Goal: Task Accomplishment & Management: Use online tool/utility

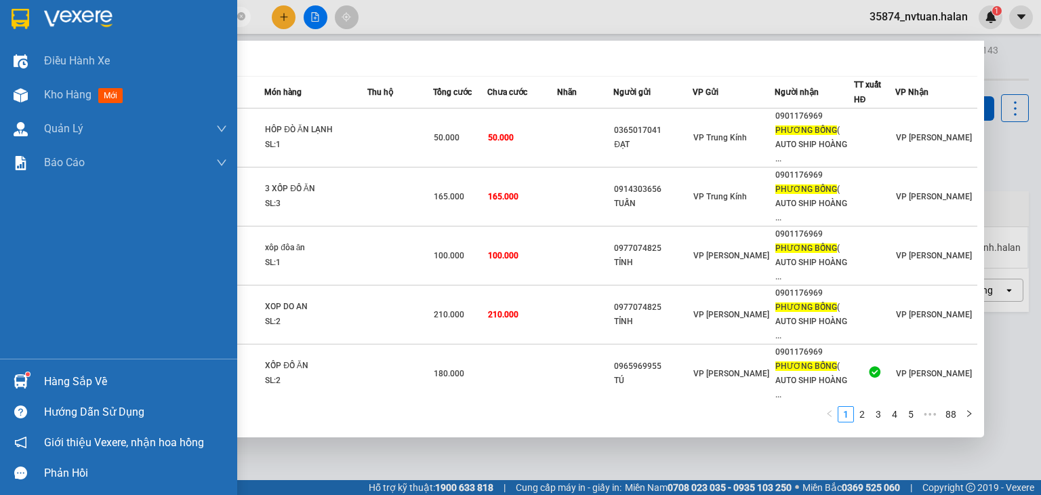
type input "phương bống"
click at [13, 371] on div at bounding box center [21, 381] width 24 height 24
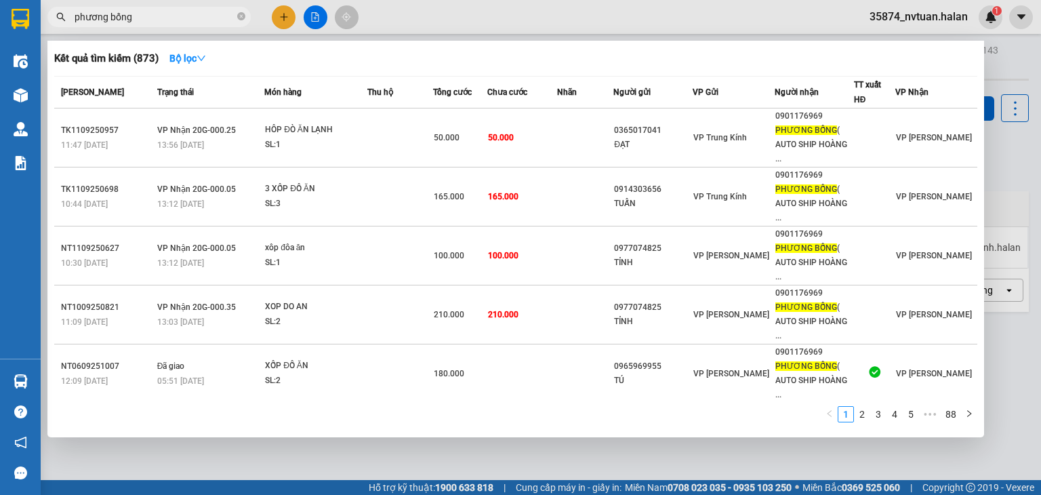
click at [434, 29] on section "Kết quả tìm kiếm ( 873 ) Bộ lọc Mã ĐH Trạng thái Món hàng Thu hộ Tổng cước Chưa…" at bounding box center [520, 247] width 1041 height 495
click at [434, 22] on div at bounding box center [520, 247] width 1041 height 495
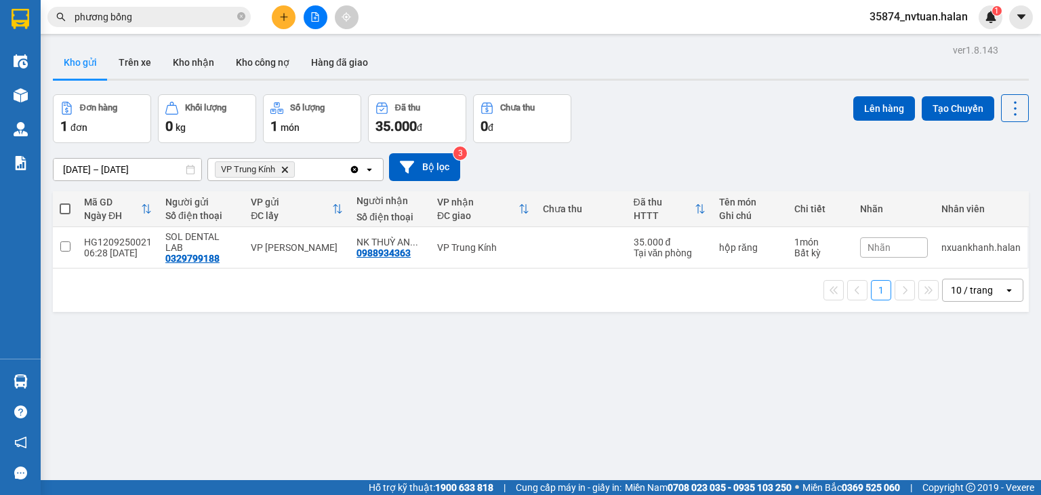
click at [285, 169] on icon "VP Trung Kính, close by backspace" at bounding box center [285, 169] width 6 height 6
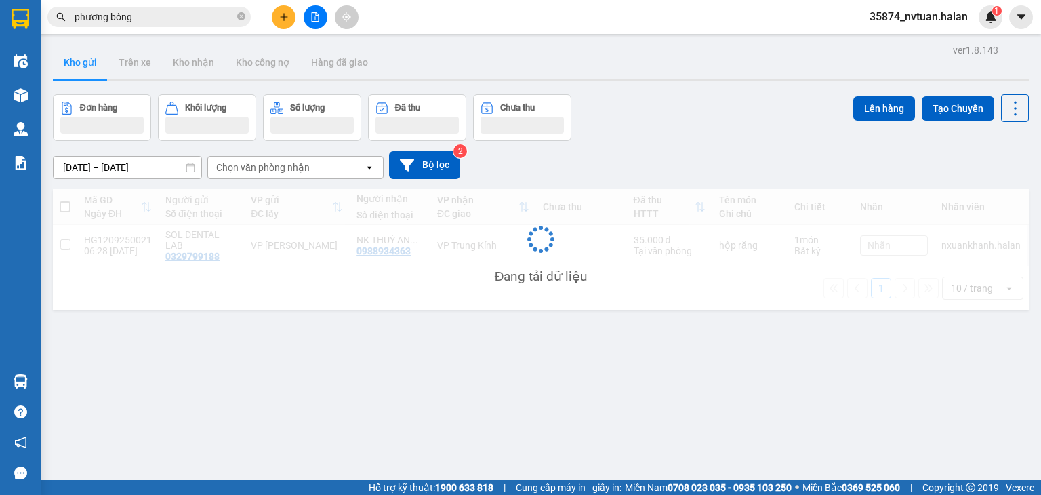
click at [304, 172] on div "Chọn văn phòng nhận" at bounding box center [262, 168] width 93 height 14
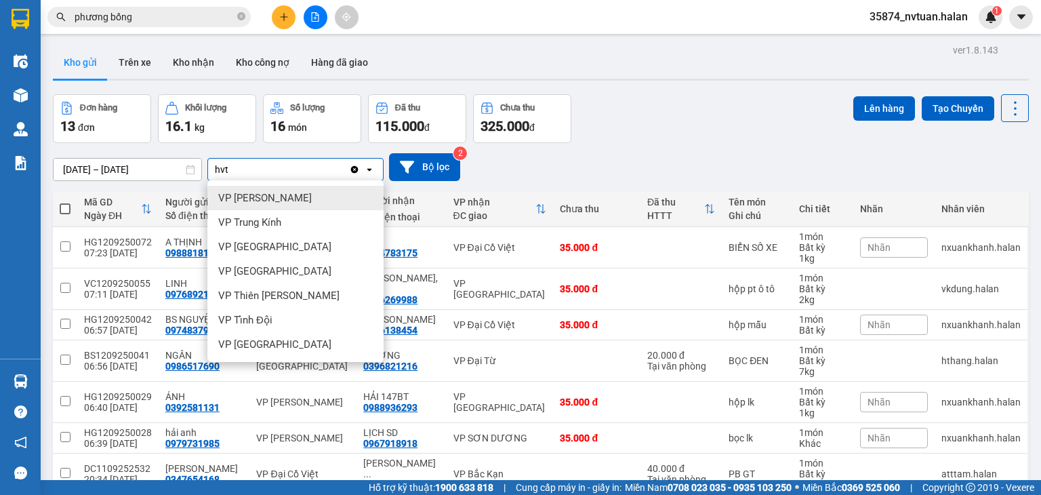
type input "hvt"
click at [288, 196] on span "VP [PERSON_NAME]" at bounding box center [264, 198] width 93 height 14
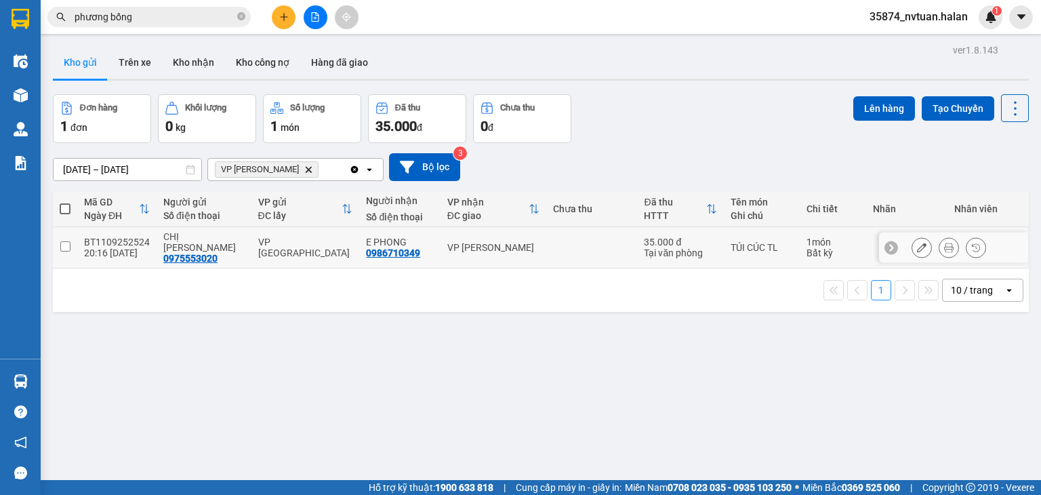
click at [91, 247] on div "20:16 [DATE]" at bounding box center [117, 252] width 66 height 11
checkbox input "true"
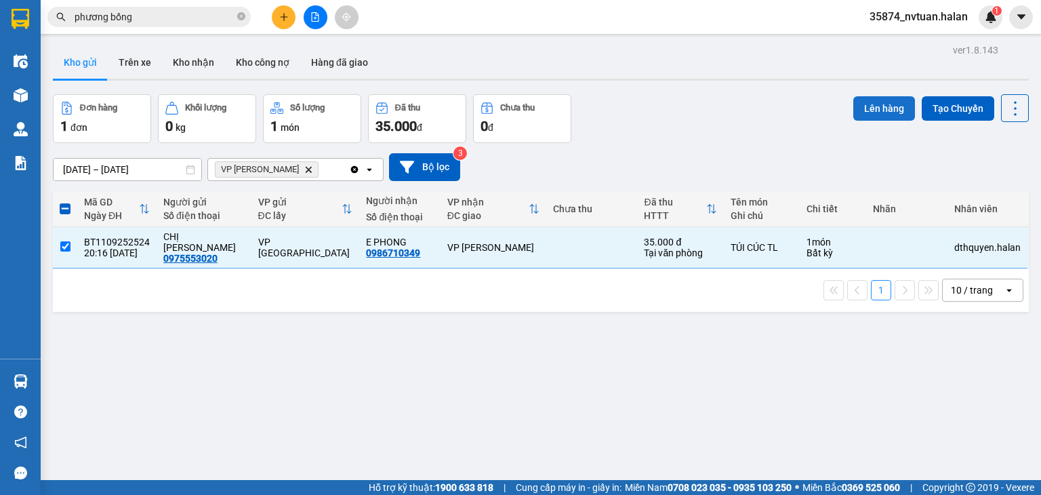
click at [862, 102] on button "Lên hàng" at bounding box center [884, 108] width 62 height 24
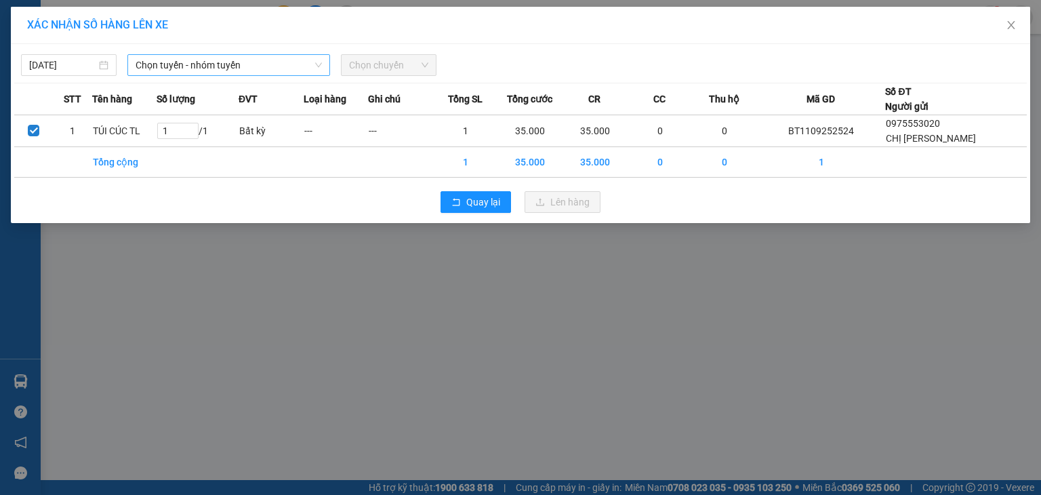
click at [267, 64] on span "Chọn tuyến - nhóm tuyến" at bounding box center [228, 65] width 186 height 20
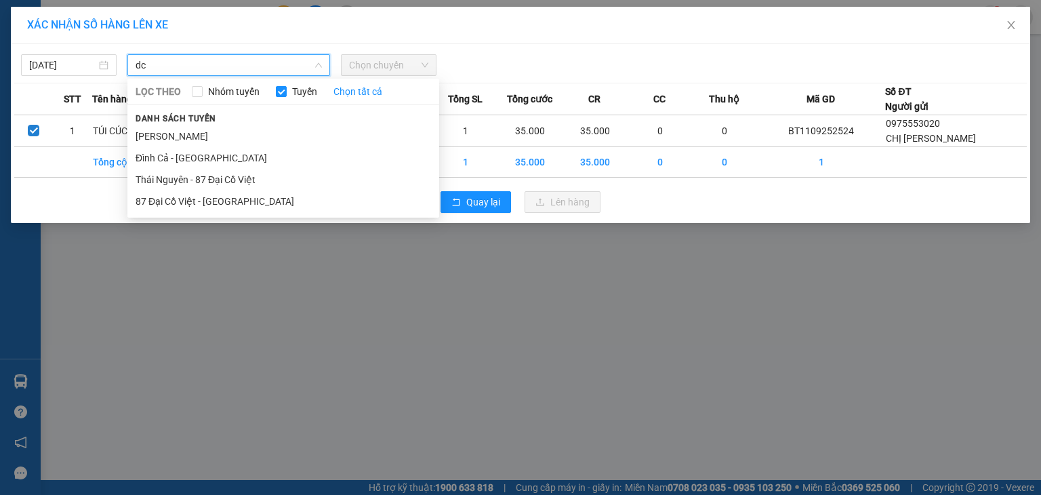
type input "dc"
click at [205, 198] on li "87 Đại Cồ Việt - [GEOGRAPHIC_DATA]" at bounding box center [283, 201] width 312 height 22
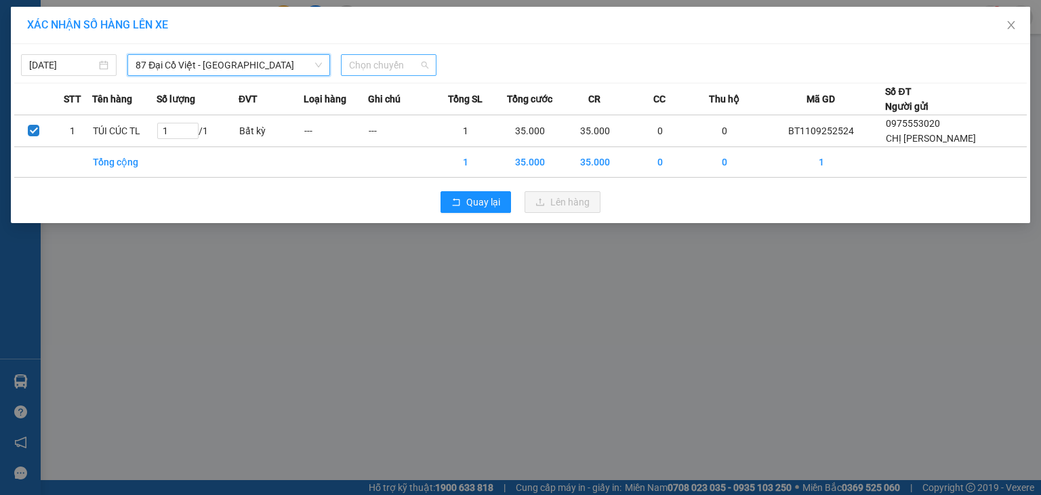
click at [377, 65] on span "Chọn chuyến" at bounding box center [388, 65] width 79 height 20
type input "743"
click at [421, 93] on div "06:00 - 29K-027.43" at bounding box center [402, 92] width 106 height 15
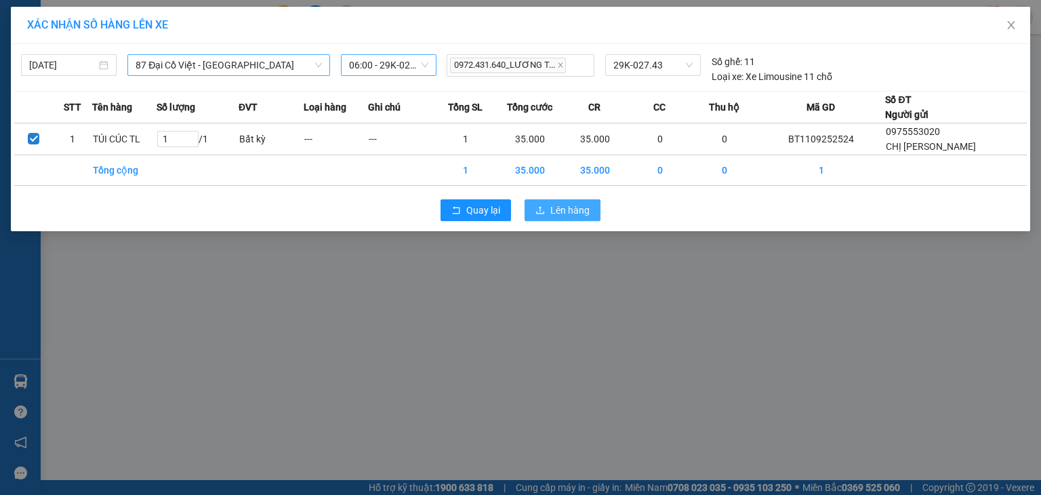
click at [558, 209] on span "Lên hàng" at bounding box center [569, 210] width 39 height 15
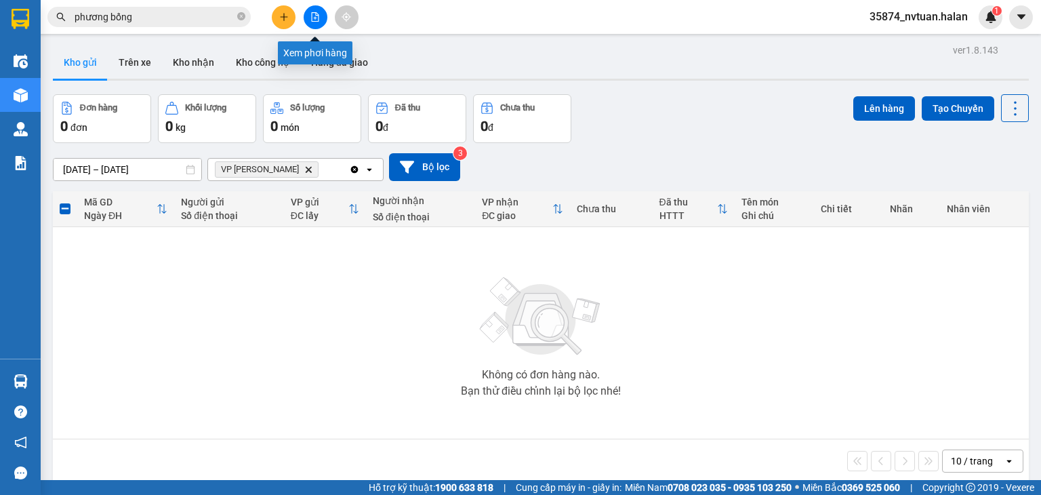
click at [314, 14] on icon "file-add" at bounding box center [314, 16] width 9 height 9
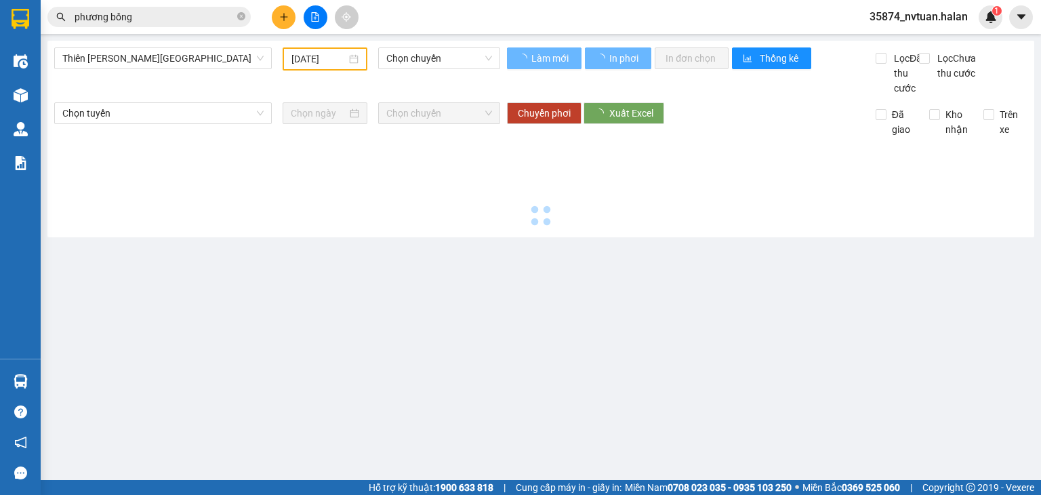
type input "[DATE]"
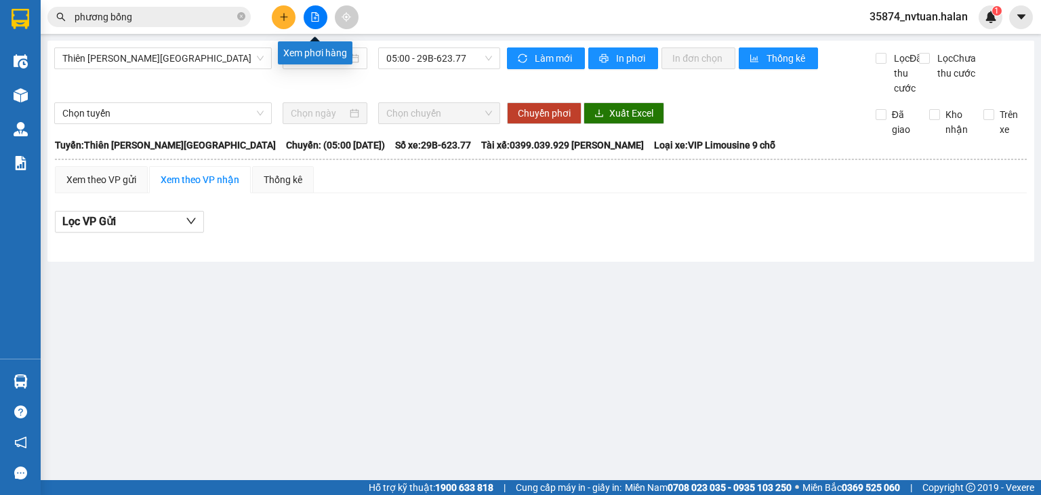
click at [320, 17] on button at bounding box center [316, 17] width 24 height 24
click at [241, 17] on icon "close-circle" at bounding box center [241, 16] width 8 height 8
click at [314, 18] on icon "file-add" at bounding box center [314, 16] width 9 height 9
click at [314, 17] on icon "file-add" at bounding box center [314, 16] width 9 height 9
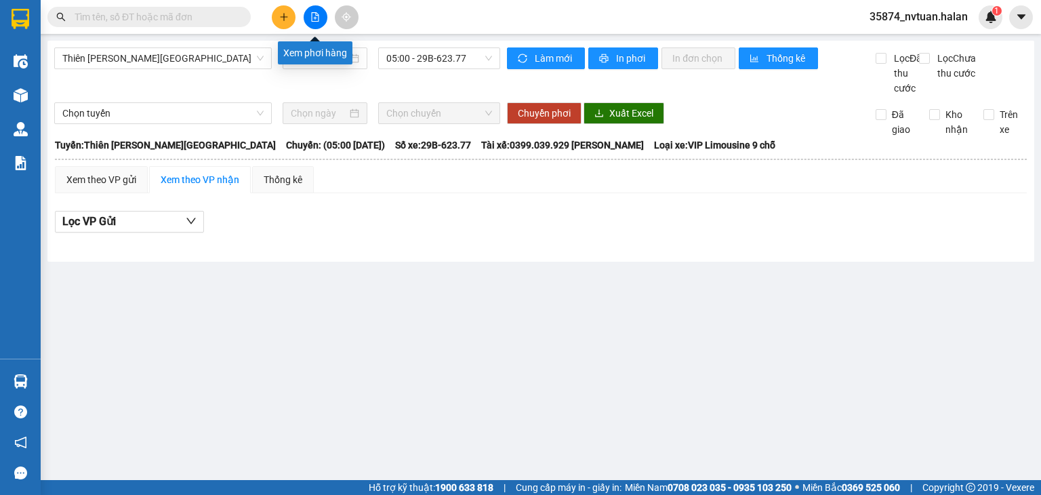
click at [316, 19] on icon "file-add" at bounding box center [314, 16] width 9 height 9
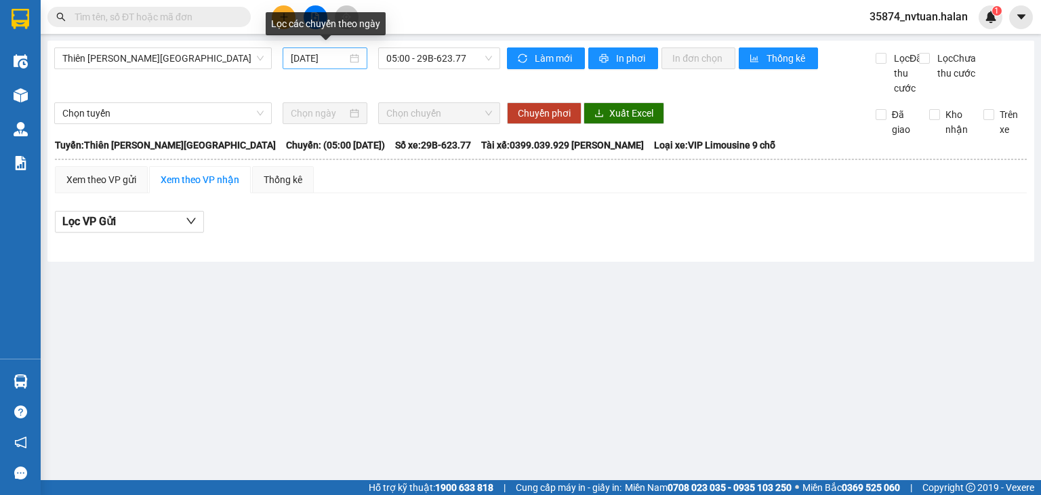
click at [312, 56] on input "[DATE]" at bounding box center [319, 58] width 56 height 15
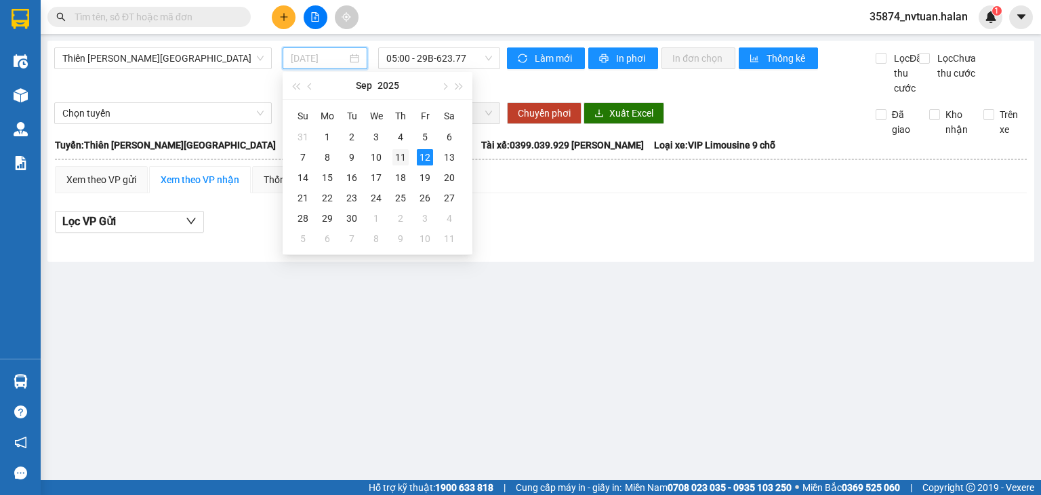
click at [402, 156] on div "11" at bounding box center [400, 157] width 16 height 16
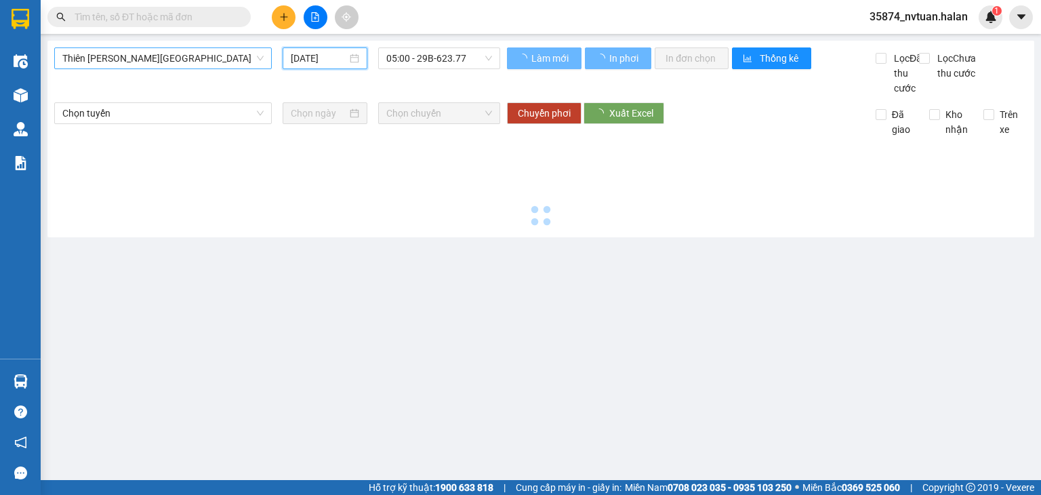
type input "[DATE]"
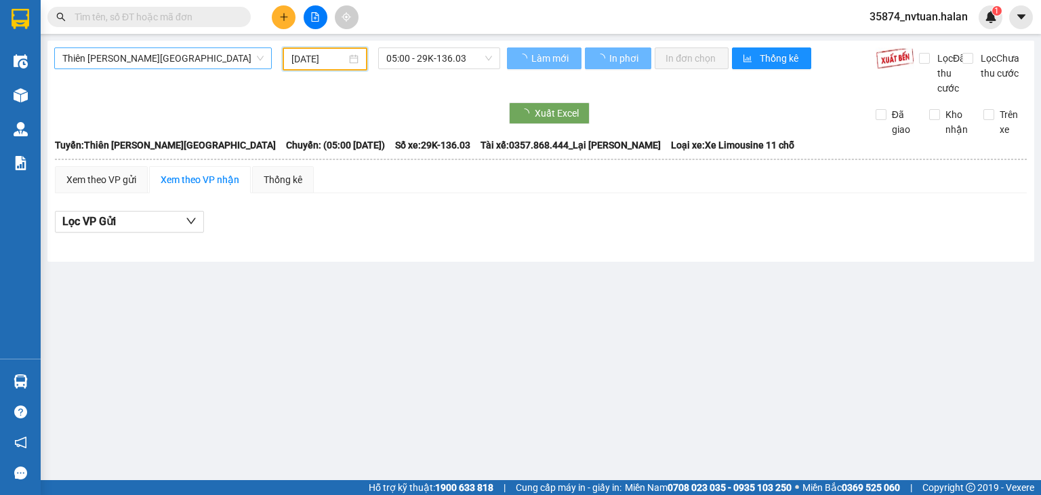
click at [137, 56] on span "Thiên [PERSON_NAME][GEOGRAPHIC_DATA]" at bounding box center [162, 58] width 201 height 20
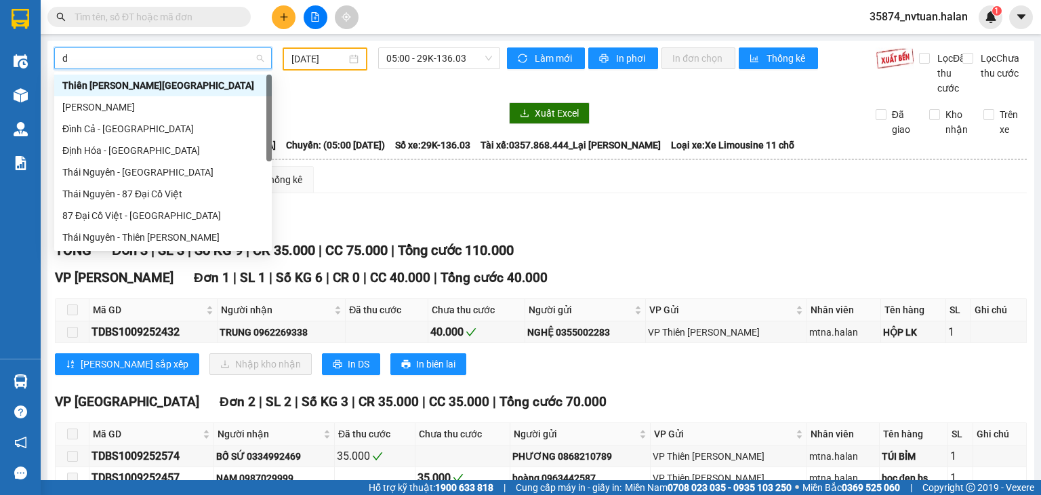
type input "dc"
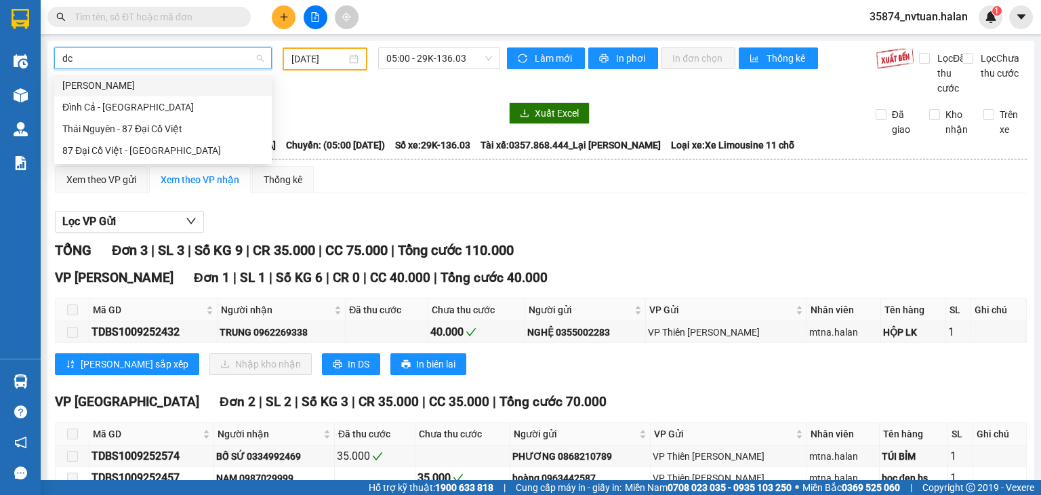
click at [146, 83] on div "[PERSON_NAME]" at bounding box center [162, 85] width 201 height 15
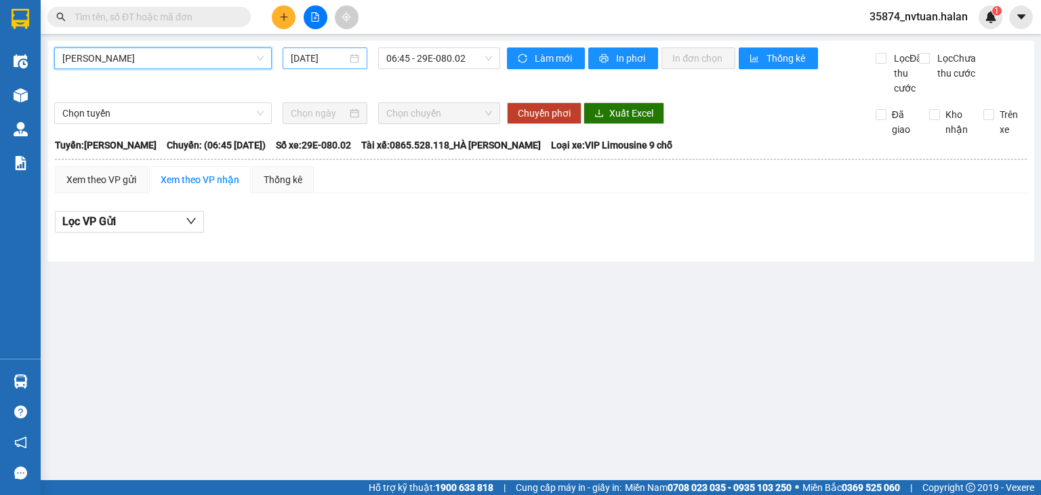
click at [331, 66] on div "[DATE]" at bounding box center [325, 58] width 84 height 22
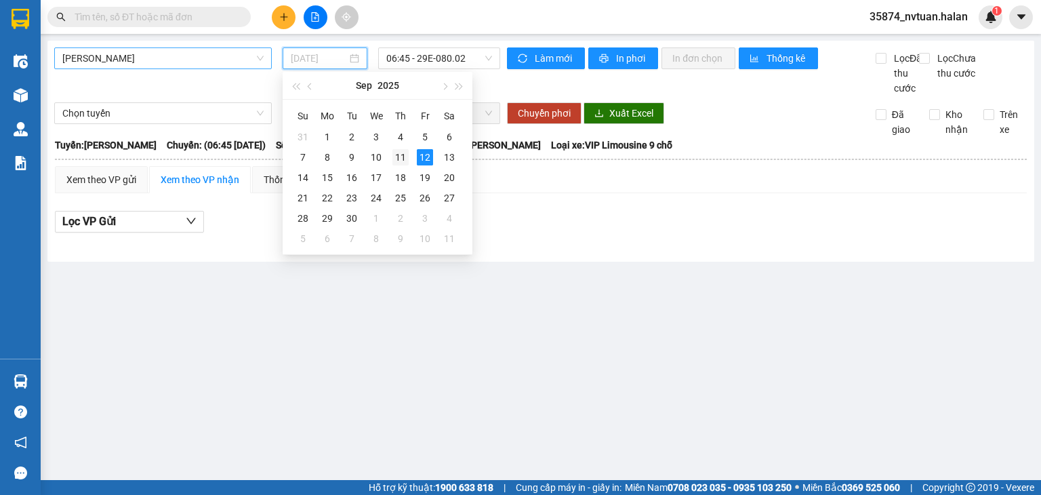
click at [401, 154] on div "11" at bounding box center [400, 157] width 16 height 16
type input "[DATE]"
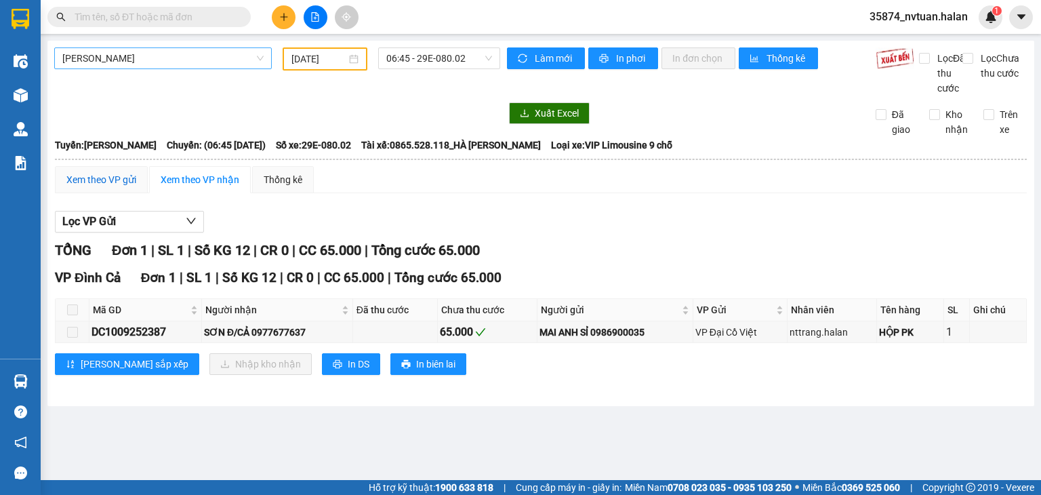
click at [119, 187] on div "Xem theo VP gửi" at bounding box center [101, 179] width 70 height 15
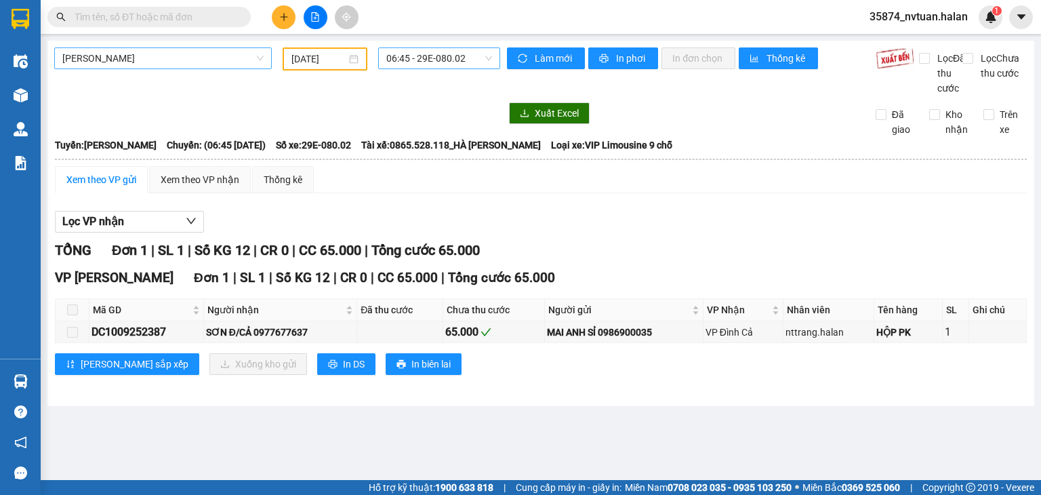
click at [411, 55] on span "06:45 - 29E-080.02" at bounding box center [439, 58] width 106 height 20
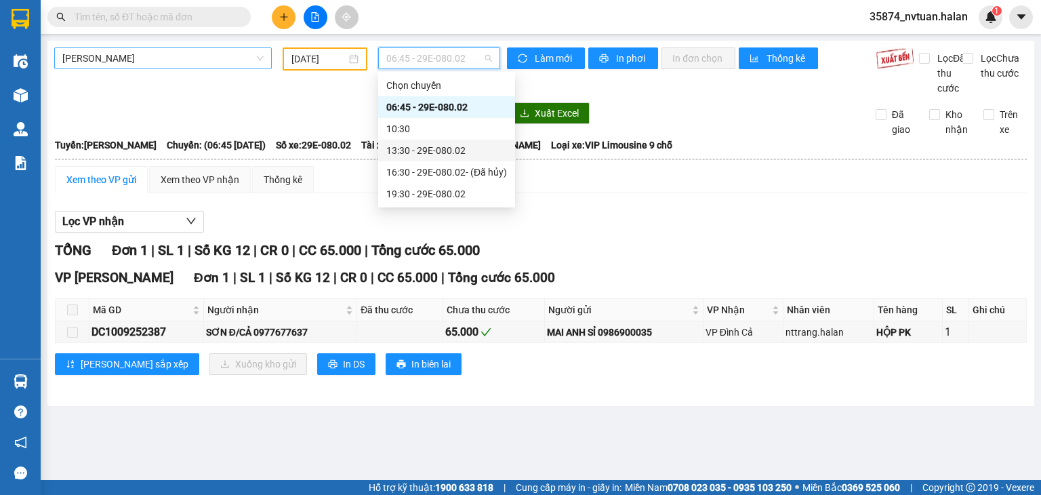
click at [423, 152] on div "13:30 - 29E-080.02" at bounding box center [446, 150] width 121 height 15
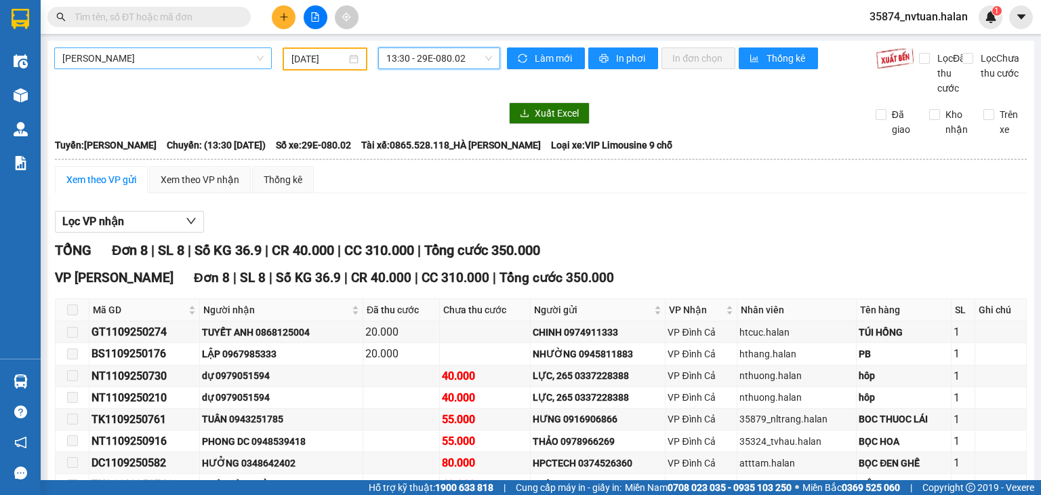
click at [406, 60] on span "13:30 - 29E-080.02" at bounding box center [439, 58] width 106 height 20
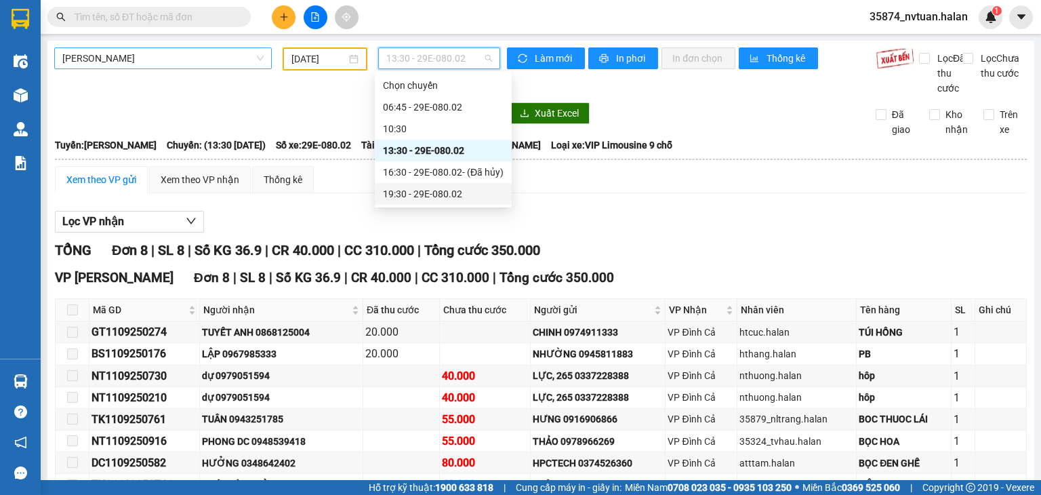
click at [436, 190] on div "19:30 - 29E-080.02" at bounding box center [443, 193] width 121 height 15
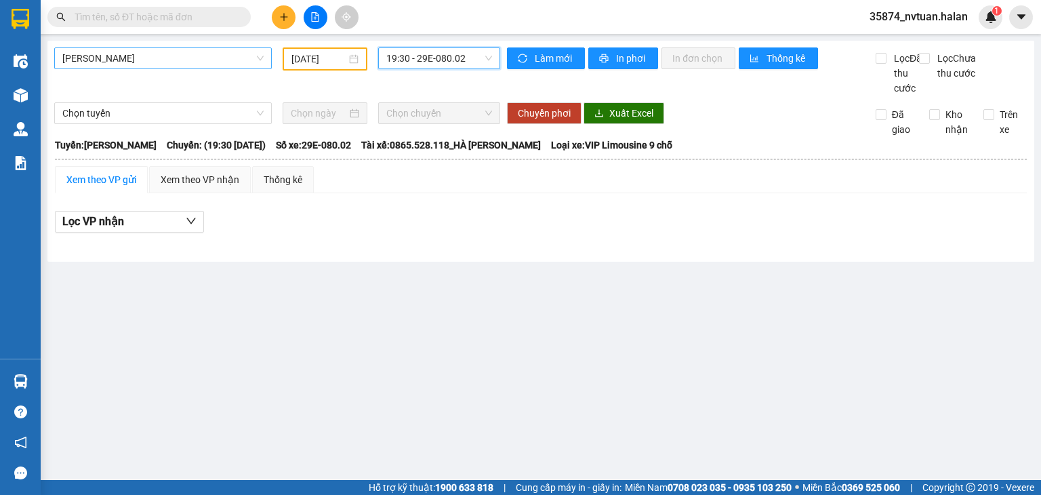
click at [415, 60] on span "19:30 - 29E-080.02" at bounding box center [439, 58] width 106 height 20
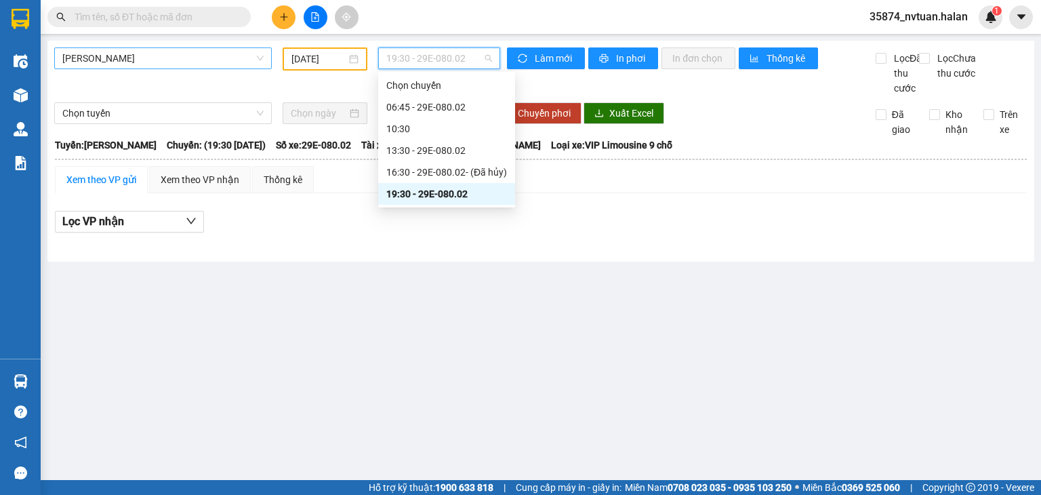
click at [161, 44] on div "Thái Nguyên - Đình Cả 11/09/2025 19:30 - 29E-080.02 Làm mới In phơi In đơn chọn…" at bounding box center [540, 151] width 986 height 221
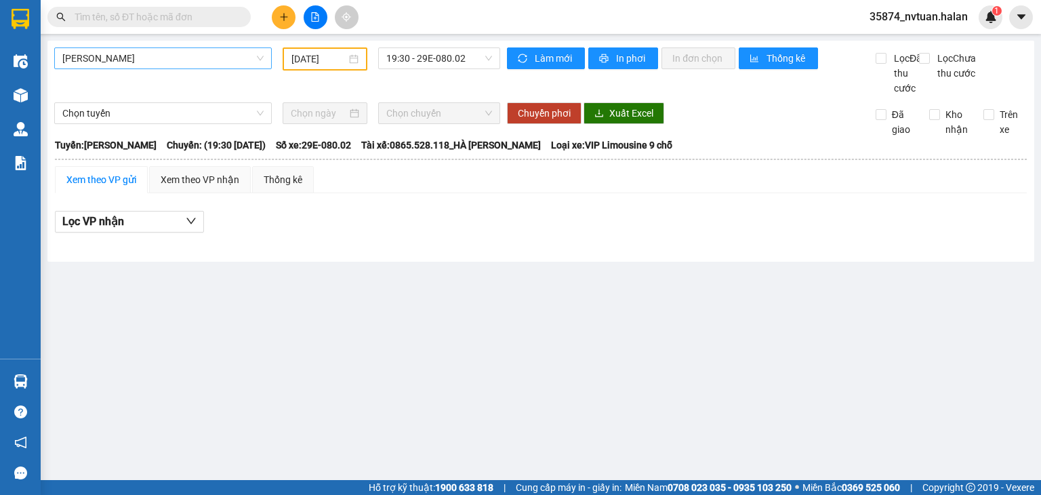
click at [161, 57] on span "[PERSON_NAME]" at bounding box center [162, 58] width 201 height 20
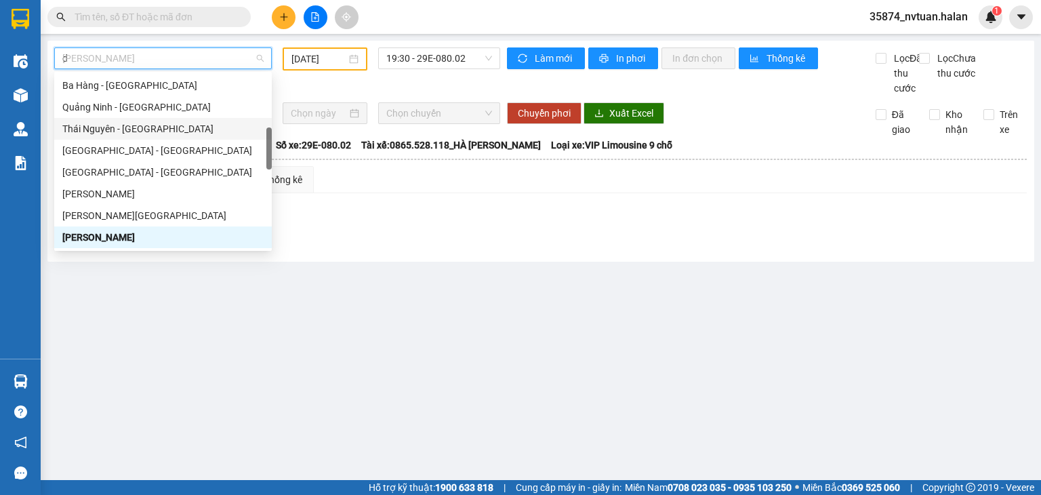
scroll to position [22, 0]
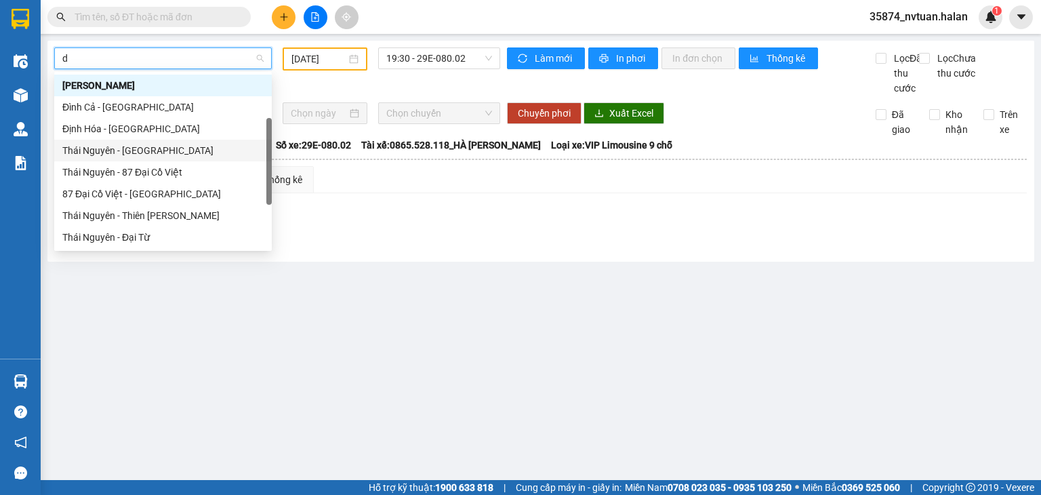
type input "dh"
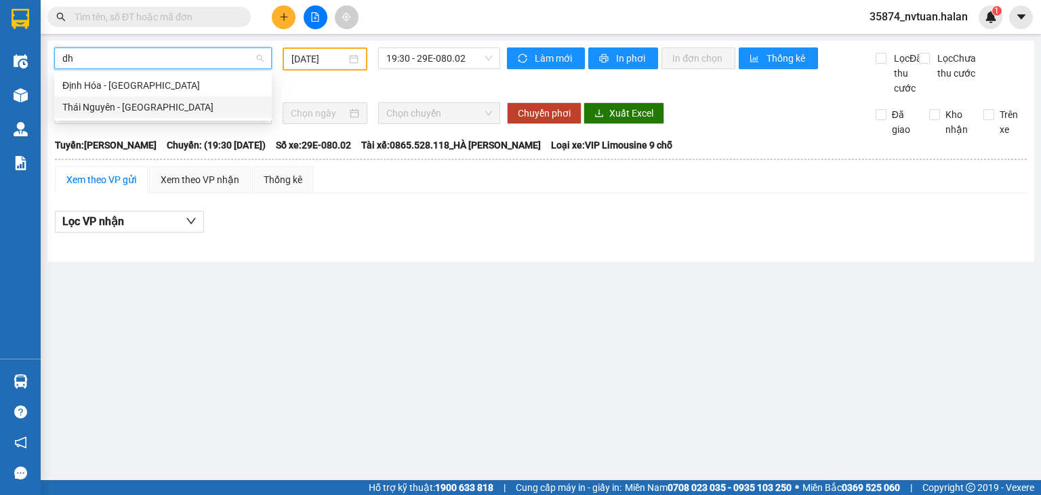
click at [136, 104] on div "Thái Nguyên - [GEOGRAPHIC_DATA]" at bounding box center [162, 107] width 201 height 15
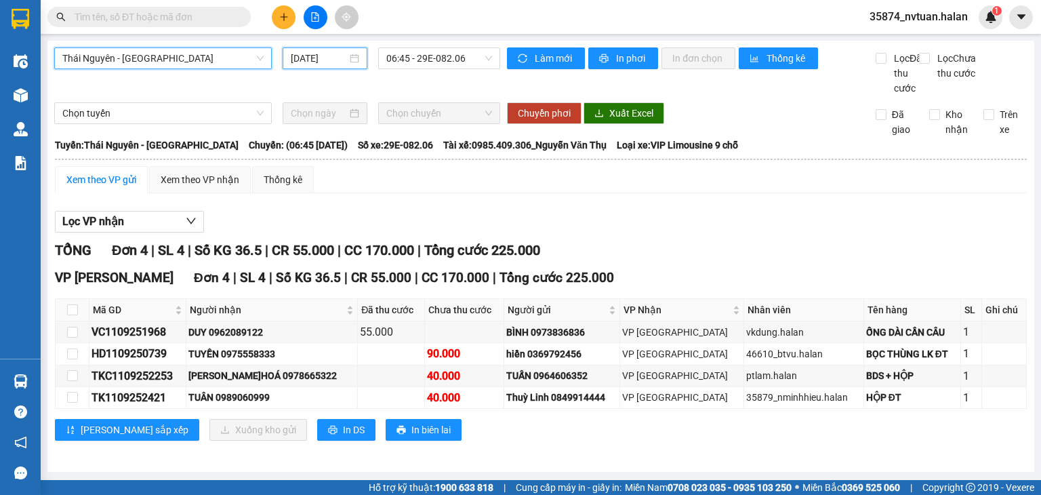
click at [329, 56] on input "[DATE]" at bounding box center [319, 58] width 56 height 15
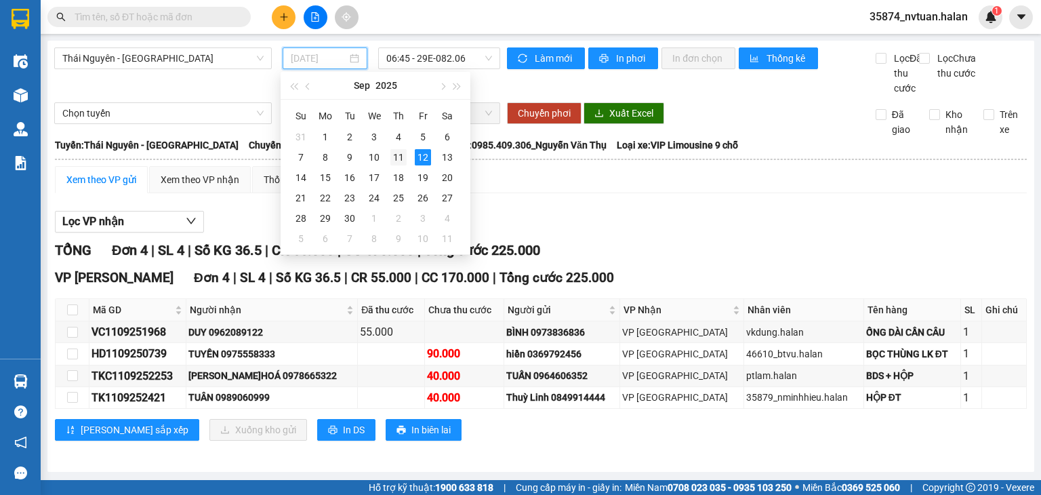
click at [398, 156] on div "11" at bounding box center [398, 157] width 16 height 16
type input "[DATE]"
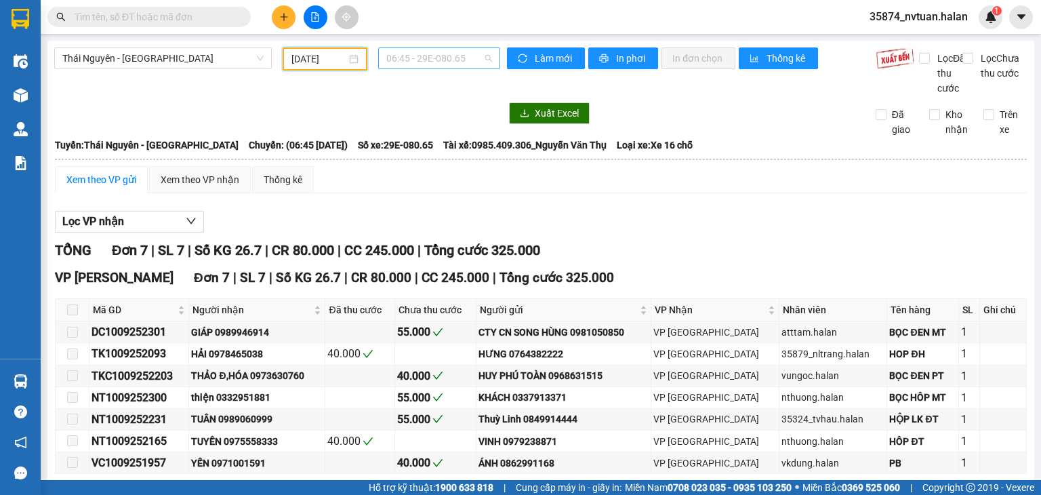
click at [421, 58] on span "06:45 - 29E-080.65" at bounding box center [439, 58] width 106 height 20
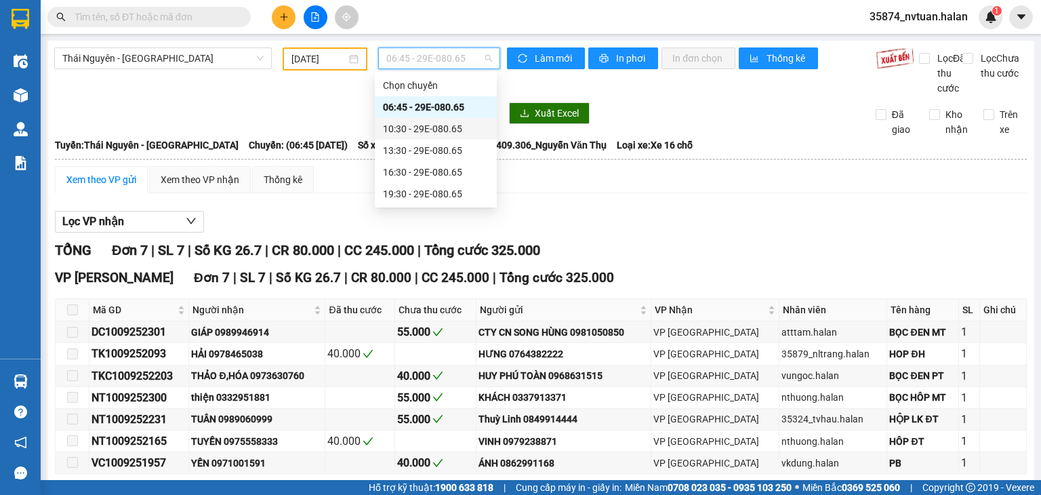
click at [453, 126] on div "10:30 - 29E-080.65" at bounding box center [436, 128] width 106 height 15
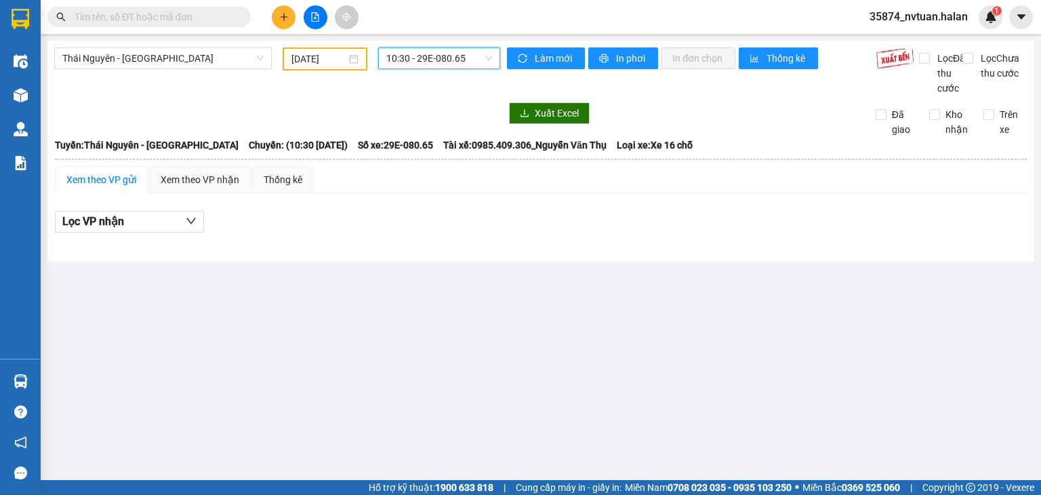
click at [427, 58] on span "10:30 - 29E-080.65" at bounding box center [439, 58] width 106 height 20
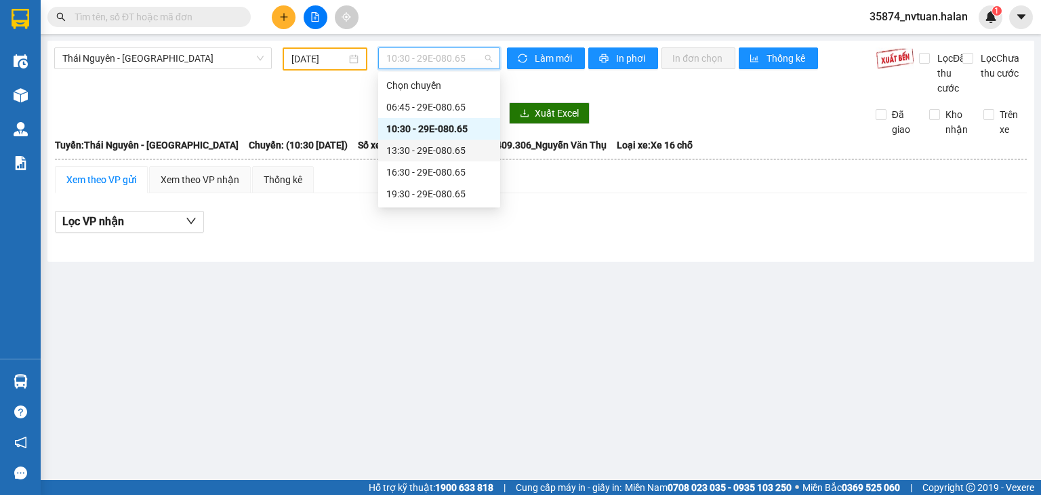
click at [450, 147] on div "13:30 - 29E-080.65" at bounding box center [439, 150] width 106 height 15
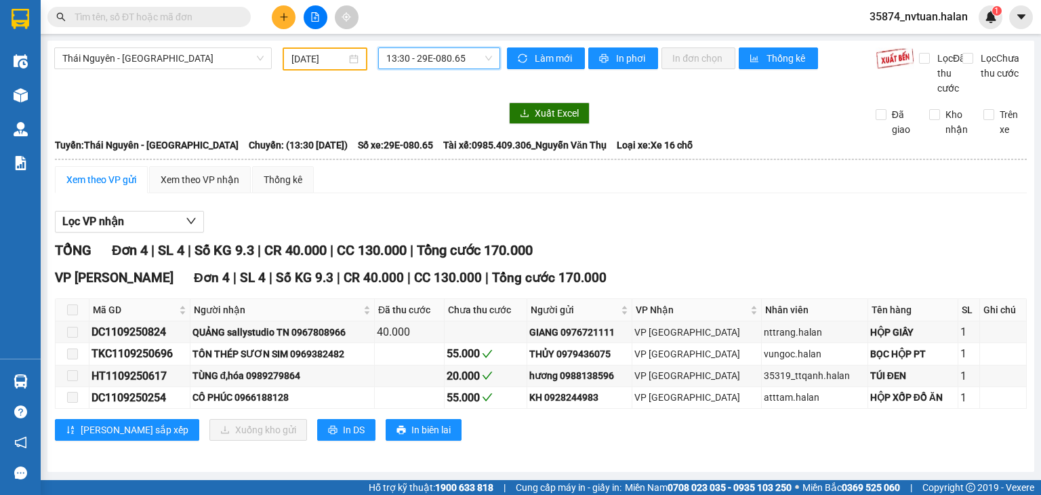
click at [407, 55] on span "13:30 - 29E-080.65" at bounding box center [439, 58] width 106 height 20
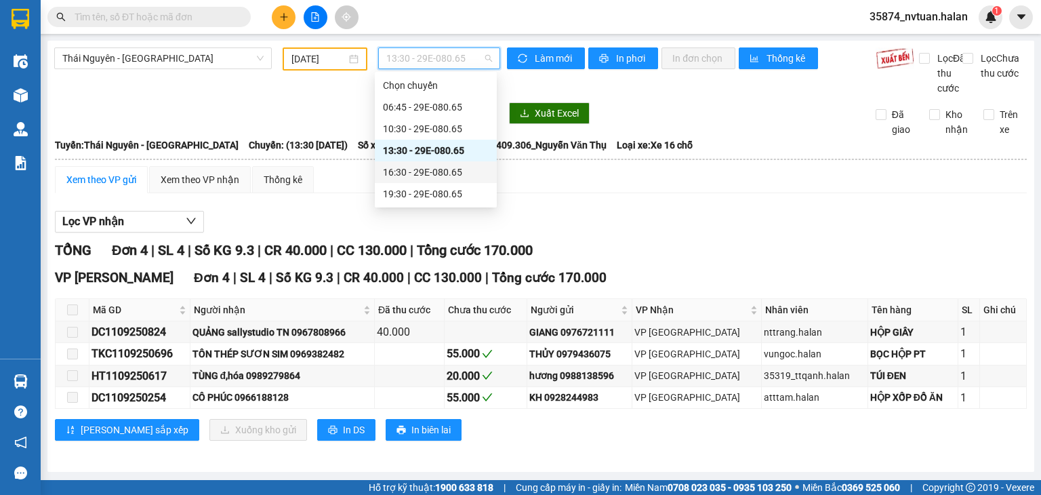
click at [448, 171] on div "16:30 - 29E-080.65" at bounding box center [436, 172] width 106 height 15
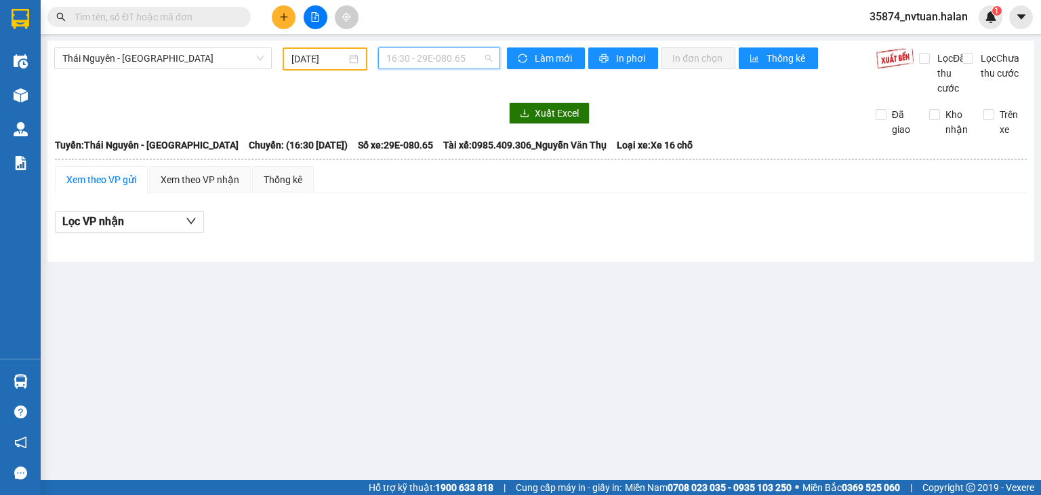
click at [425, 53] on span "16:30 - 29E-080.65" at bounding box center [439, 58] width 106 height 20
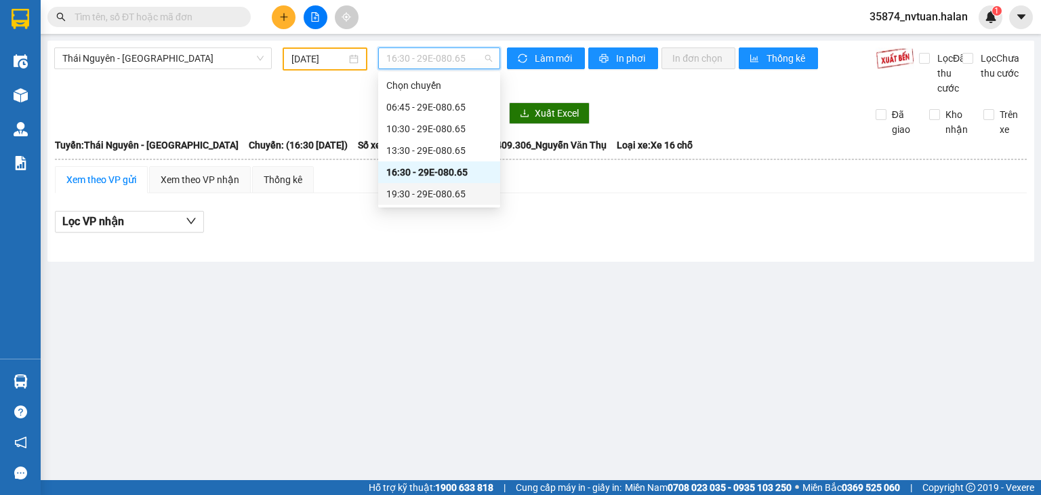
click at [445, 191] on div "19:30 - 29E-080.65" at bounding box center [439, 193] width 106 height 15
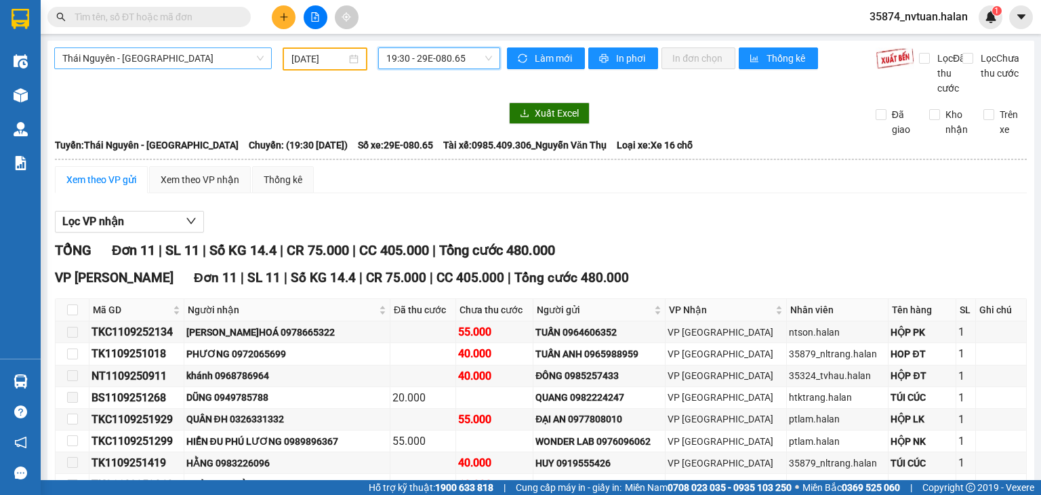
click at [108, 66] on span "Thái Nguyên - [GEOGRAPHIC_DATA]" at bounding box center [162, 58] width 201 height 20
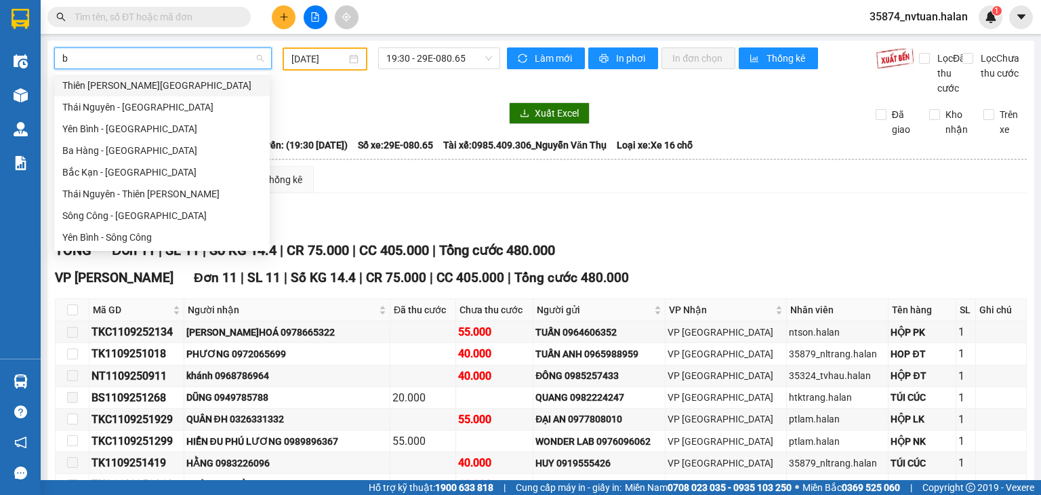
type input "bk"
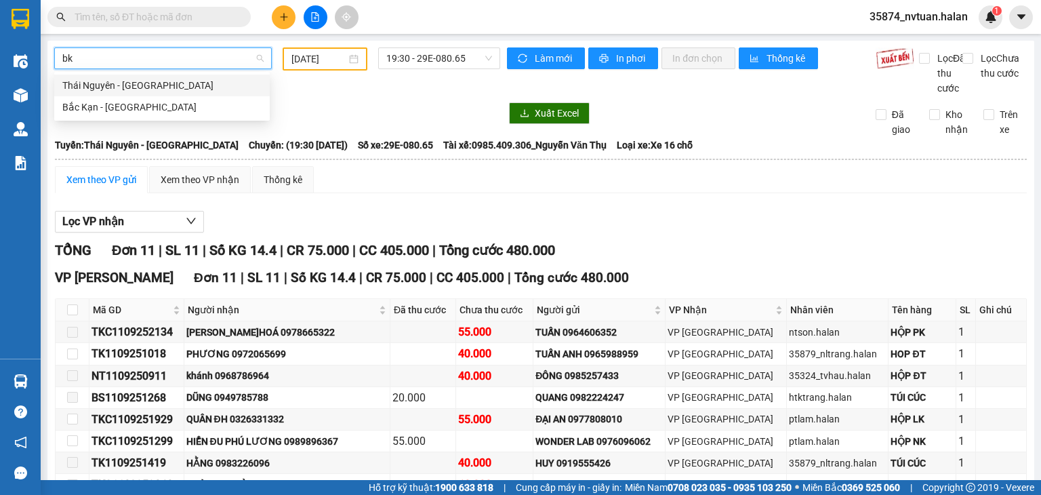
click at [130, 81] on div "Thái Nguyên - [GEOGRAPHIC_DATA]" at bounding box center [161, 85] width 199 height 15
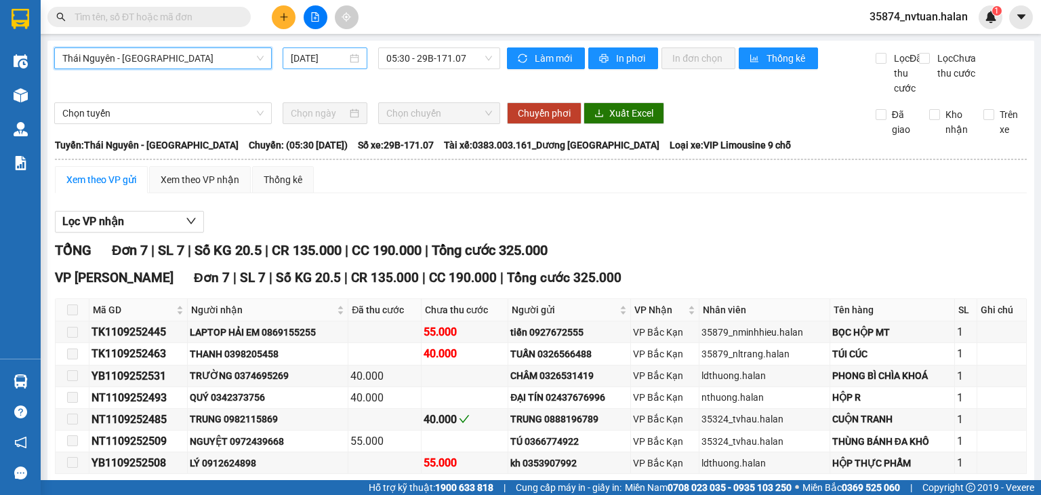
click at [306, 59] on input "[DATE]" at bounding box center [319, 58] width 56 height 15
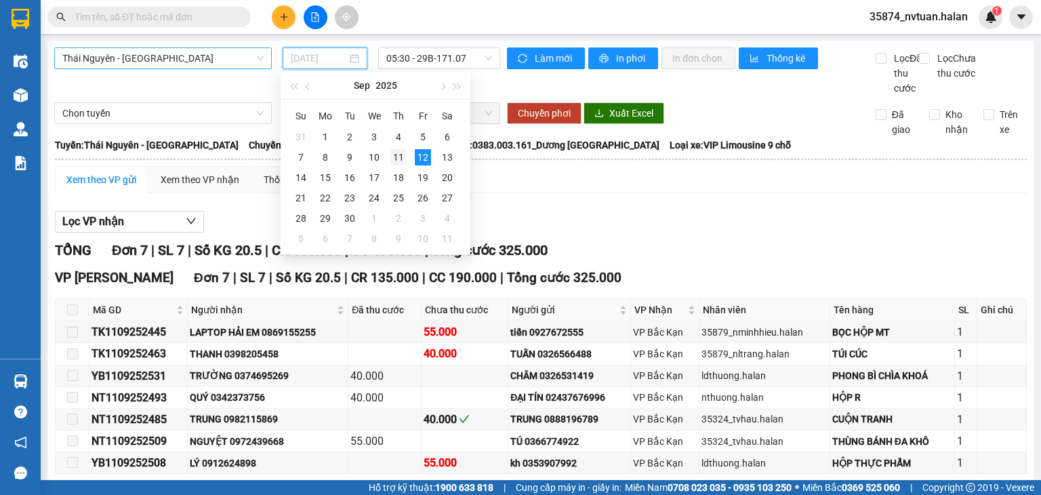
click at [398, 154] on div "11" at bounding box center [398, 157] width 16 height 16
type input "[DATE]"
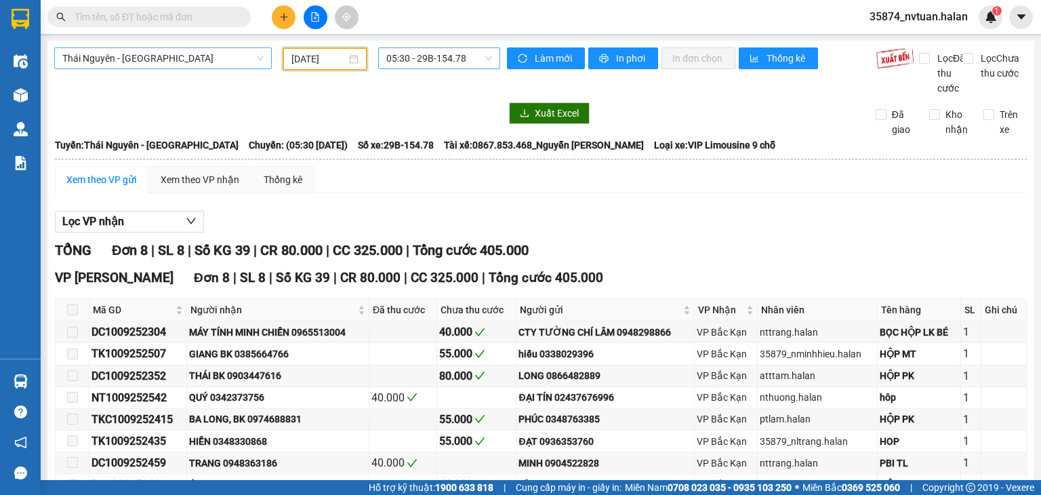
click at [417, 50] on span "05:30 - 29B-154.78" at bounding box center [439, 58] width 106 height 20
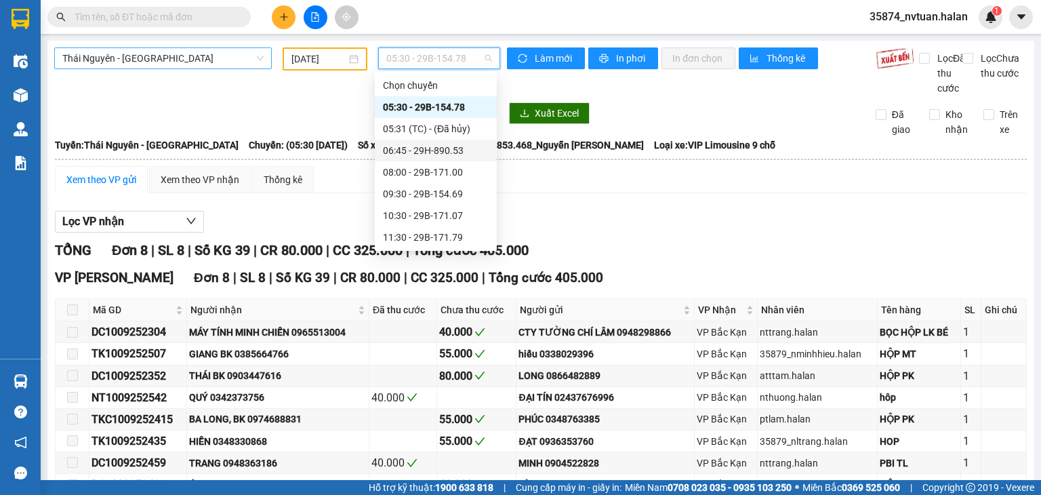
click at [457, 150] on div "06:45 - 29H-890.53" at bounding box center [436, 150] width 106 height 15
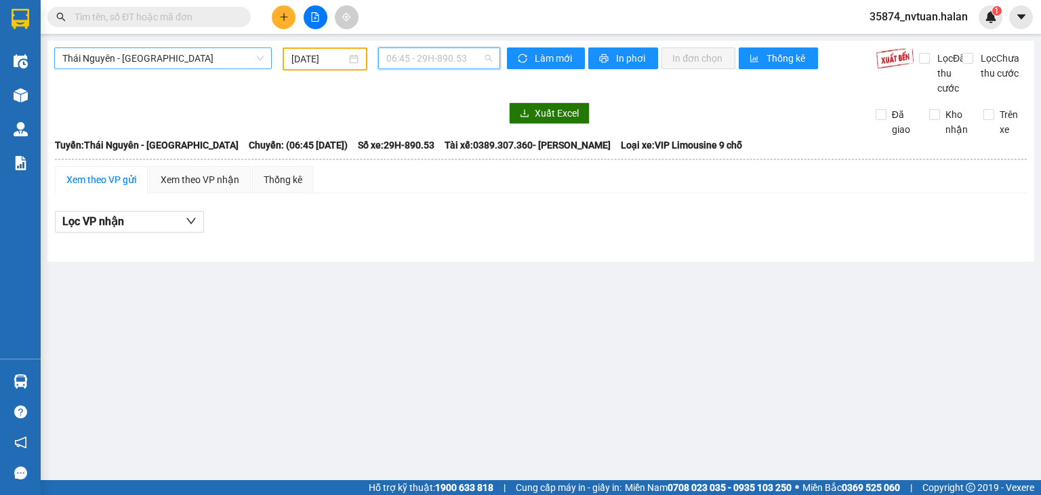
click at [451, 54] on span "06:45 - 29H-890.53" at bounding box center [439, 58] width 106 height 20
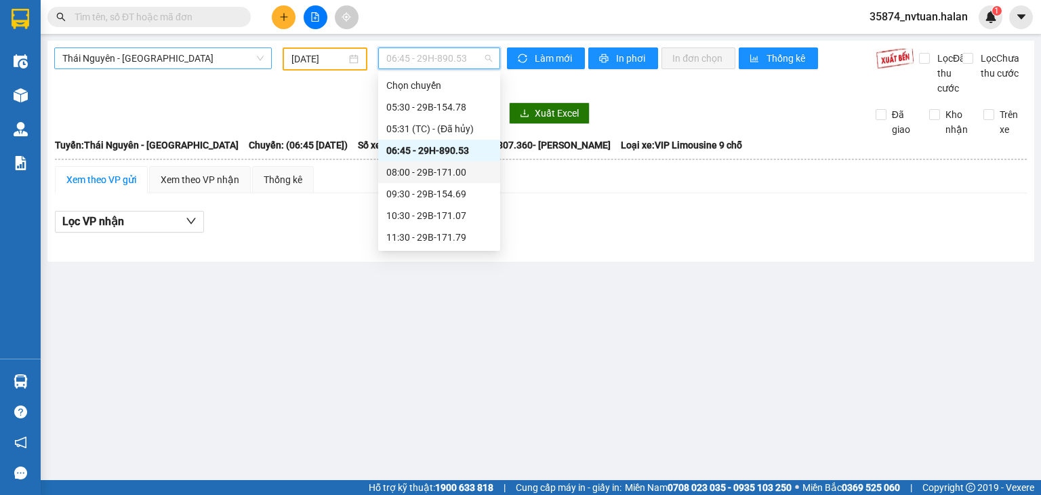
click at [453, 169] on div "08:00 - 29B-171.00" at bounding box center [439, 172] width 106 height 15
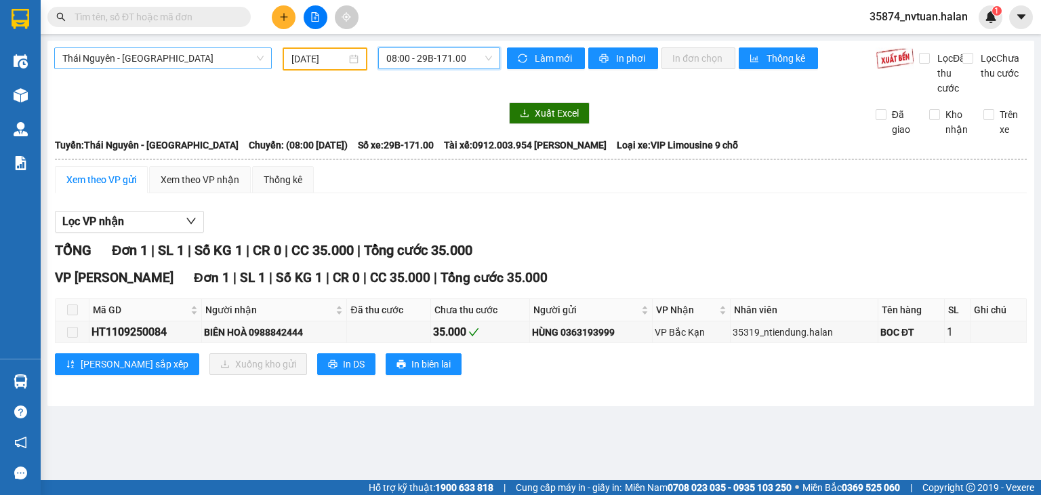
click at [449, 56] on span "08:00 - 29B-171.00" at bounding box center [439, 58] width 106 height 20
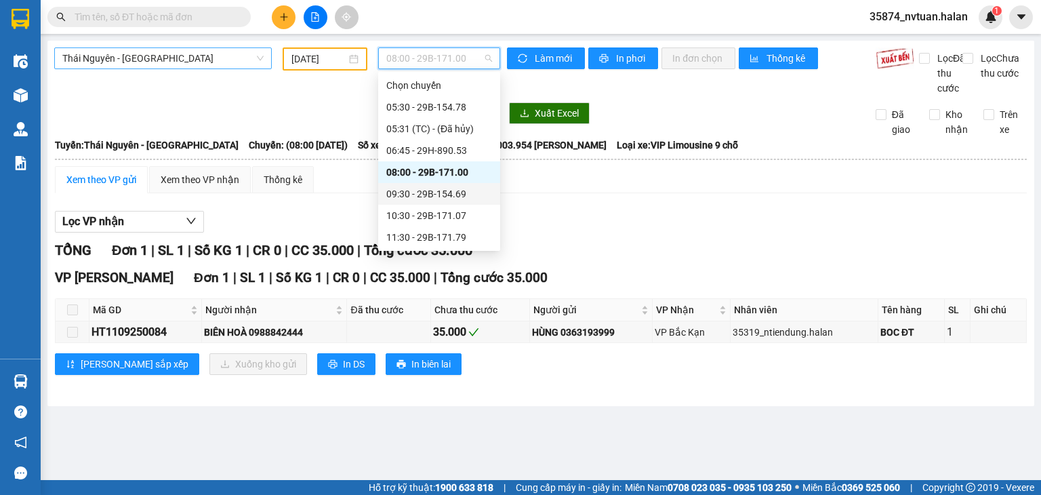
click at [453, 193] on div "09:30 - 29B-154.69" at bounding box center [439, 193] width 106 height 15
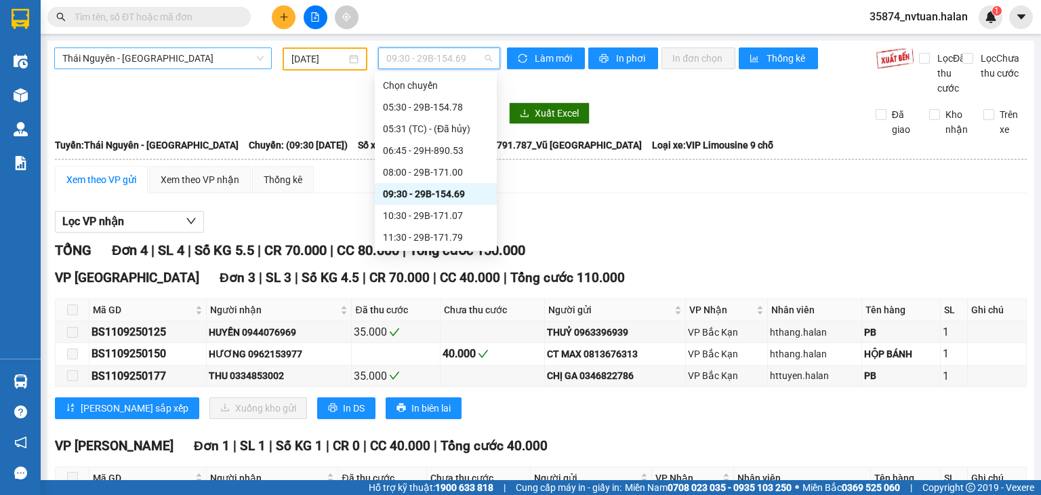
click at [475, 58] on span "09:30 - 29B-154.69" at bounding box center [439, 58] width 106 height 20
click at [448, 215] on div "10:30 - 29B-171.07" at bounding box center [436, 215] width 106 height 15
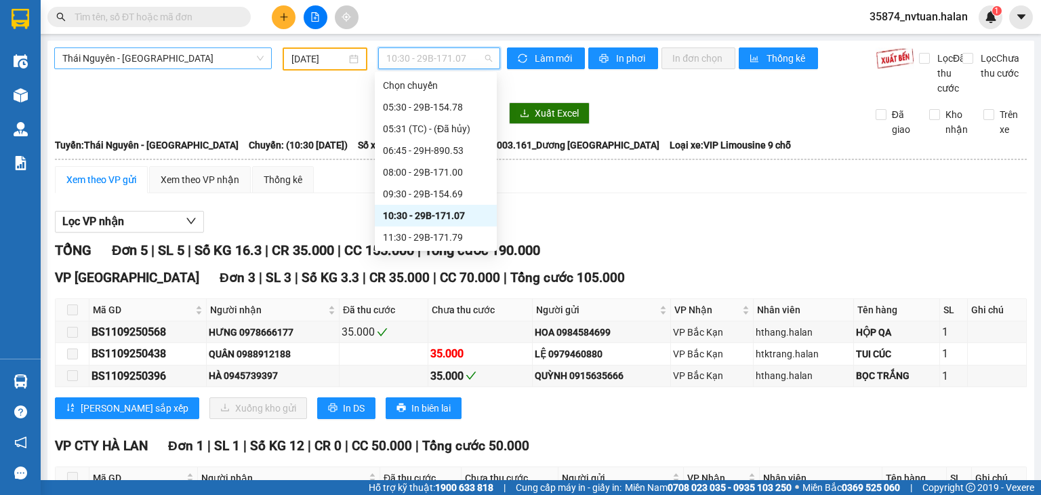
click at [415, 59] on span "10:30 - 29B-171.07" at bounding box center [439, 58] width 106 height 20
click at [452, 234] on div "11:30 - 29B-171.79" at bounding box center [436, 237] width 106 height 15
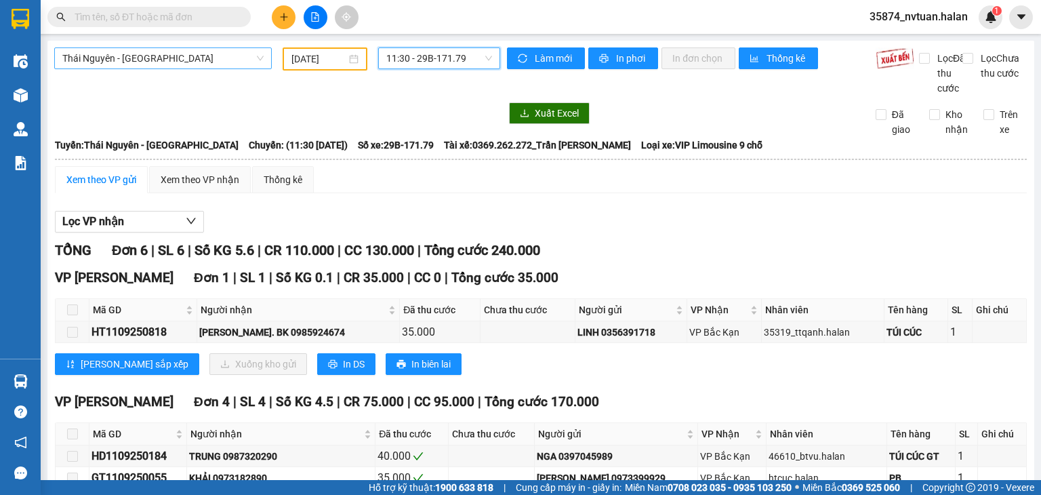
click at [425, 52] on span "11:30 - 29B-171.79" at bounding box center [439, 58] width 106 height 20
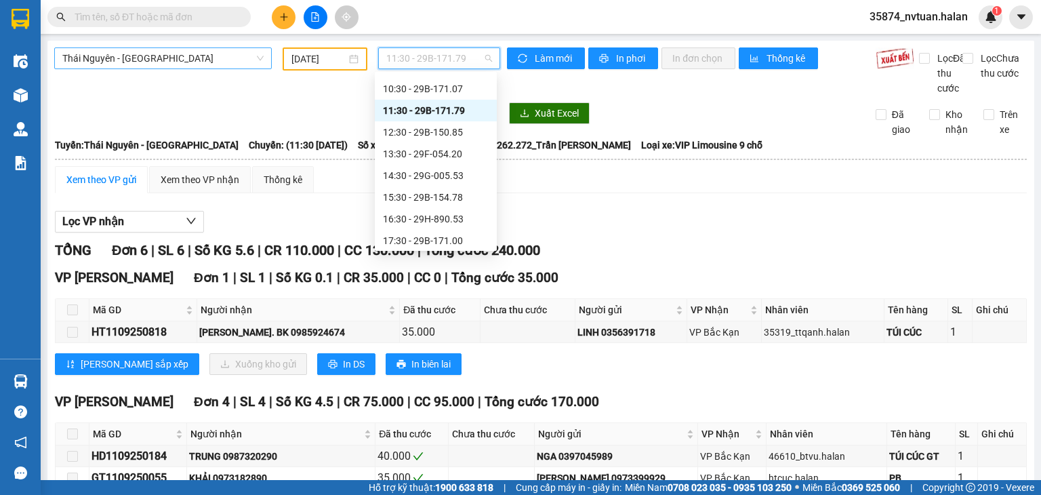
scroll to position [135, 0]
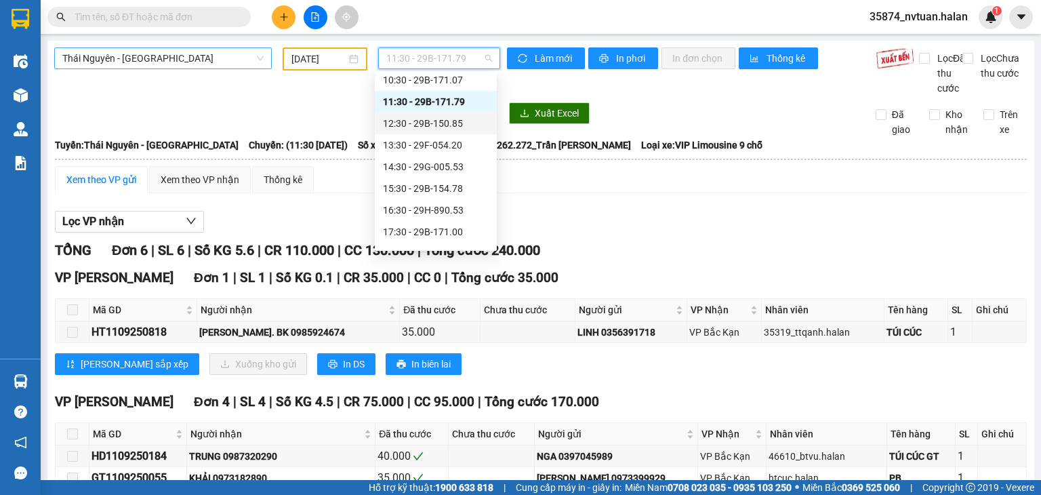
click at [428, 126] on div "12:30 - 29B-150.85" at bounding box center [436, 123] width 106 height 15
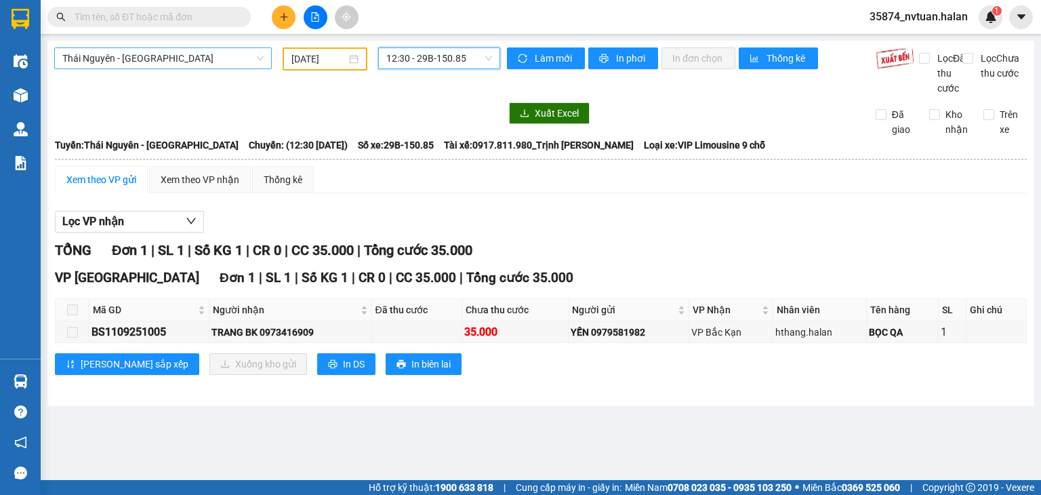
click at [446, 53] on span "12:30 - 29B-150.85" at bounding box center [439, 58] width 106 height 20
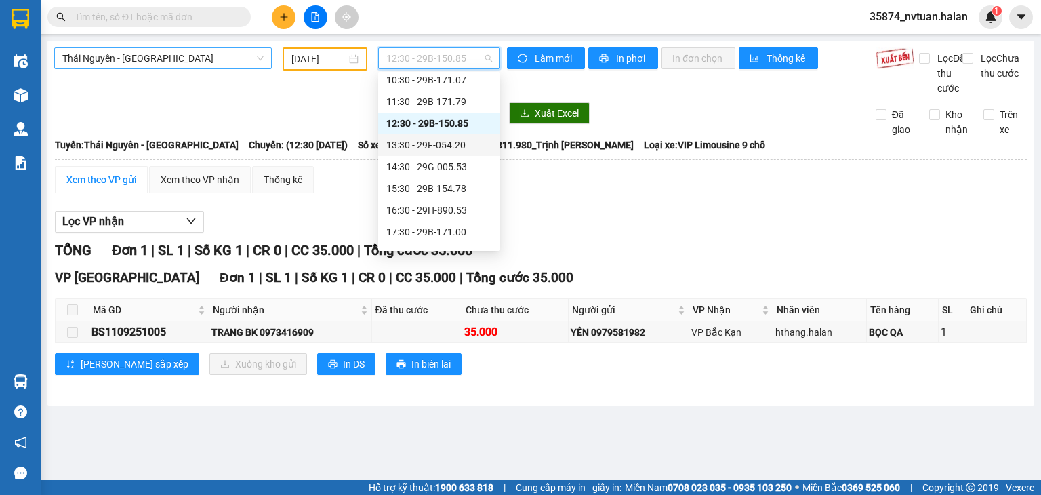
click at [457, 147] on div "13:30 - 29F-054.20" at bounding box center [439, 145] width 106 height 15
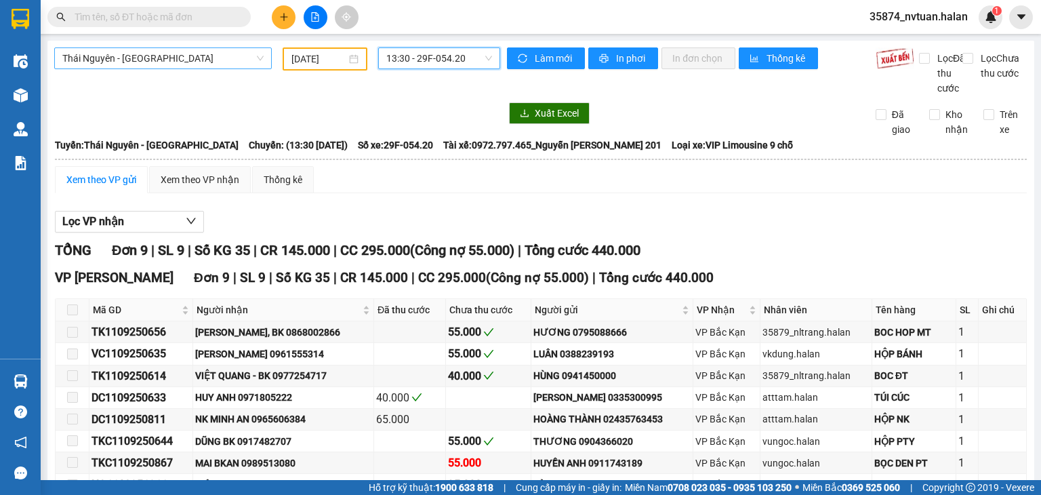
click at [408, 57] on span "13:30 - 29F-054.20" at bounding box center [439, 58] width 106 height 20
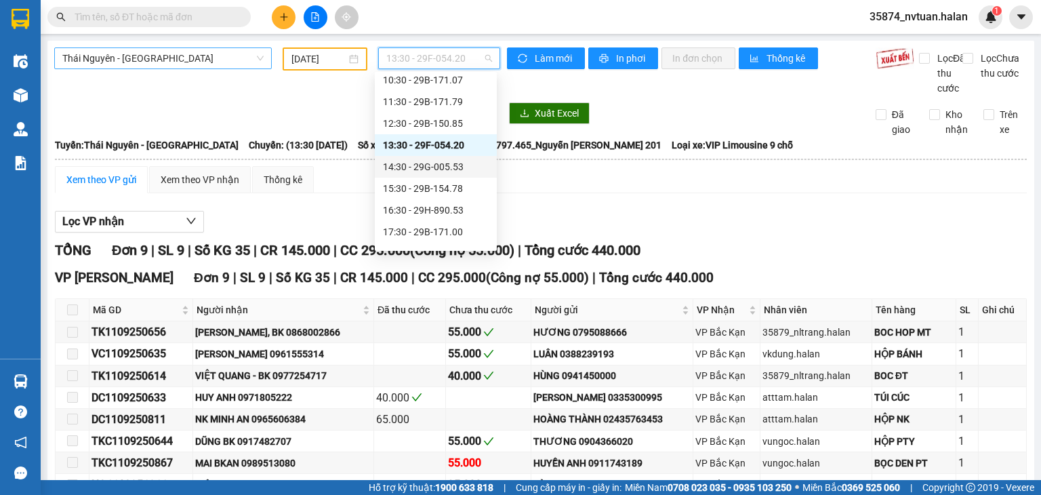
click at [453, 166] on div "14:30 - 29G-005.53" at bounding box center [436, 166] width 106 height 15
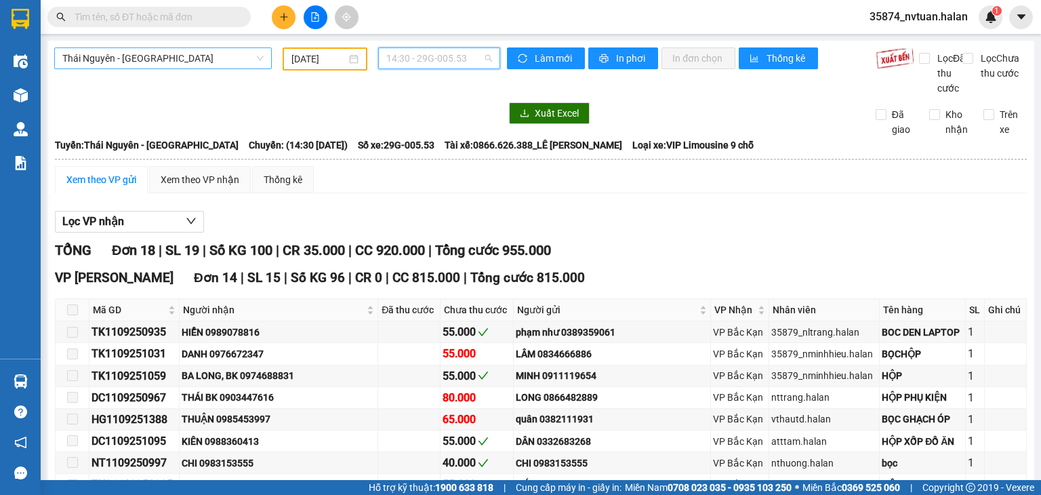
click at [434, 60] on span "14:30 - 29G-005.53" at bounding box center [439, 58] width 106 height 20
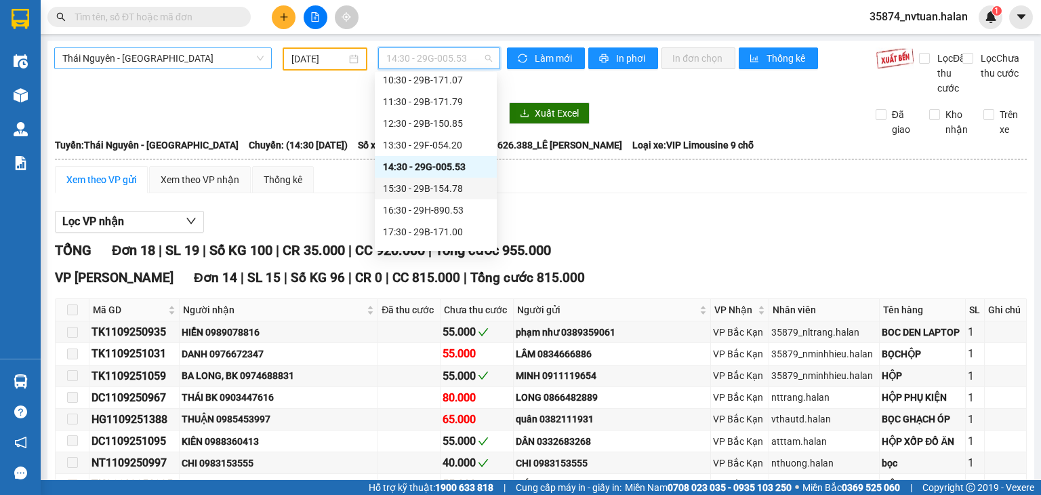
click at [447, 190] on div "15:30 - 29B-154.78" at bounding box center [436, 188] width 106 height 15
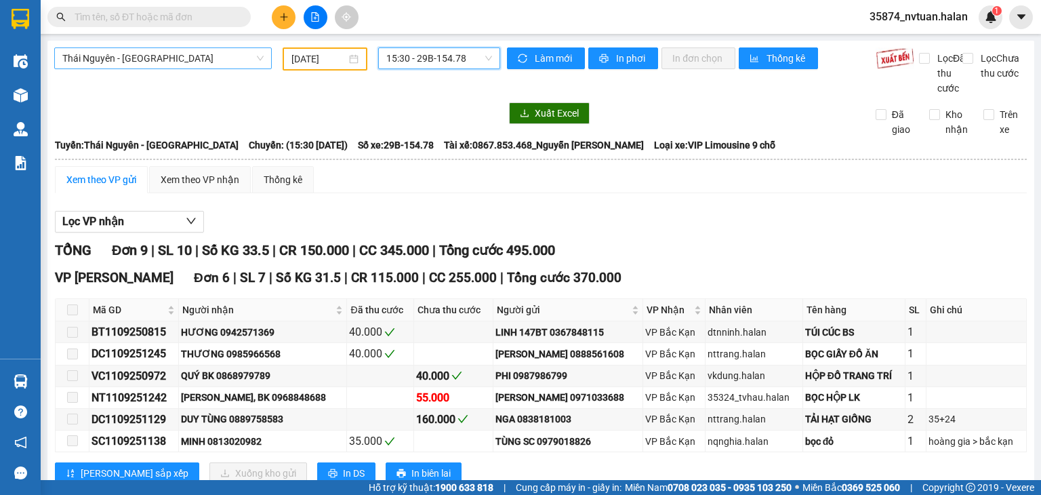
click at [434, 52] on span "15:30 - 29B-154.78" at bounding box center [439, 58] width 106 height 20
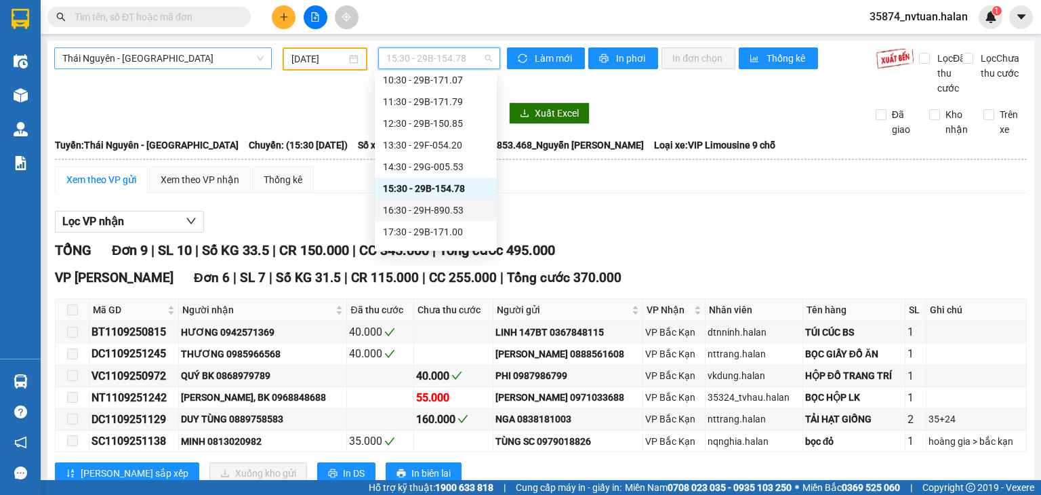
click at [450, 211] on div "16:30 - 29H-890.53" at bounding box center [436, 210] width 106 height 15
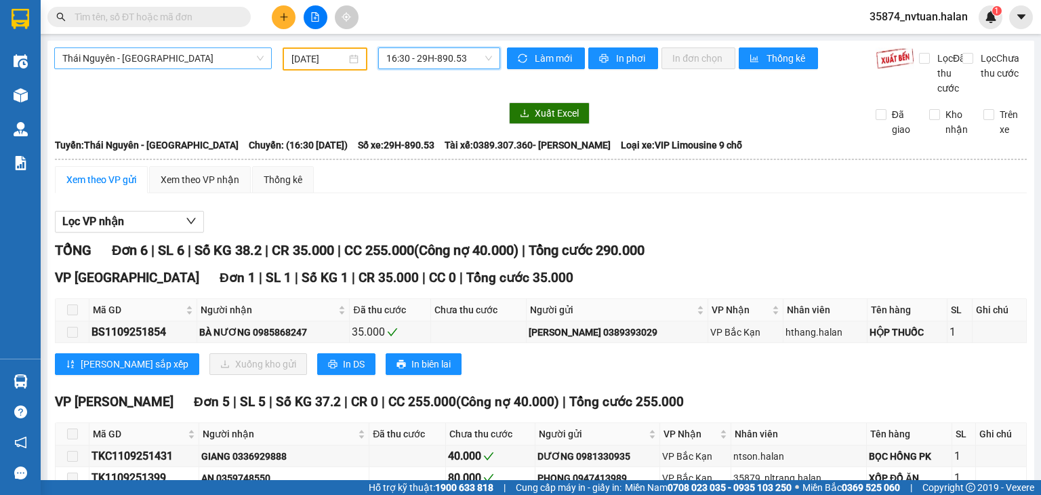
click at [430, 56] on span "16:30 - 29H-890.53" at bounding box center [439, 58] width 106 height 20
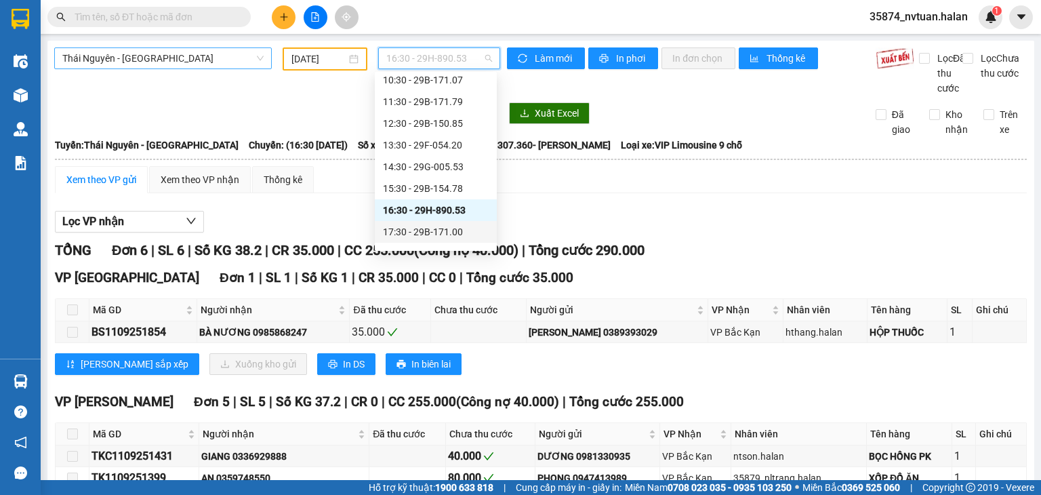
click at [448, 226] on div "17:30 - 29B-171.00" at bounding box center [436, 231] width 106 height 15
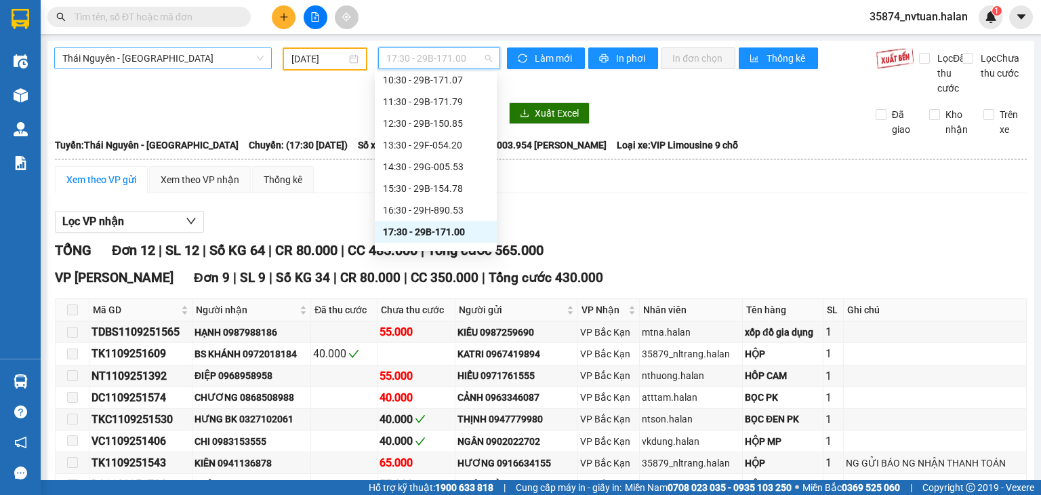
click at [427, 57] on span "17:30 - 29B-171.00" at bounding box center [439, 58] width 106 height 20
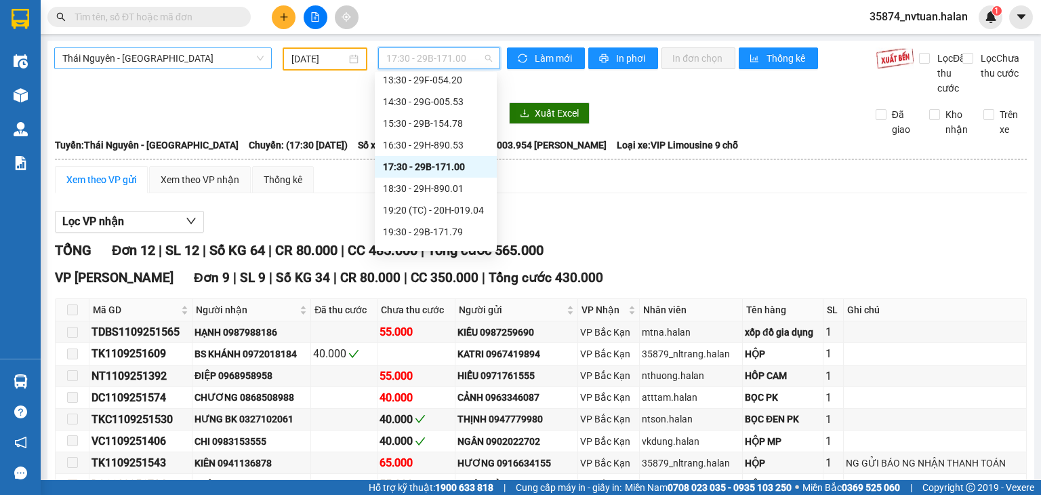
scroll to position [203, 0]
click at [447, 185] on div "18:30 - 29H-890.01" at bounding box center [436, 185] width 106 height 15
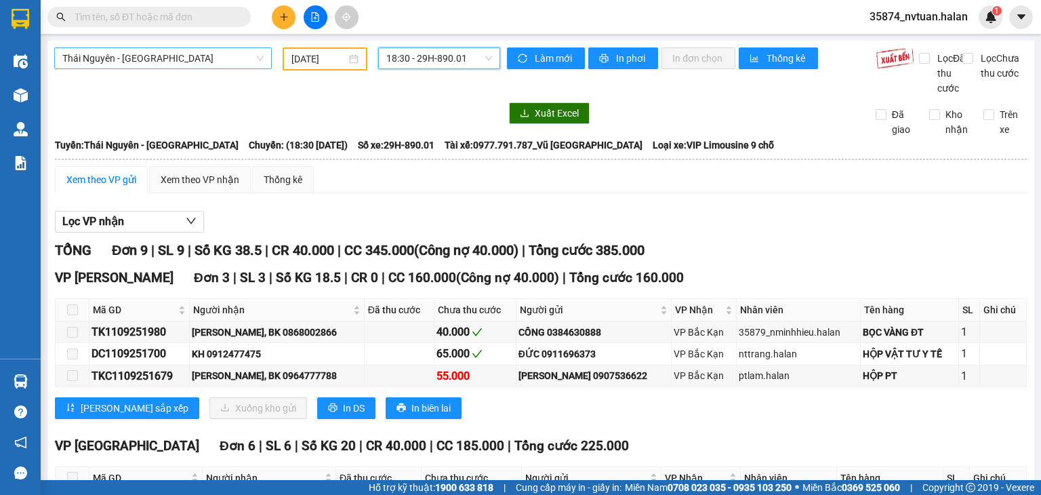
click at [413, 60] on span "18:30 - 29H-890.01" at bounding box center [439, 58] width 106 height 20
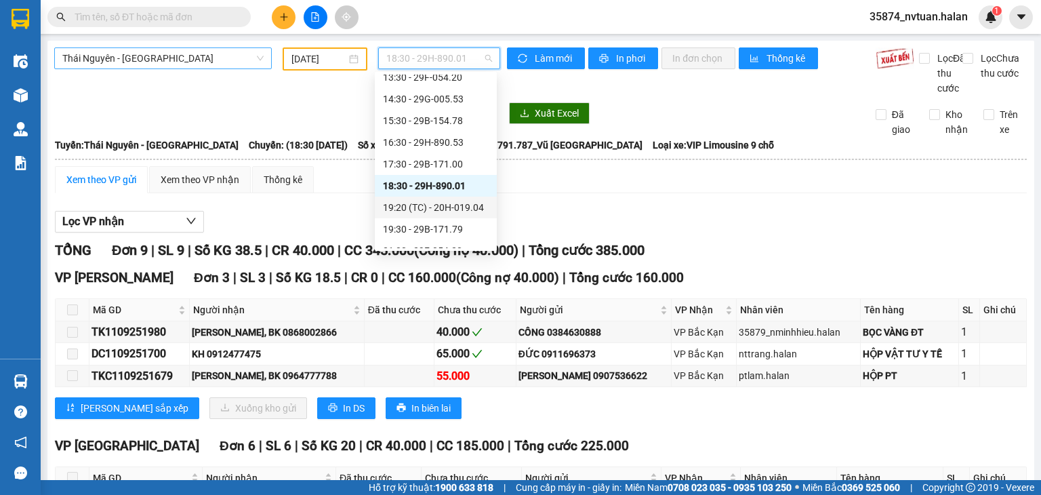
click at [454, 212] on div "19:20 (TC) - 20H-019.04" at bounding box center [436, 207] width 106 height 15
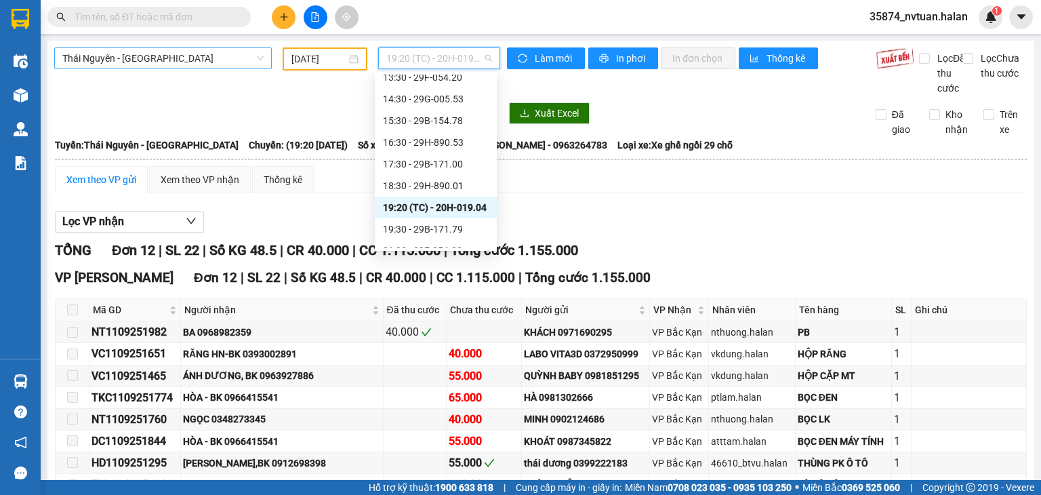
click at [415, 60] on span "19:20 (TC) - 20H-019.04" at bounding box center [439, 58] width 106 height 20
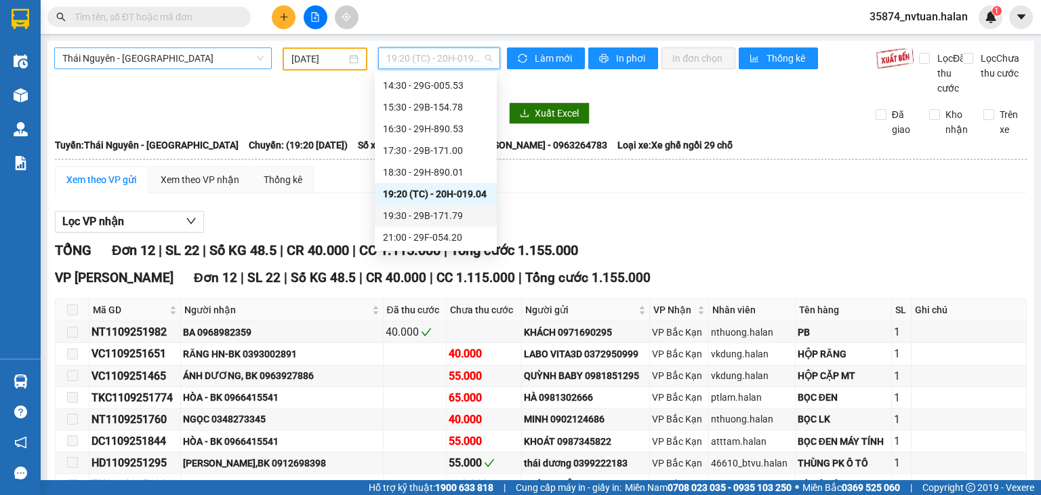
click at [439, 215] on div "19:30 - 29B-171.79" at bounding box center [436, 215] width 106 height 15
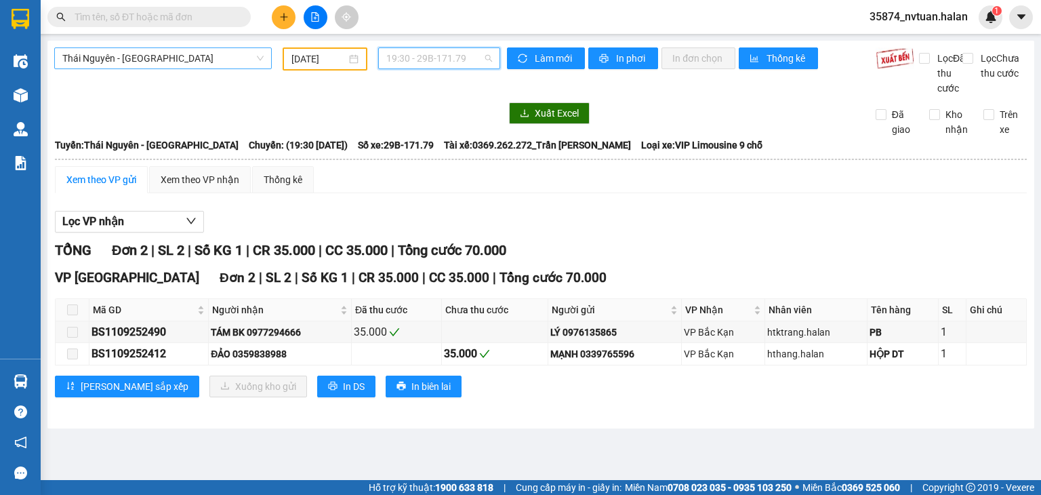
click at [430, 52] on span "19:30 - 29B-171.79" at bounding box center [439, 58] width 106 height 20
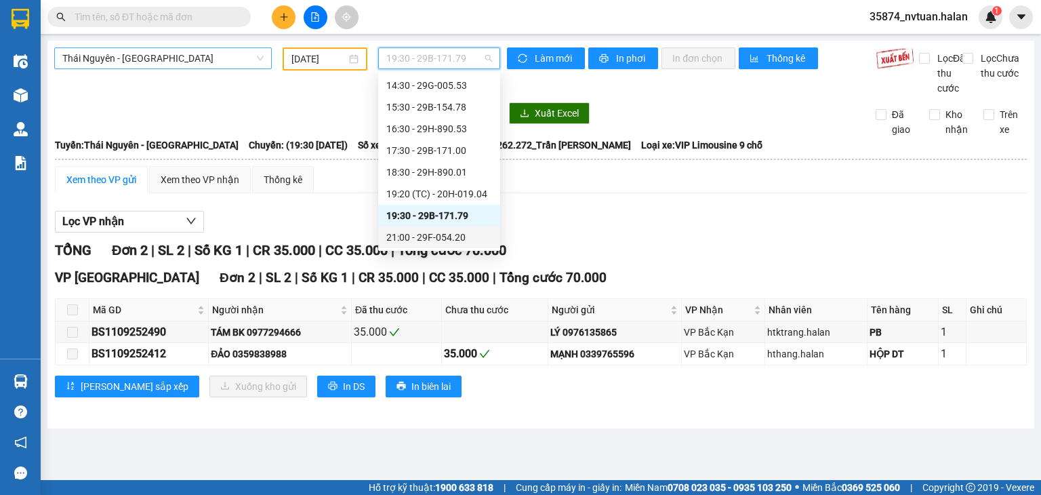
click at [442, 237] on div "21:00 - 29F-054.20" at bounding box center [439, 237] width 106 height 15
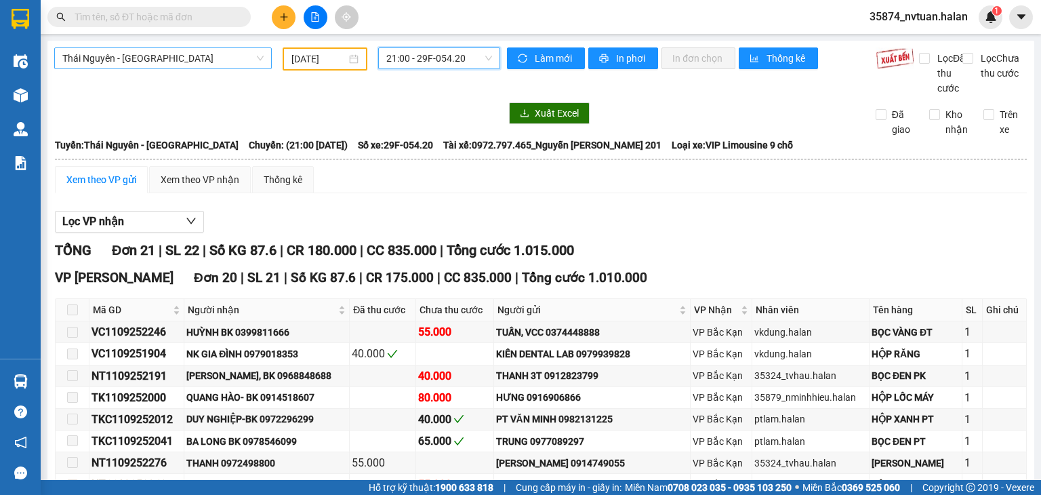
scroll to position [65, 0]
click at [106, 57] on span "Thái Nguyên - [GEOGRAPHIC_DATA]" at bounding box center [162, 58] width 201 height 20
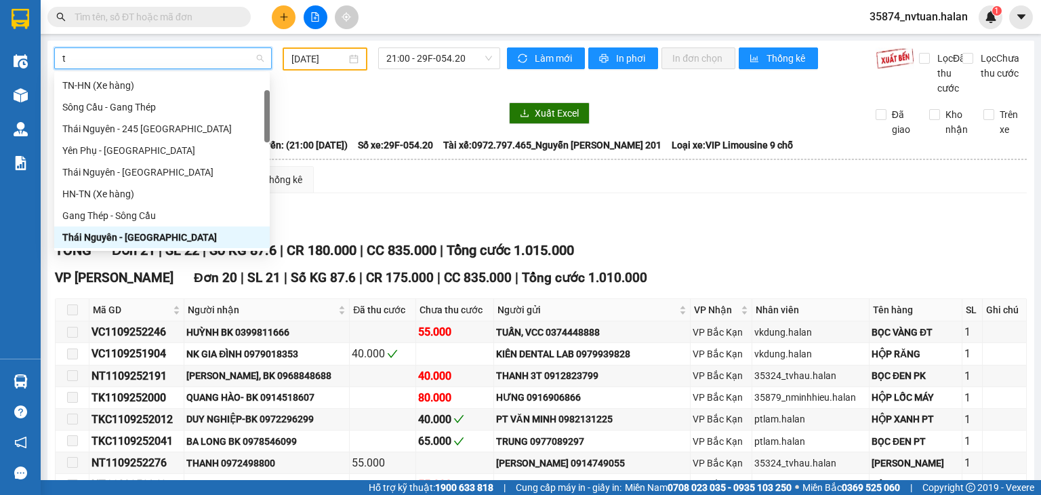
type input "tq"
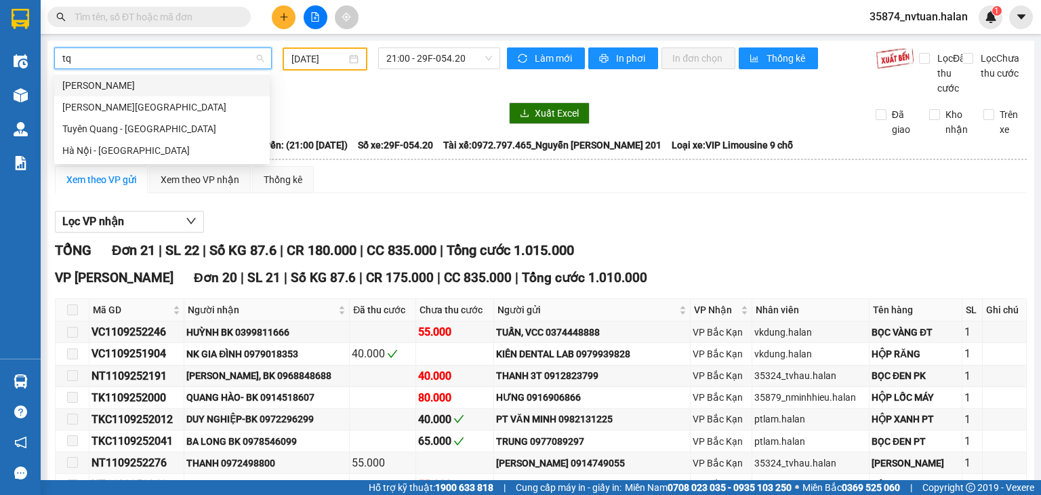
click at [138, 83] on div "[PERSON_NAME]" at bounding box center [161, 85] width 199 height 15
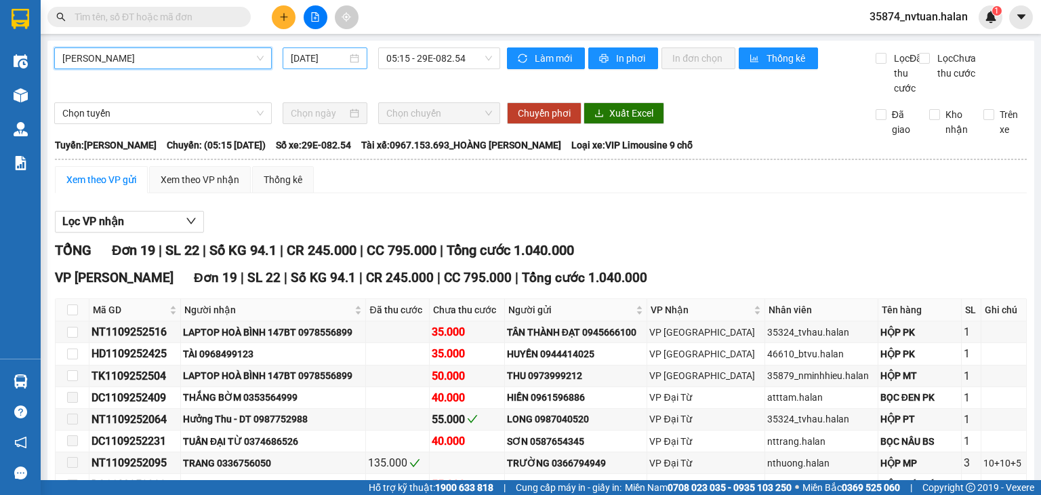
click at [334, 49] on div "[DATE]" at bounding box center [325, 58] width 84 height 22
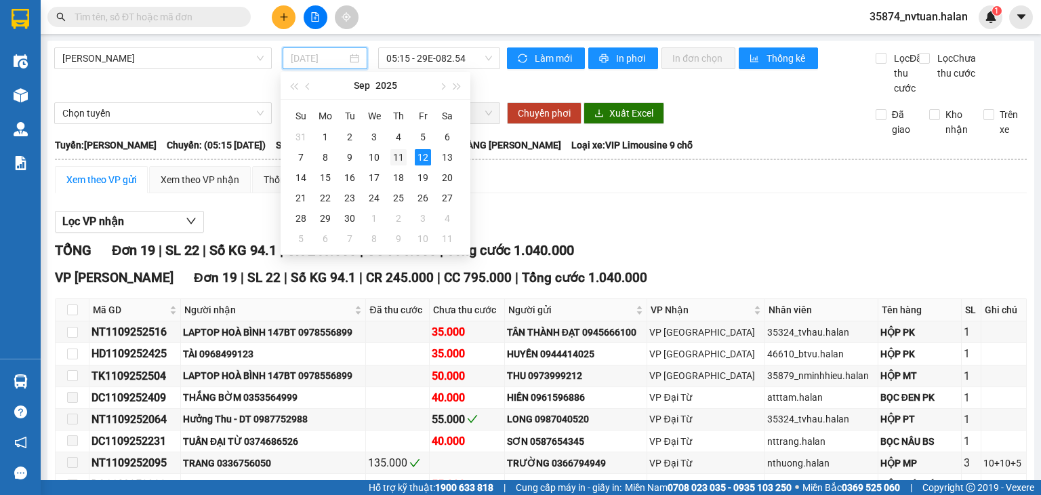
click at [400, 160] on div "11" at bounding box center [398, 157] width 16 height 16
type input "[DATE]"
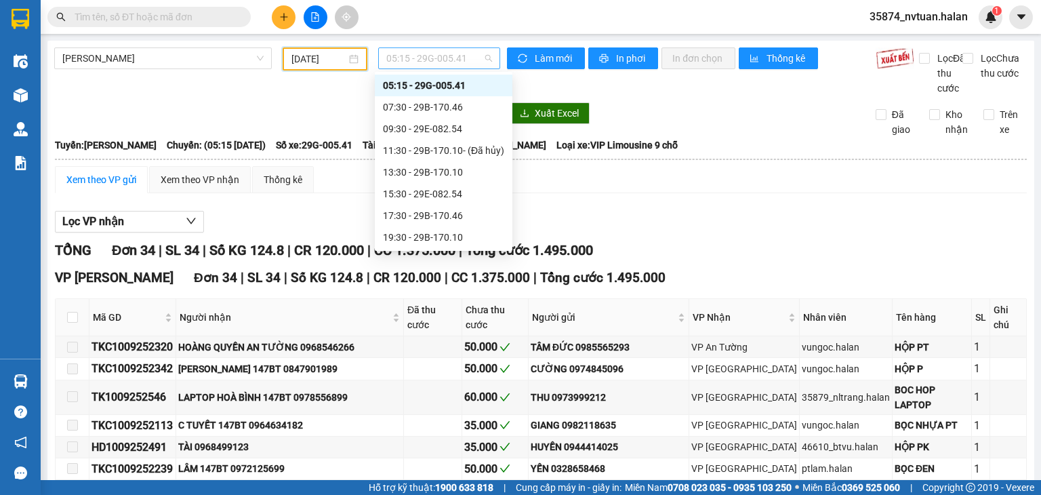
scroll to position [22, 0]
click at [406, 51] on span "05:15 - 29G-005.41" at bounding box center [439, 58] width 106 height 20
click at [453, 106] on div "07:30 - 29B-170.46" at bounding box center [443, 107] width 121 height 15
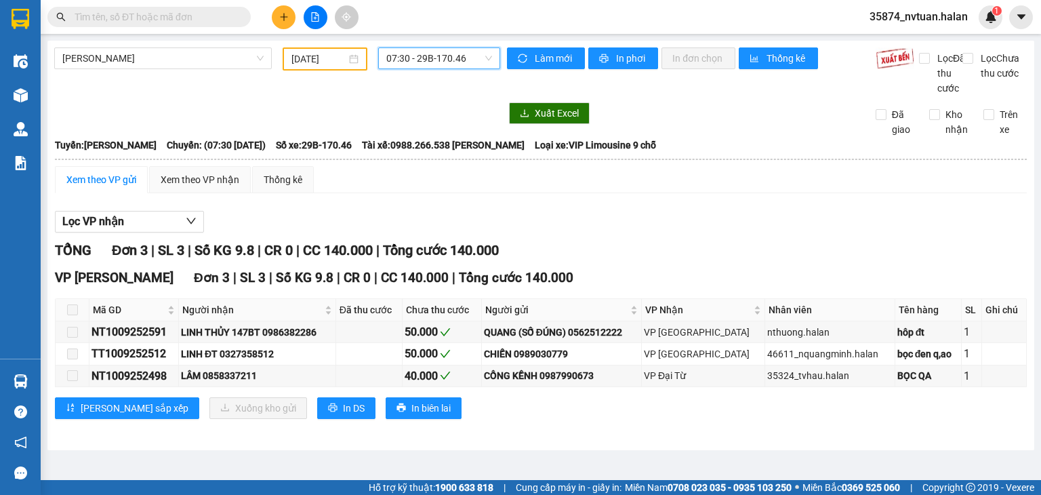
click at [417, 55] on span "07:30 - 29B-170.46" at bounding box center [439, 58] width 106 height 20
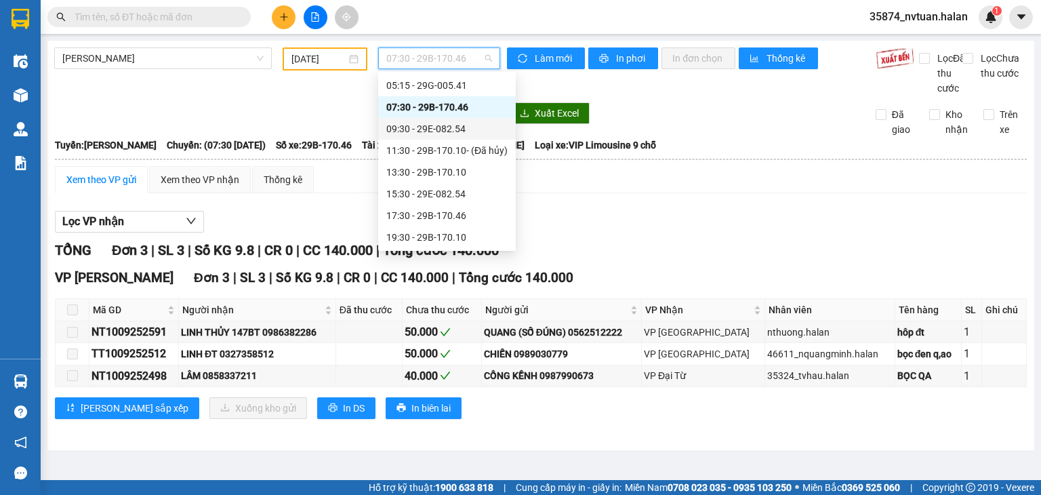
click at [451, 125] on div "09:30 - 29E-082.54" at bounding box center [446, 128] width 121 height 15
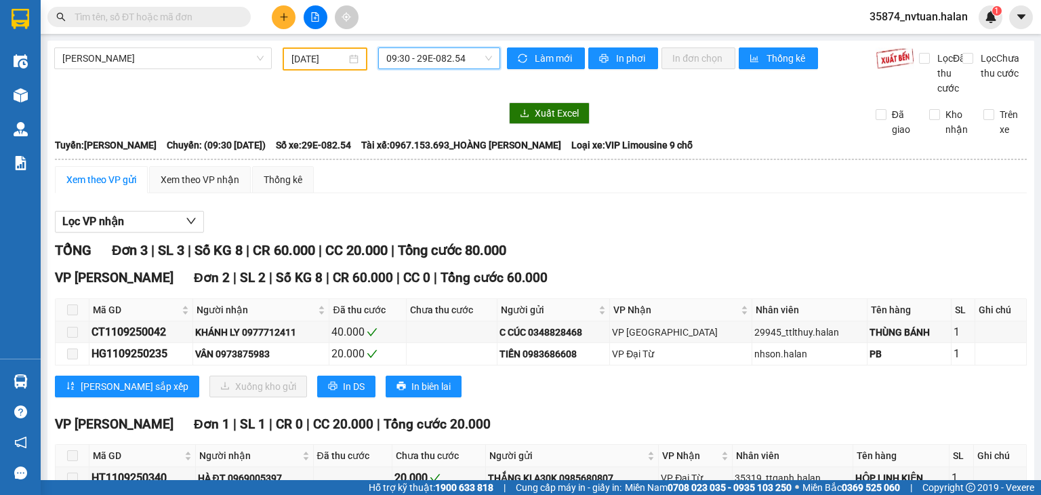
click at [420, 58] on span "09:30 - 29E-082.54" at bounding box center [439, 58] width 106 height 20
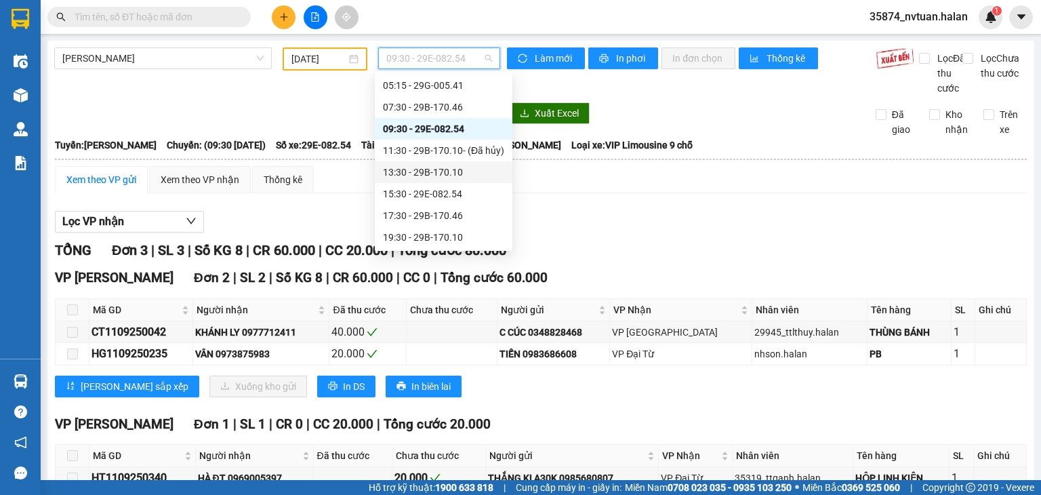
click at [451, 175] on div "13:30 - 29B-170.10" at bounding box center [443, 172] width 121 height 15
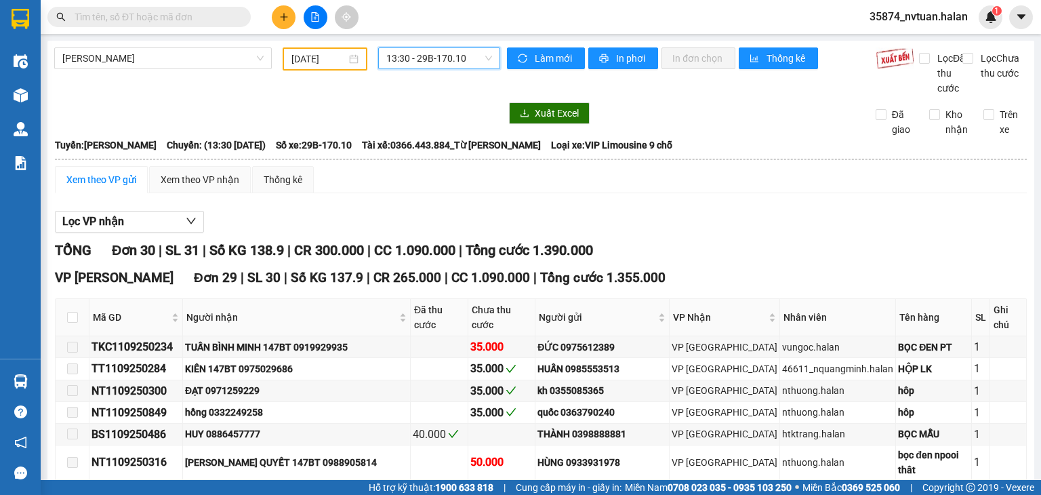
click at [423, 54] on span "13:30 - 29B-170.10" at bounding box center [439, 58] width 106 height 20
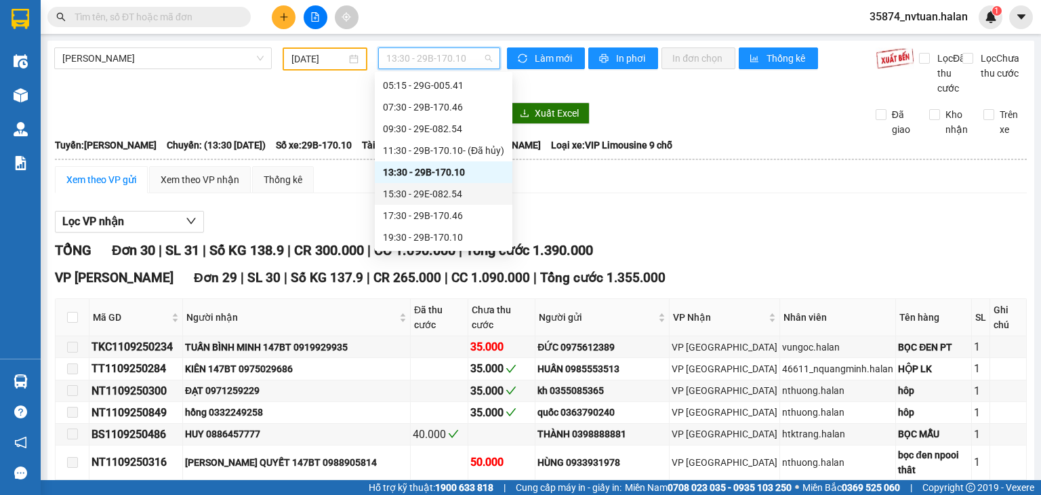
click at [451, 197] on div "15:30 - 29E-082.54" at bounding box center [443, 193] width 121 height 15
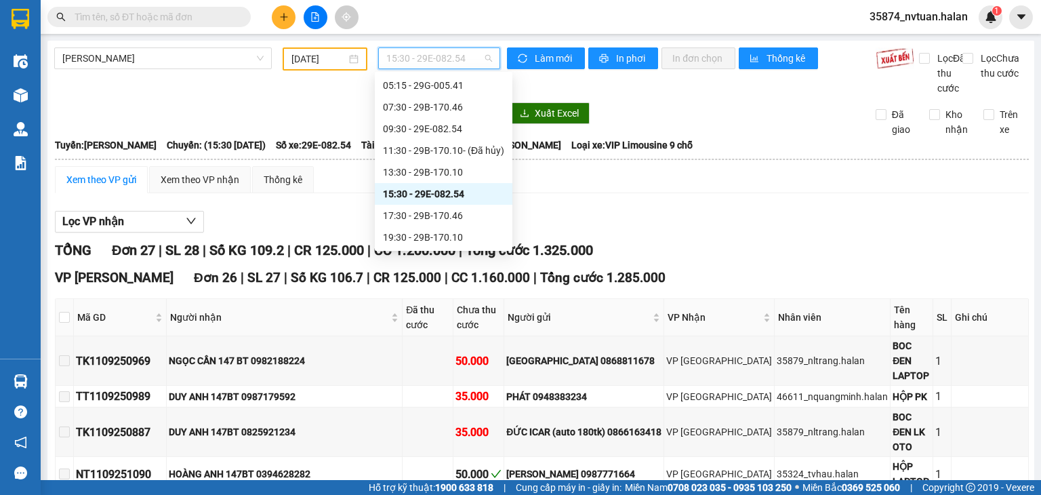
click at [434, 51] on span "15:30 - 29E-082.54" at bounding box center [439, 58] width 106 height 20
click at [446, 211] on div "17:30 - 29B-170.46" at bounding box center [443, 215] width 121 height 15
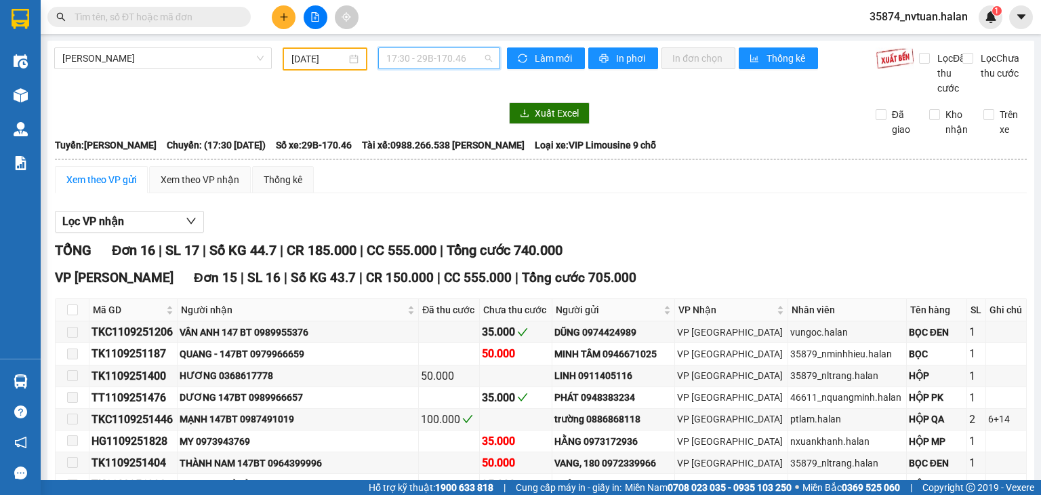
click at [409, 58] on span "17:30 - 29B-170.46" at bounding box center [439, 58] width 106 height 20
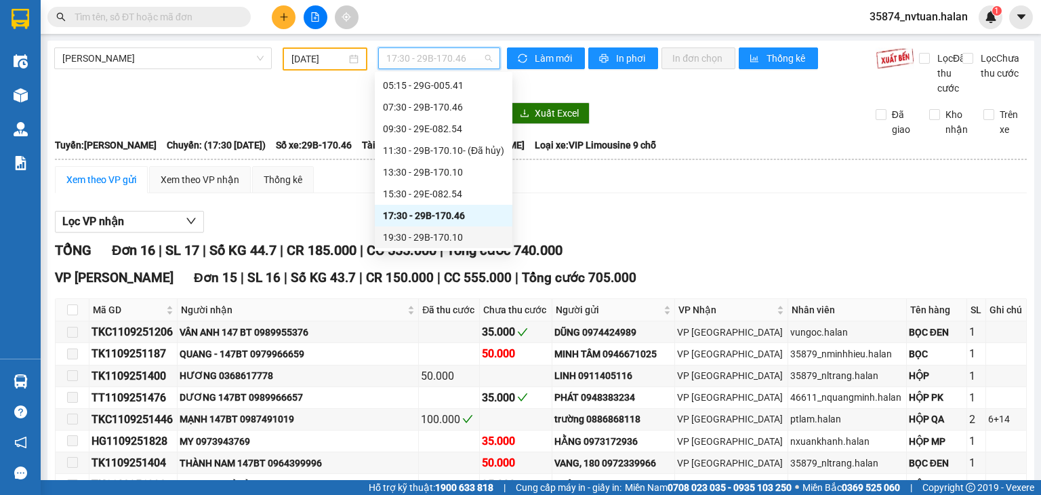
click at [450, 235] on div "19:30 - 29B-170.10" at bounding box center [443, 237] width 121 height 15
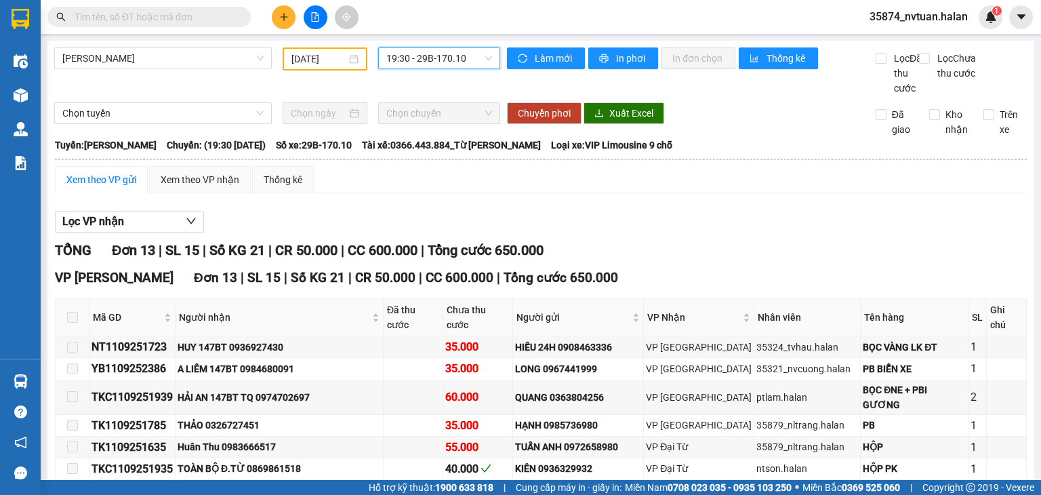
click at [430, 57] on span "19:30 - 29B-170.10" at bounding box center [439, 58] width 106 height 20
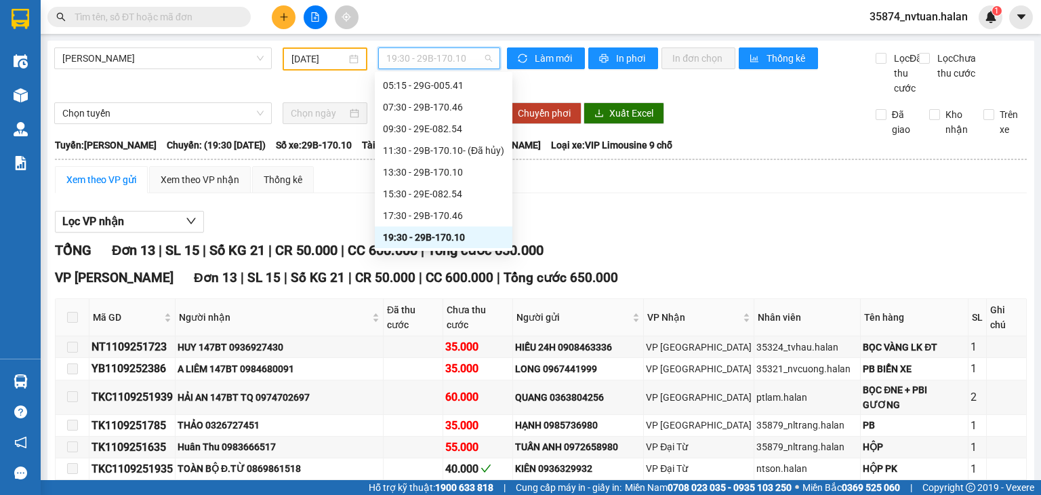
click at [662, 261] on div "TỔNG Đơn 13 | SL 15 | Số KG 21 | CR 50.000 | CC 600.000 | Tổng cước 650.000" at bounding box center [541, 250] width 972 height 21
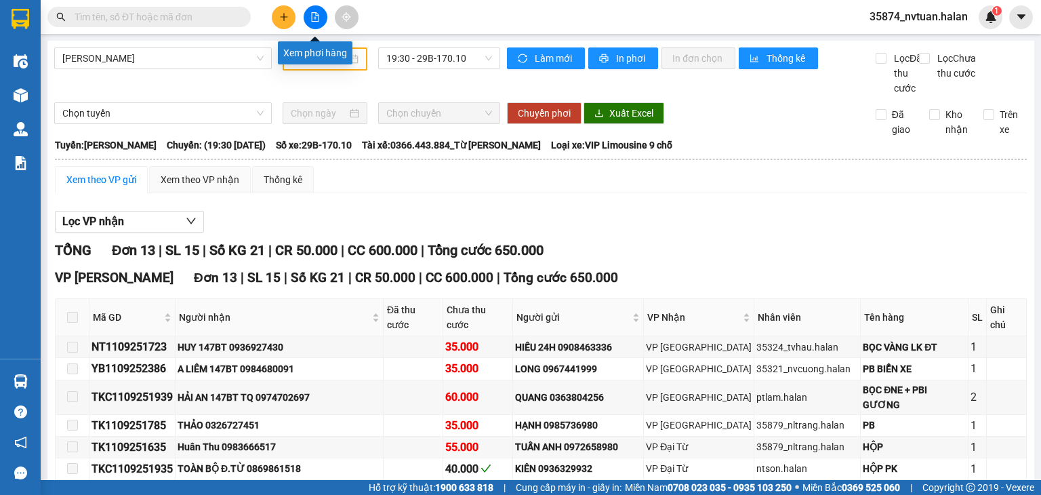
click at [314, 16] on icon "file-add" at bounding box center [314, 16] width 9 height 9
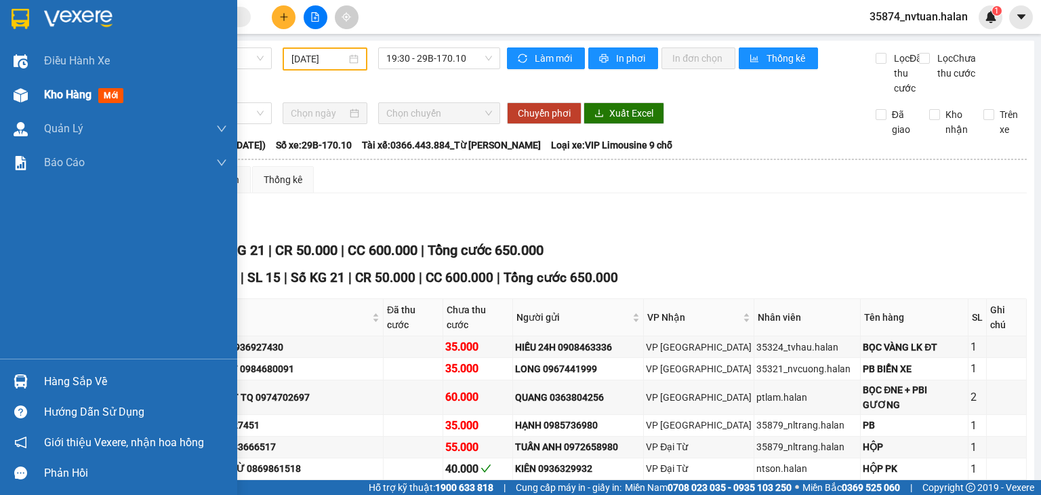
click at [58, 100] on span "Kho hàng" at bounding box center [67, 94] width 47 height 13
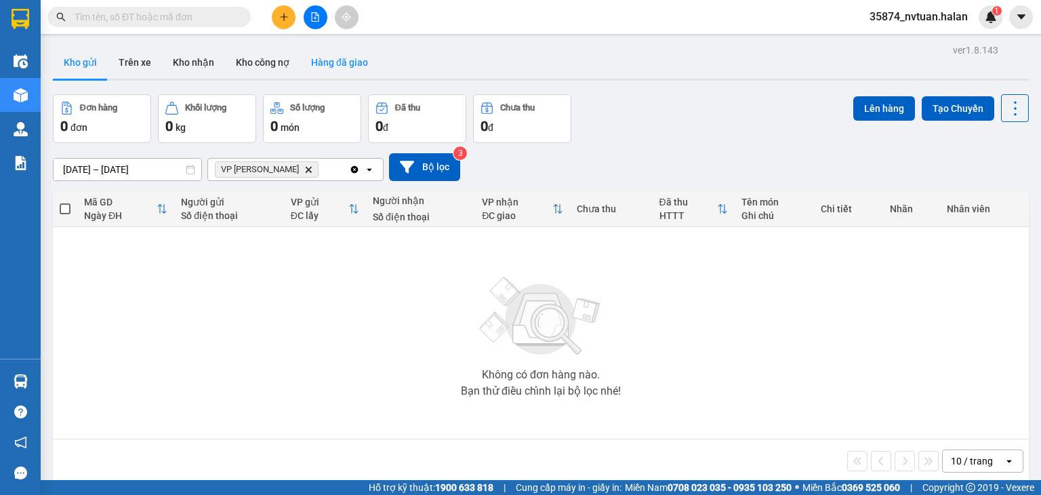
click at [350, 68] on button "Hàng đã giao" at bounding box center [339, 62] width 79 height 33
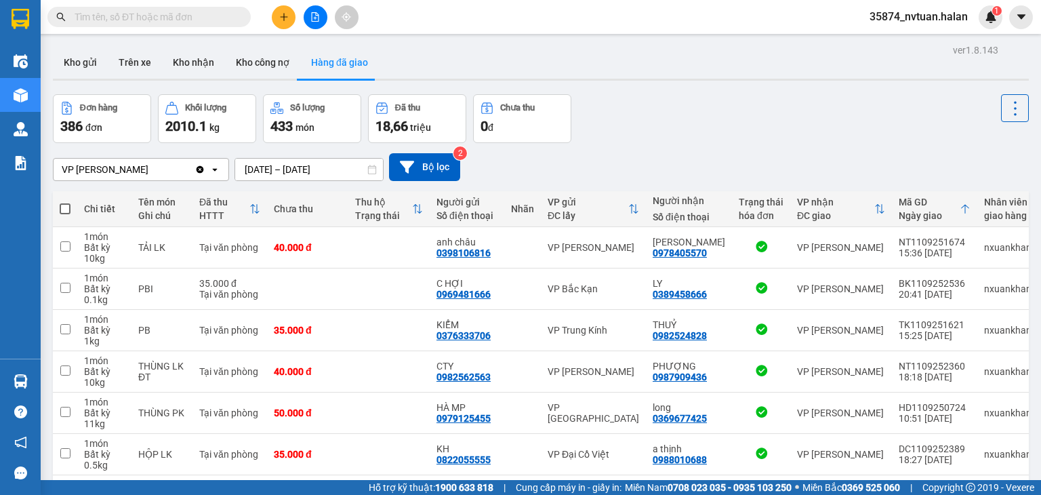
click at [264, 173] on input "10/09/2025 – 12/09/2025" at bounding box center [309, 170] width 148 height 22
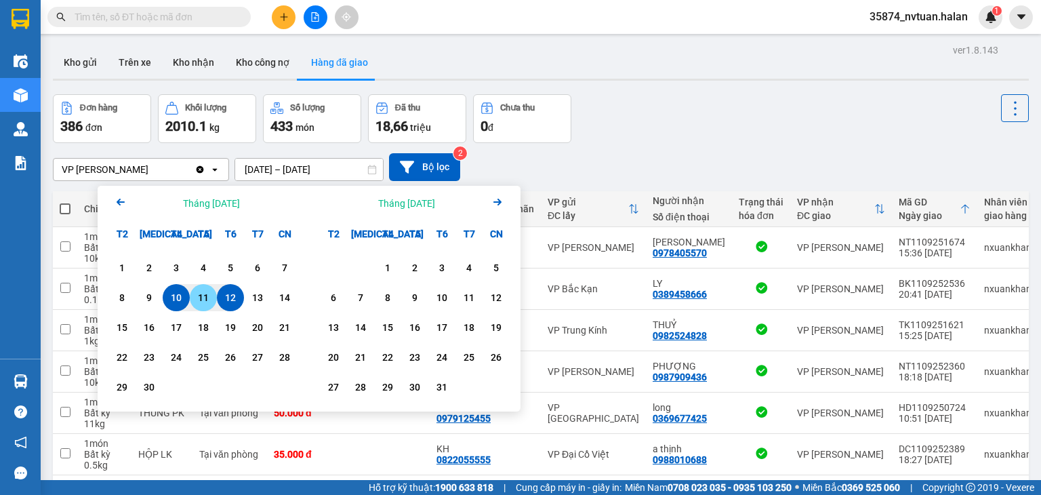
click at [205, 301] on div "11" at bounding box center [203, 297] width 19 height 16
type input "11/09/2025 – 11/09/2025"
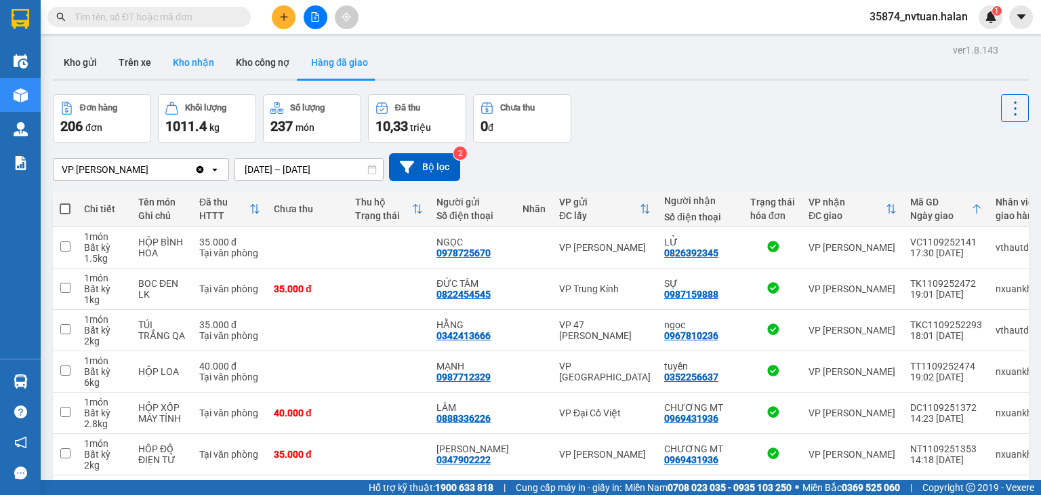
click at [190, 62] on button "Kho nhận" at bounding box center [193, 62] width 63 height 33
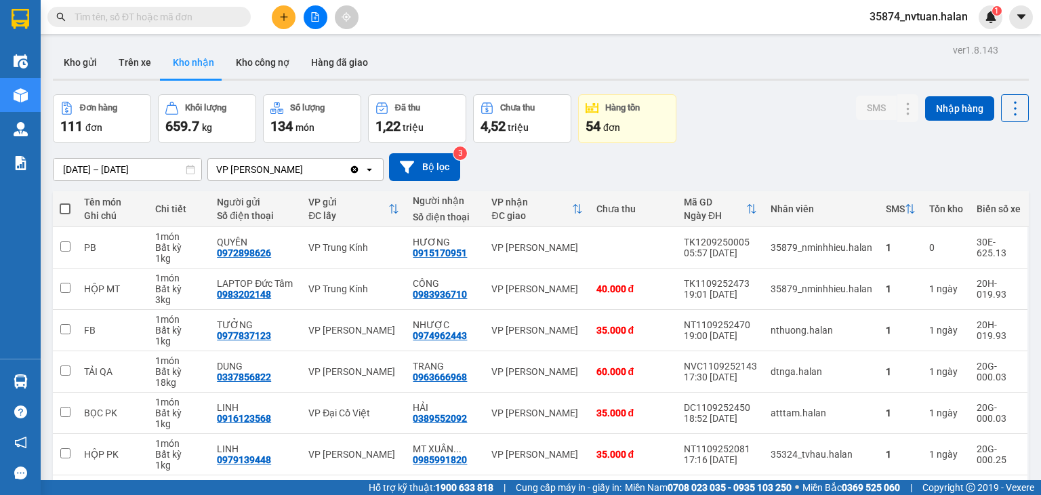
click at [80, 170] on input "15/07/2025 – 12/09/2025" at bounding box center [128, 170] width 148 height 22
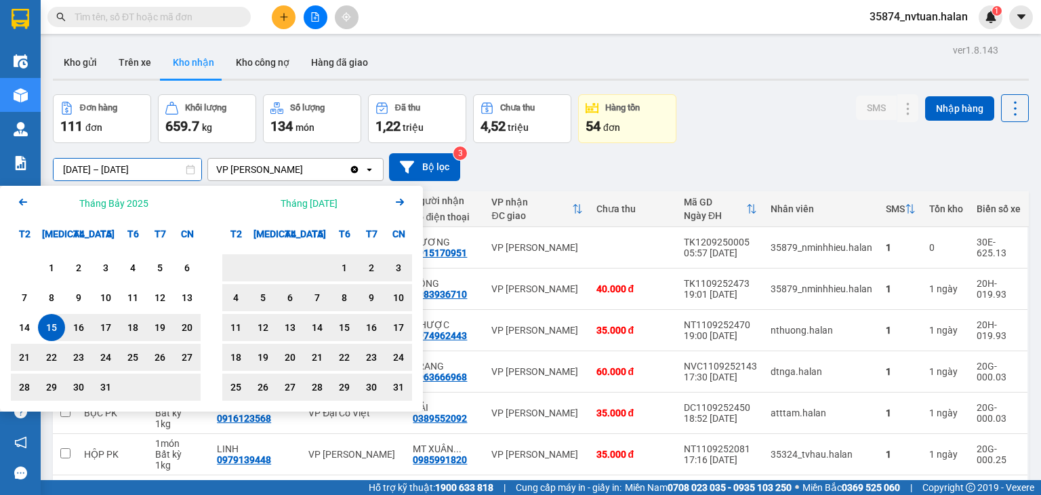
click at [402, 201] on icon "Next month." at bounding box center [400, 202] width 8 height 7
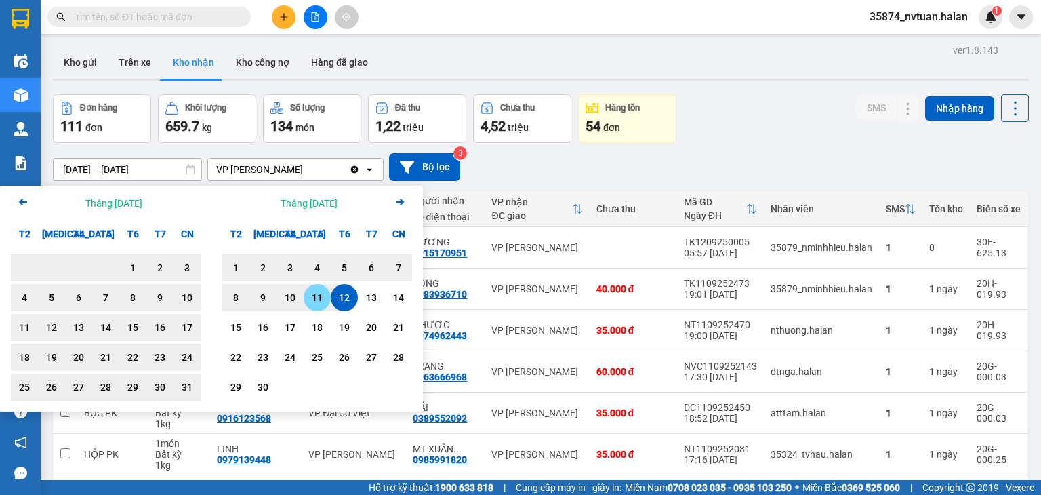
click at [319, 301] on div "11" at bounding box center [317, 297] width 19 height 16
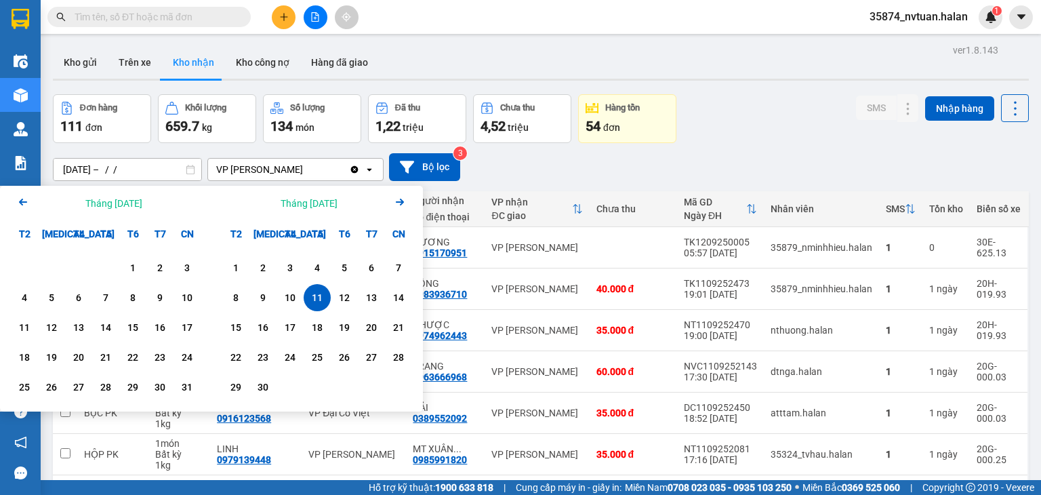
click at [317, 299] on div "11" at bounding box center [317, 297] width 19 height 16
type input "11/09/2025 – 11/09/2025"
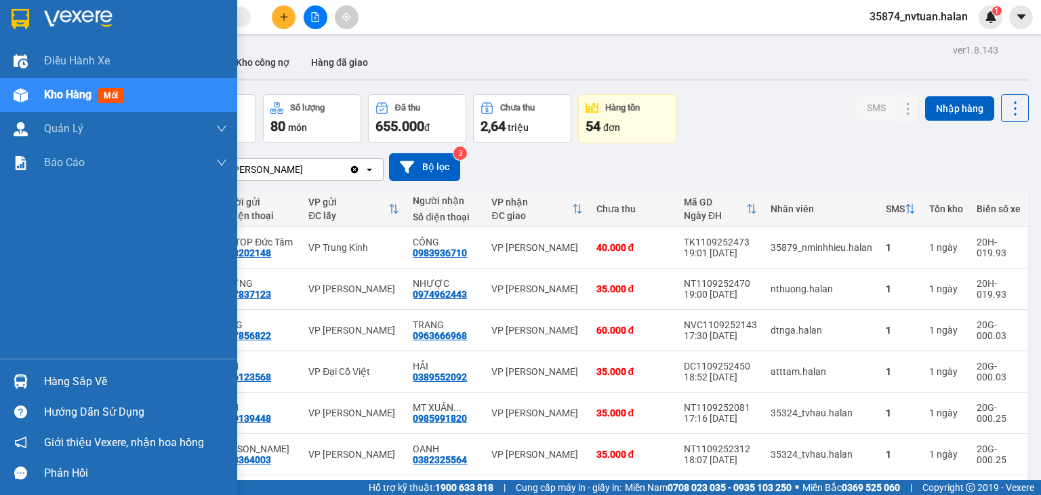
click at [49, 96] on span "Kho hàng" at bounding box center [67, 94] width 47 height 13
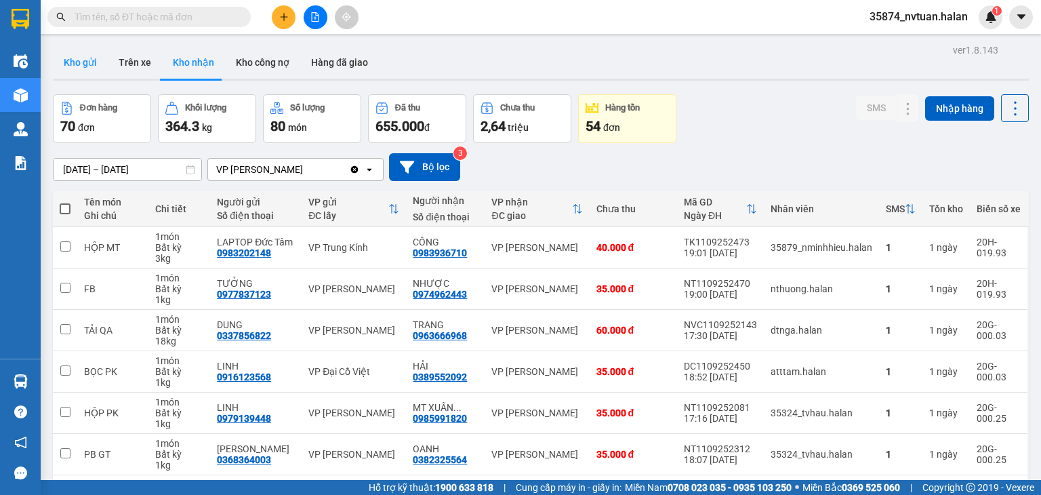
click at [86, 62] on button "Kho gửi" at bounding box center [80, 62] width 55 height 33
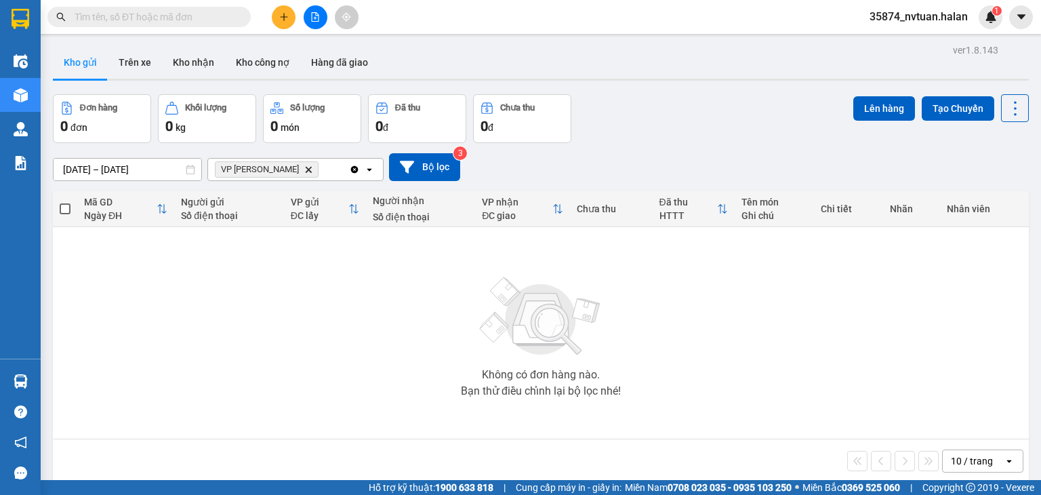
click at [306, 169] on icon "Delete" at bounding box center [308, 169] width 8 height 8
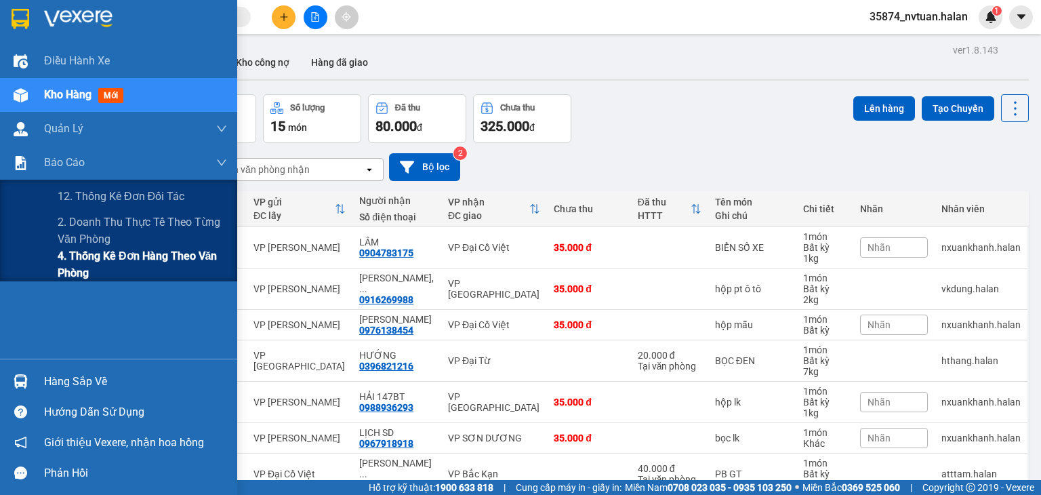
drag, startPoint x: 106, startPoint y: 256, endPoint x: 95, endPoint y: 253, distance: 11.2
click at [106, 257] on span "4. Thống kê đơn hàng theo văn phòng" at bounding box center [142, 264] width 169 height 34
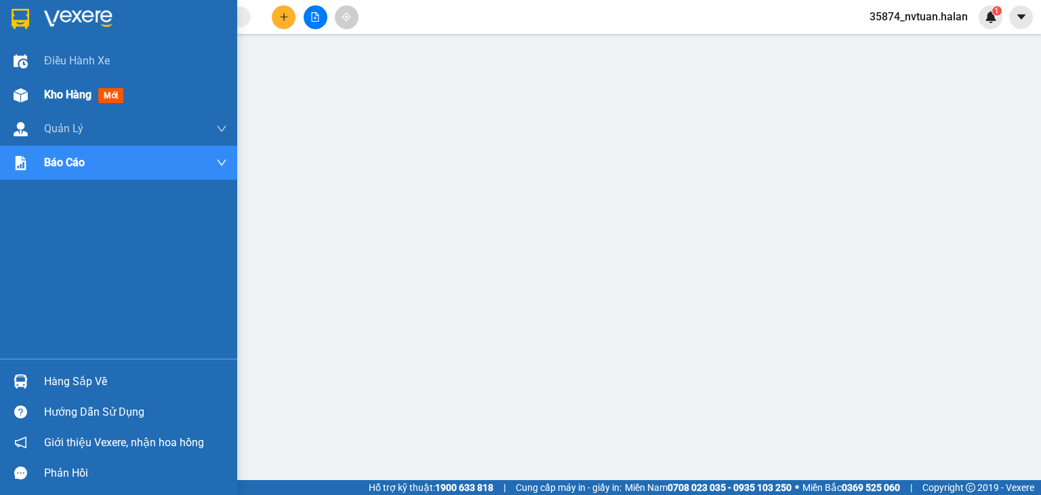
drag, startPoint x: 39, startPoint y: 95, endPoint x: 224, endPoint y: 82, distance: 186.1
click at [42, 98] on div "Kho hàng mới" at bounding box center [118, 95] width 237 height 34
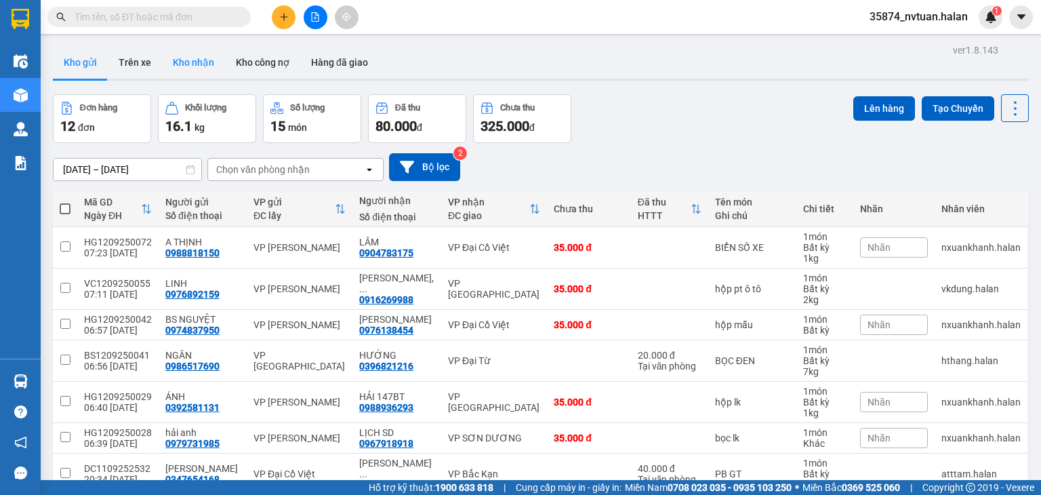
click at [187, 63] on button "Kho nhận" at bounding box center [193, 62] width 63 height 33
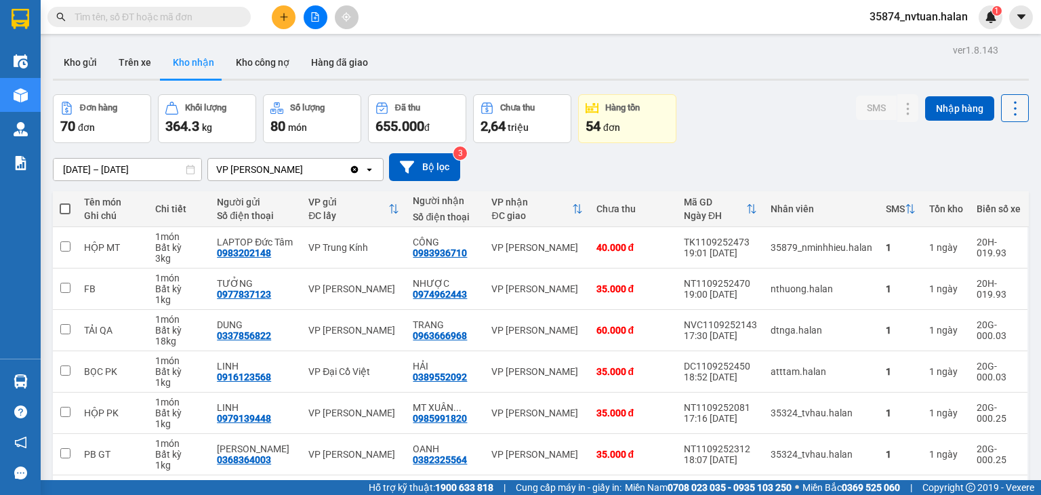
click at [1005, 111] on icon at bounding box center [1014, 108] width 19 height 19
click at [992, 166] on span "Làm mới" at bounding box center [985, 169] width 37 height 14
click at [326, 65] on button "Hàng đã giao" at bounding box center [339, 62] width 79 height 33
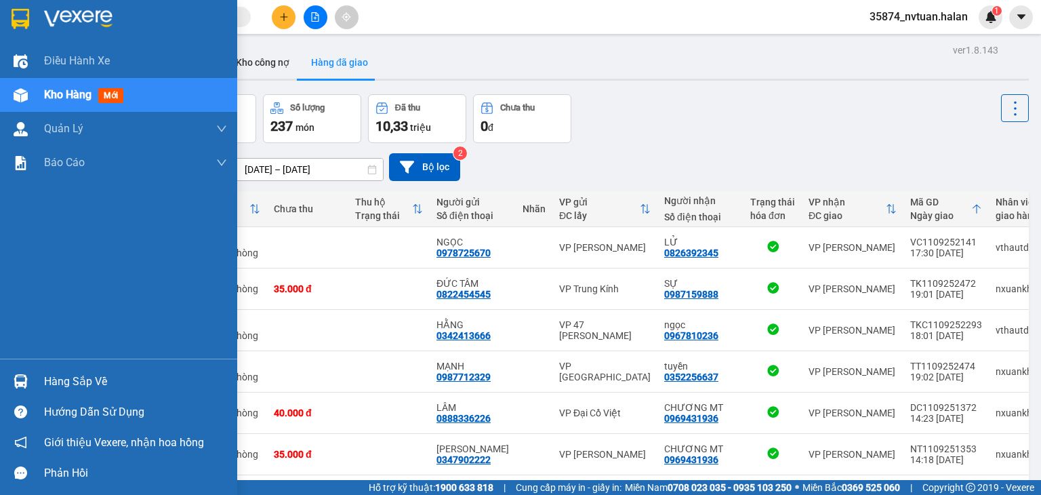
click at [49, 374] on div "Hàng sắp về" at bounding box center [135, 381] width 183 height 20
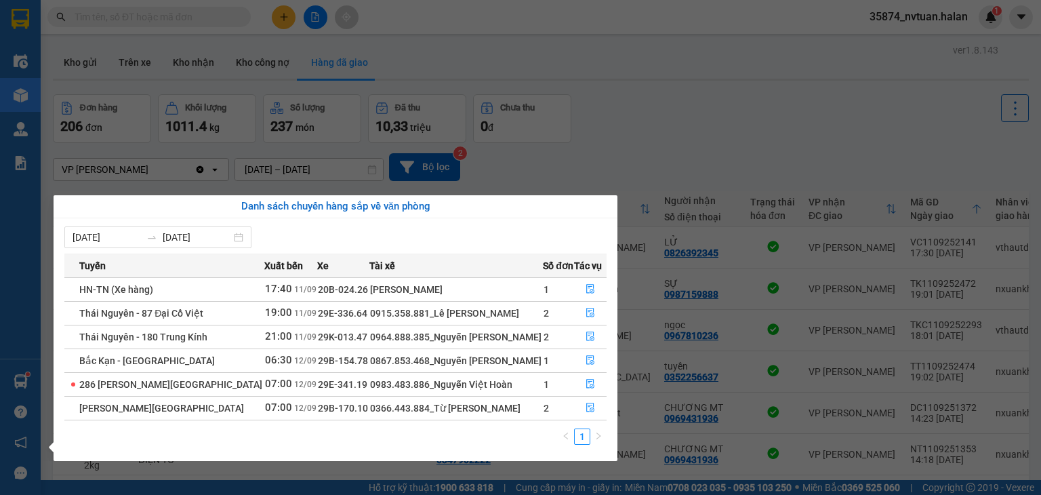
click at [730, 118] on section "Kết quả tìm kiếm ( 0 ) Bộ lọc No Data 35874_nvtuan.halan 1 Điều hành xe Kho hàn…" at bounding box center [520, 247] width 1041 height 495
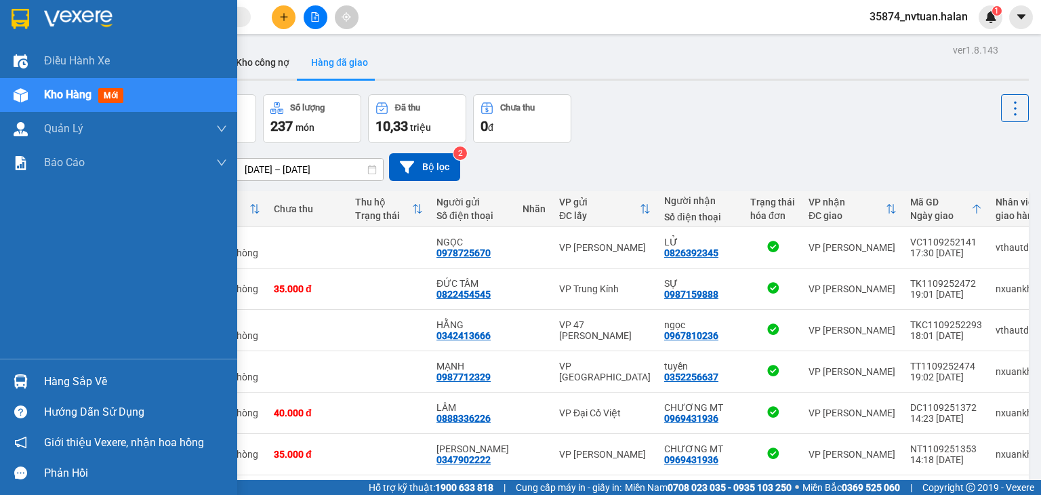
click at [60, 89] on span "Kho hàng" at bounding box center [67, 94] width 47 height 13
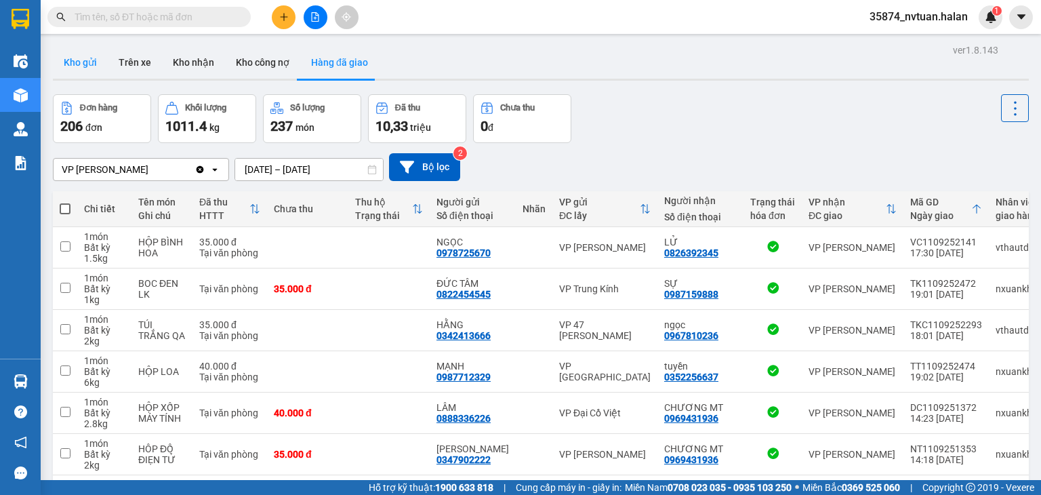
click at [77, 64] on button "Kho gửi" at bounding box center [80, 62] width 55 height 33
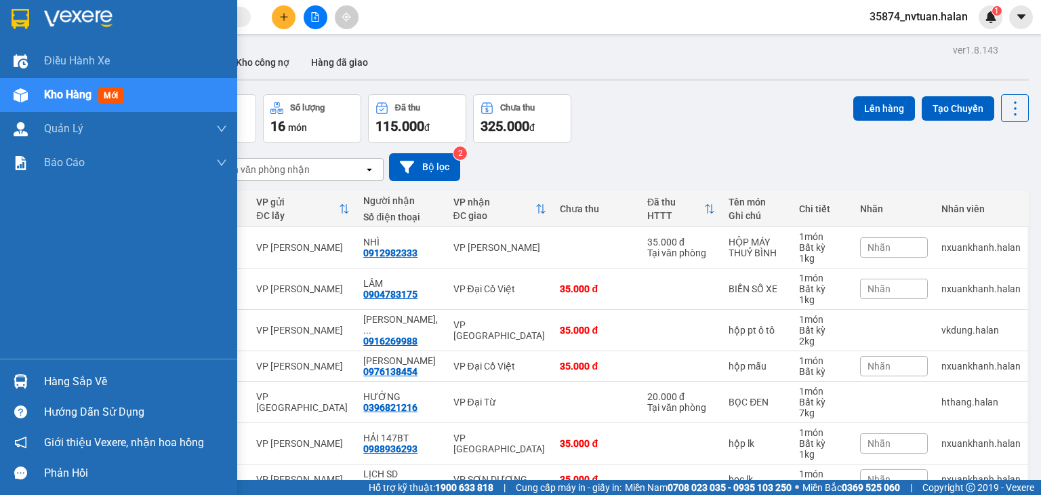
click at [87, 380] on div "Hàng sắp về" at bounding box center [135, 381] width 183 height 20
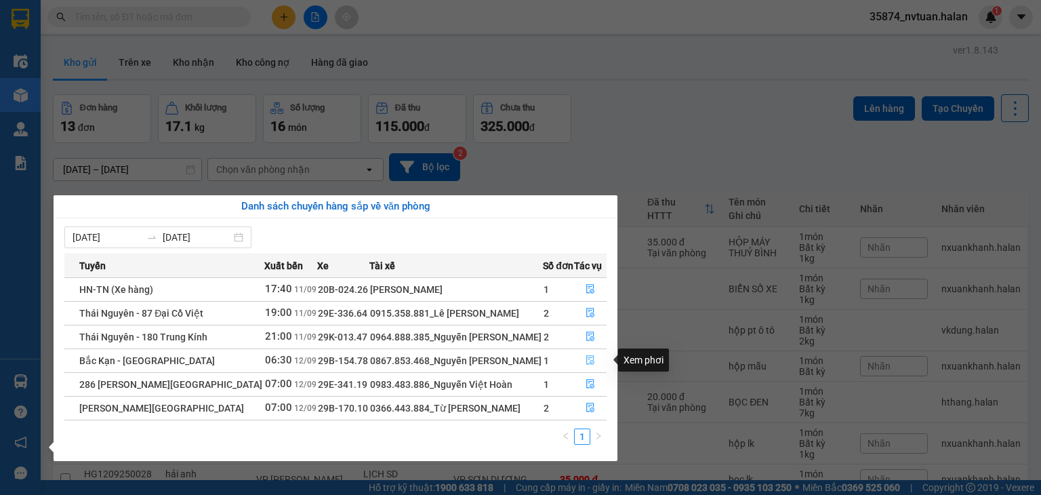
click at [593, 364] on button "button" at bounding box center [590, 361] width 31 height 22
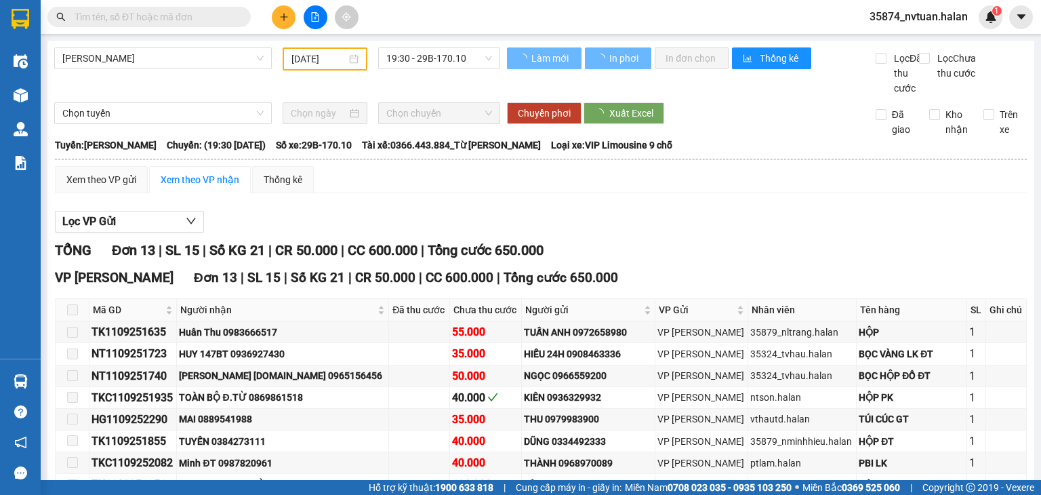
type input "[DATE]"
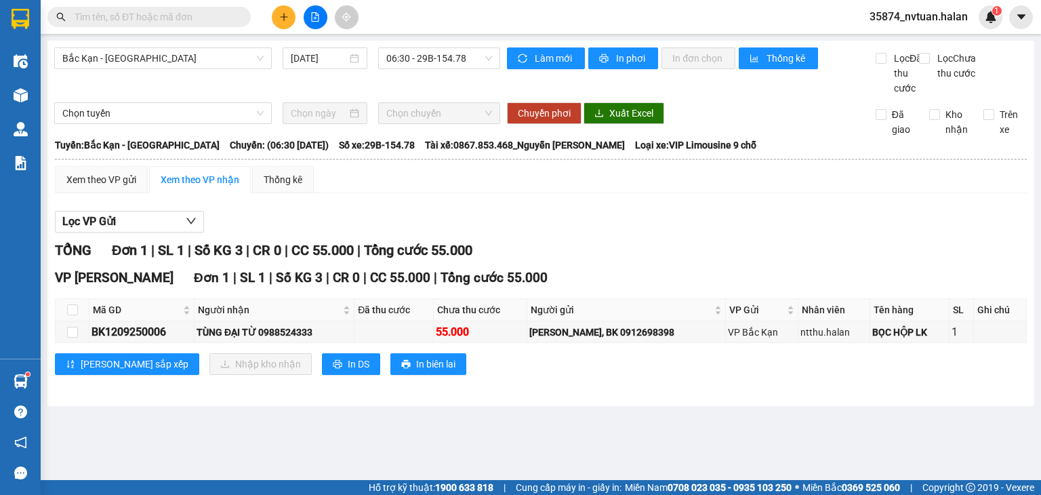
click at [150, 12] on input "text" at bounding box center [155, 16] width 160 height 15
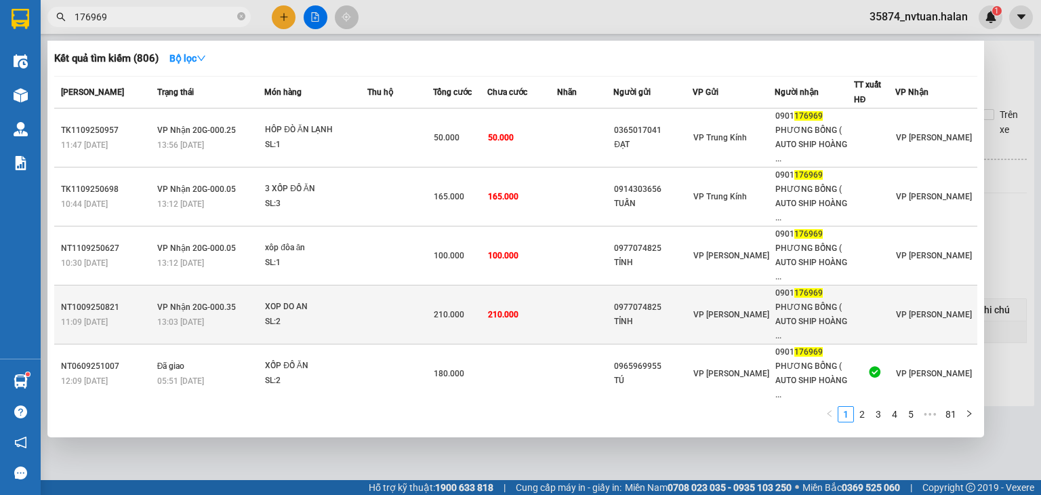
type input "176969"
click at [478, 312] on div "210.000" at bounding box center [460, 314] width 53 height 15
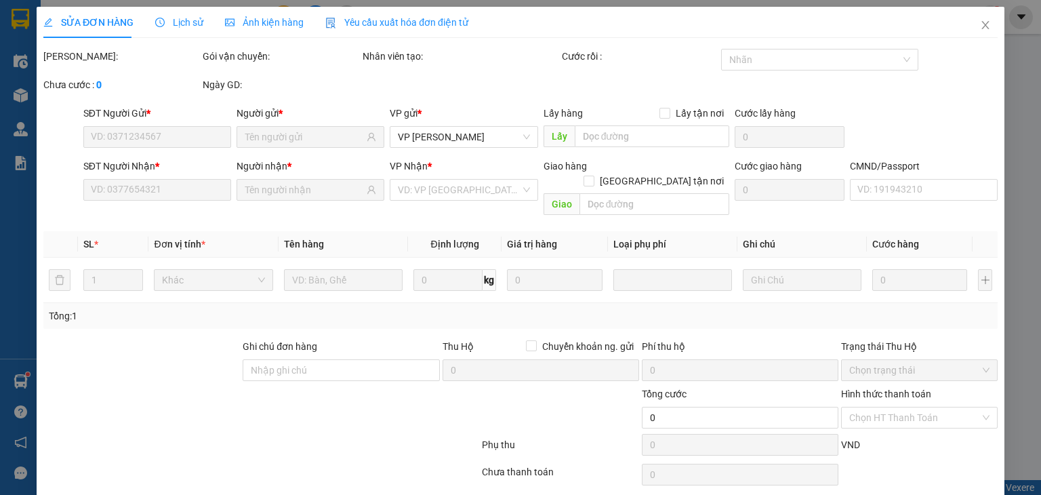
type input "0977074825"
type input "TỈNH"
type input "0901176969"
type input "PHƯƠNG BỐNG ( AUTO SHIP HOÀNG GIA )"
type input "210.000"
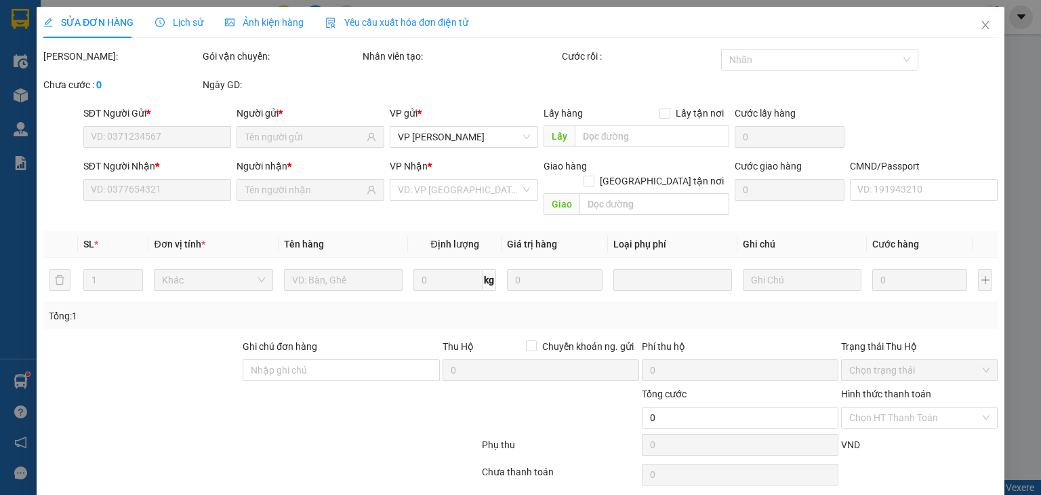
type input "210.000"
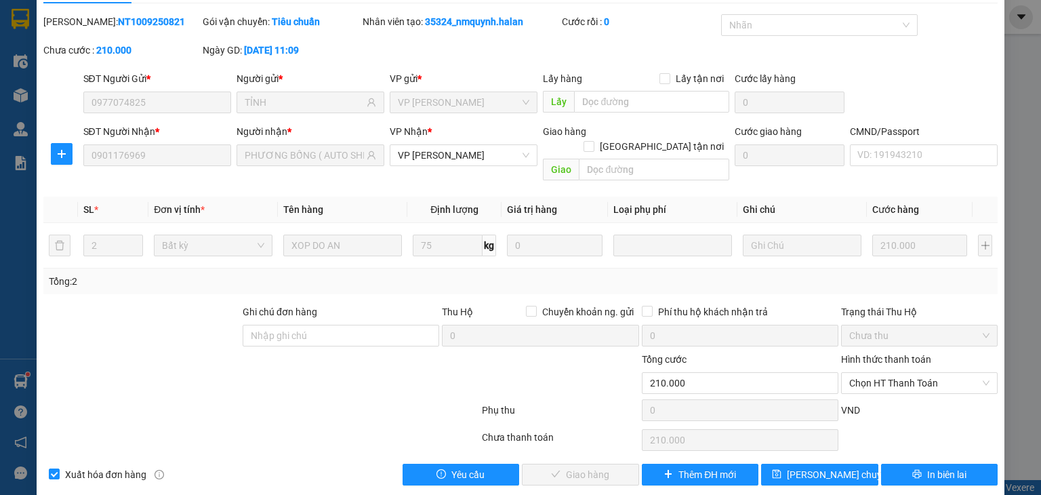
scroll to position [35, 0]
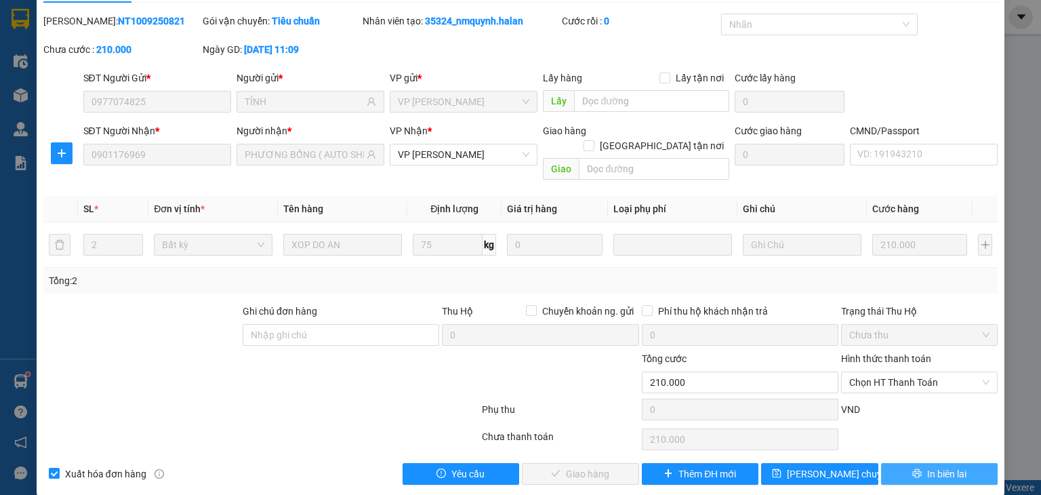
click at [927, 466] on span "In biên lai" at bounding box center [946, 473] width 39 height 15
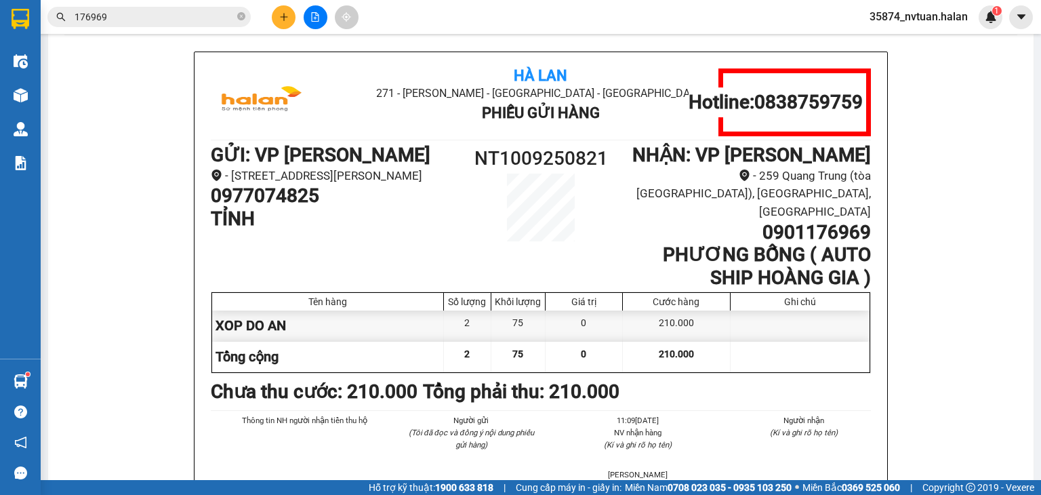
scroll to position [68, 0]
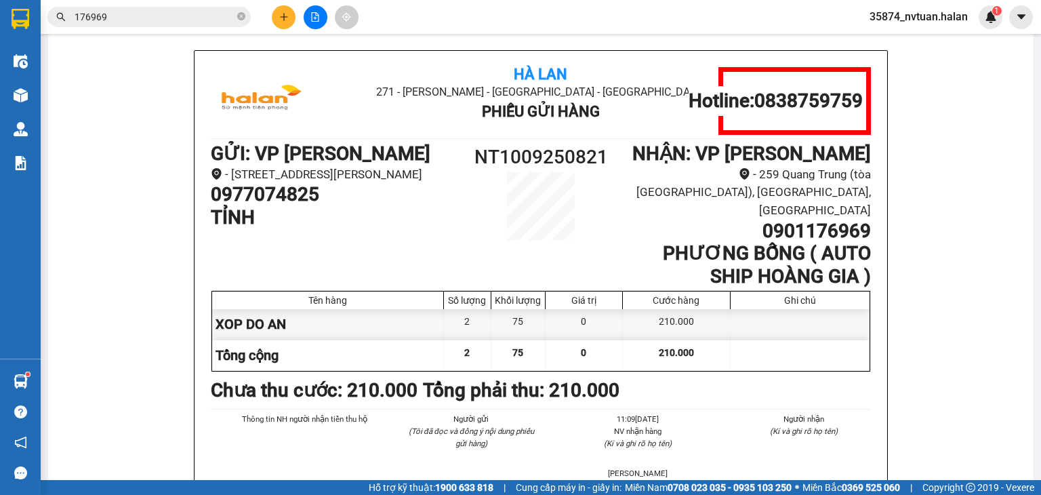
click at [119, 12] on input "176969" at bounding box center [155, 16] width 160 height 15
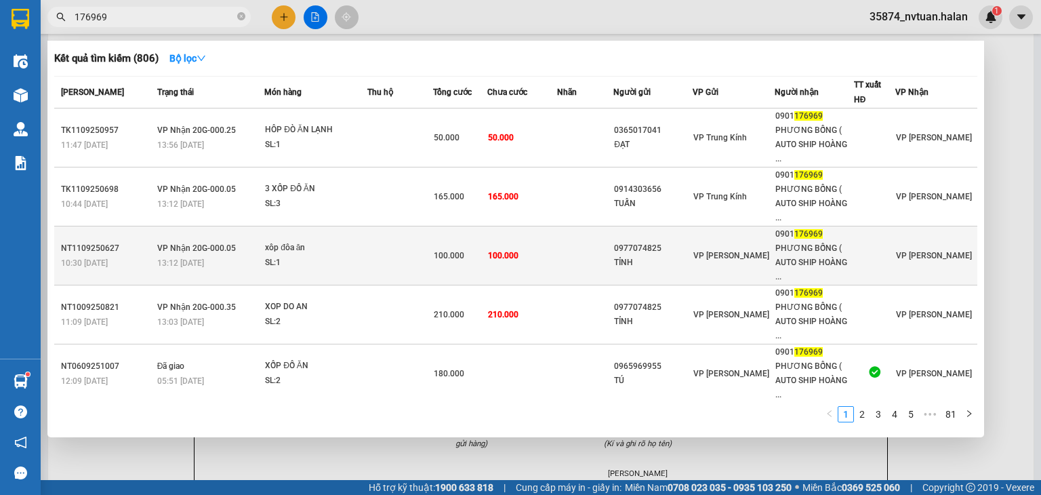
click at [505, 253] on span "100.000" at bounding box center [503, 255] width 30 height 9
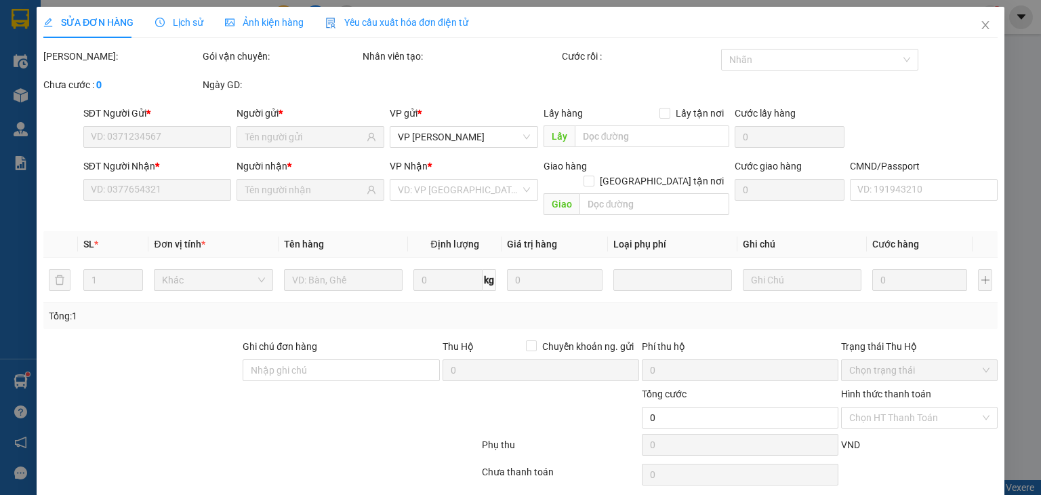
type input "0977074825"
type input "TỈNH"
type input "0901176969"
type input "PHƯƠNG BỐNG ( AUTO SHIP HOÀNG GIA )"
type input "100.000"
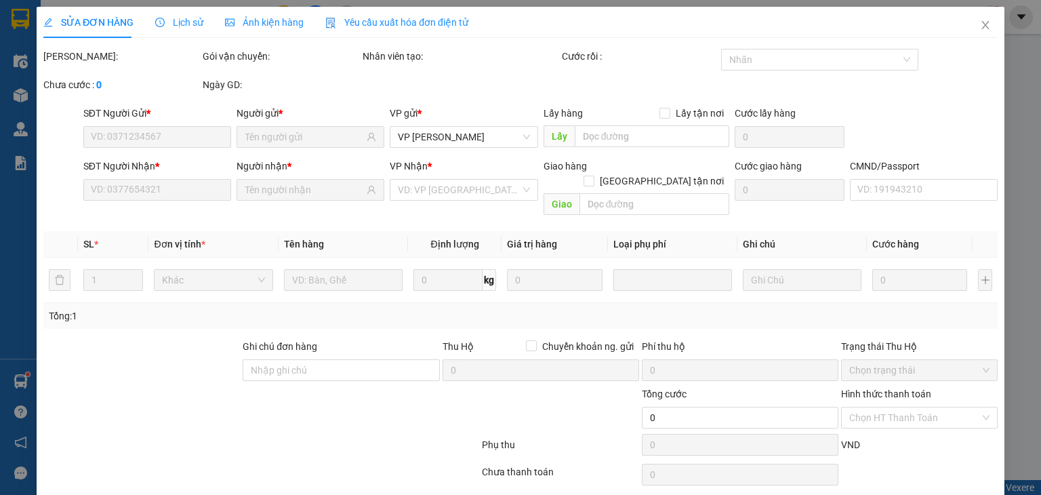
type input "100.000"
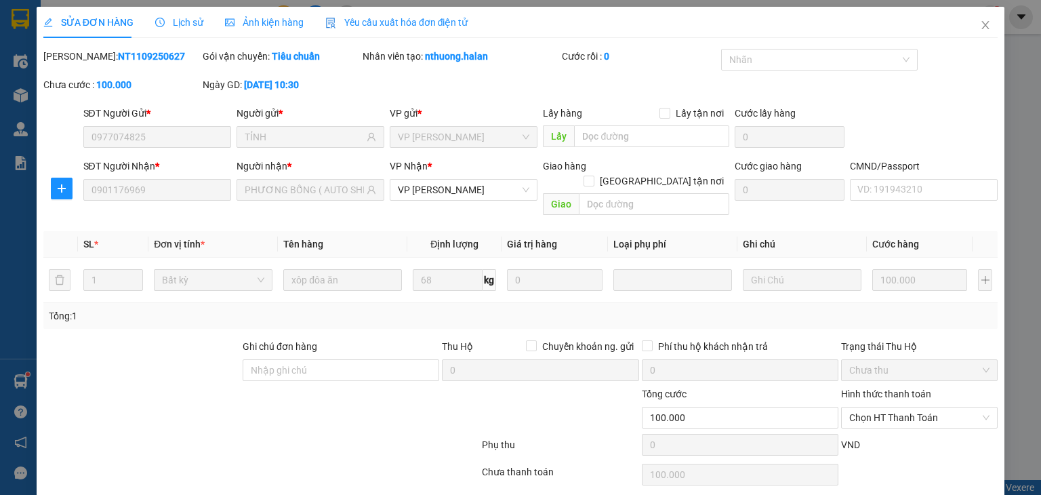
scroll to position [35, 0]
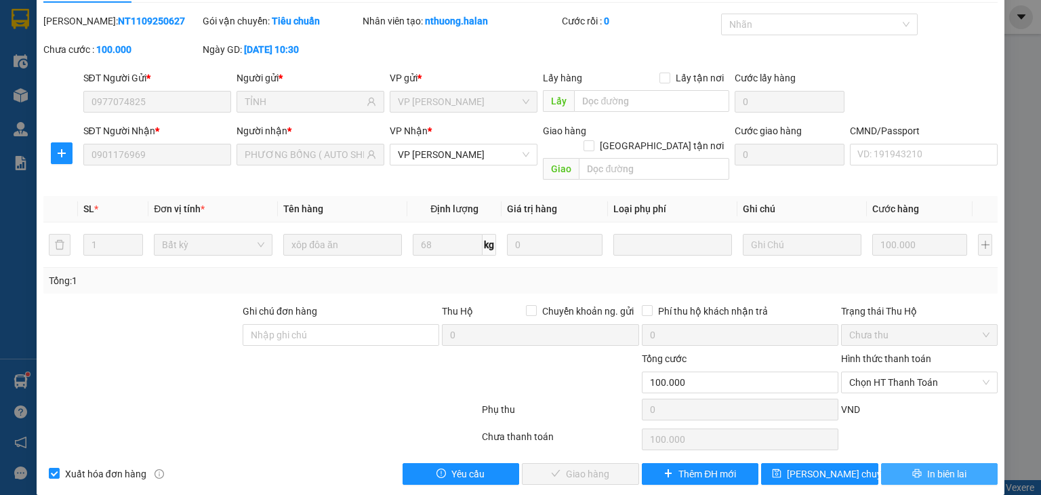
click at [942, 466] on span "In biên lai" at bounding box center [946, 473] width 39 height 15
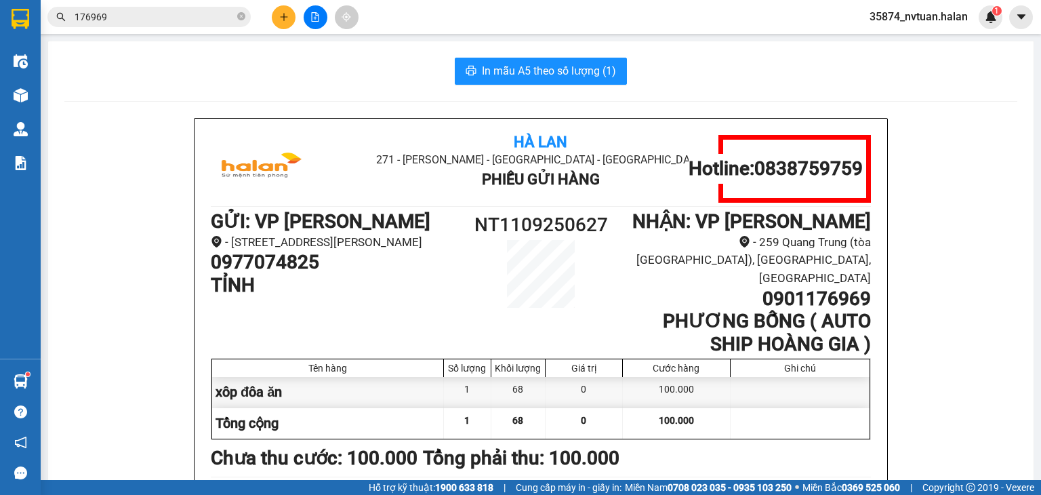
scroll to position [68, 0]
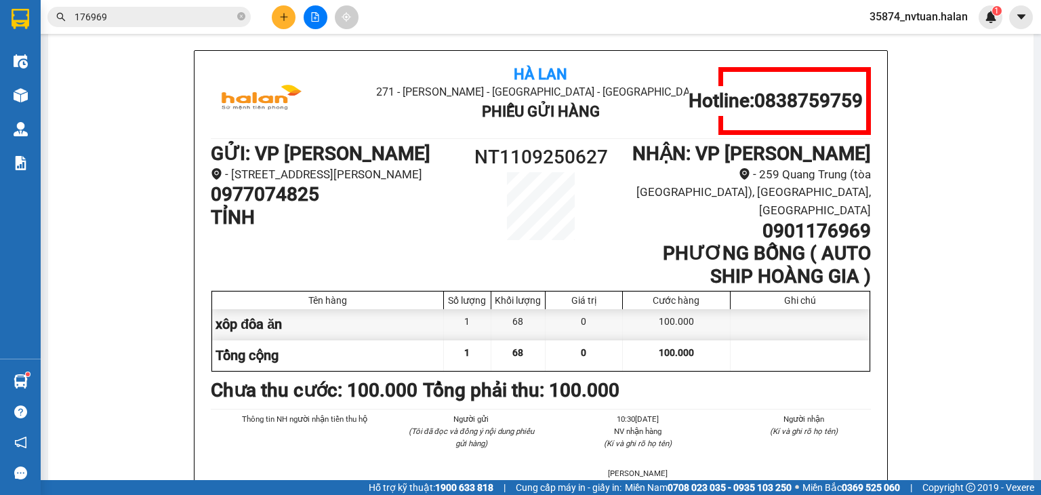
click at [126, 17] on input "176969" at bounding box center [155, 16] width 160 height 15
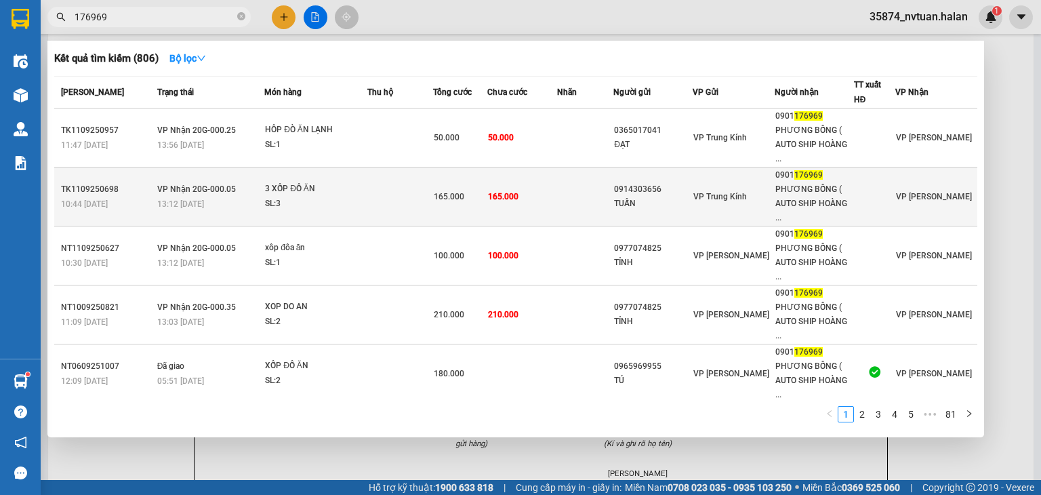
click at [500, 195] on span "165.000" at bounding box center [503, 196] width 30 height 9
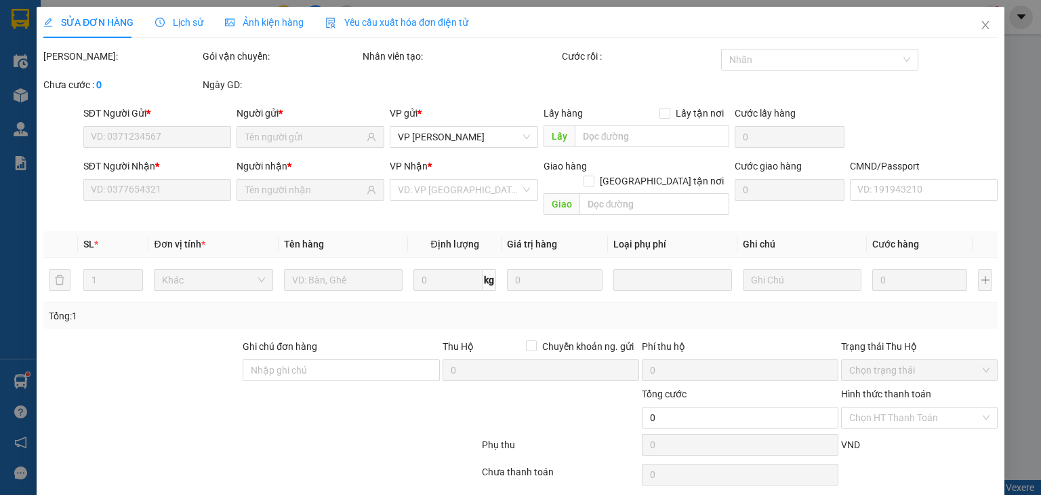
type input "0914303656"
type input "TUẤN"
type input "0901176969"
type input "PHƯƠNG BỐNG ( AUTO SHIP HOÀNG GIA )"
type input "165.000"
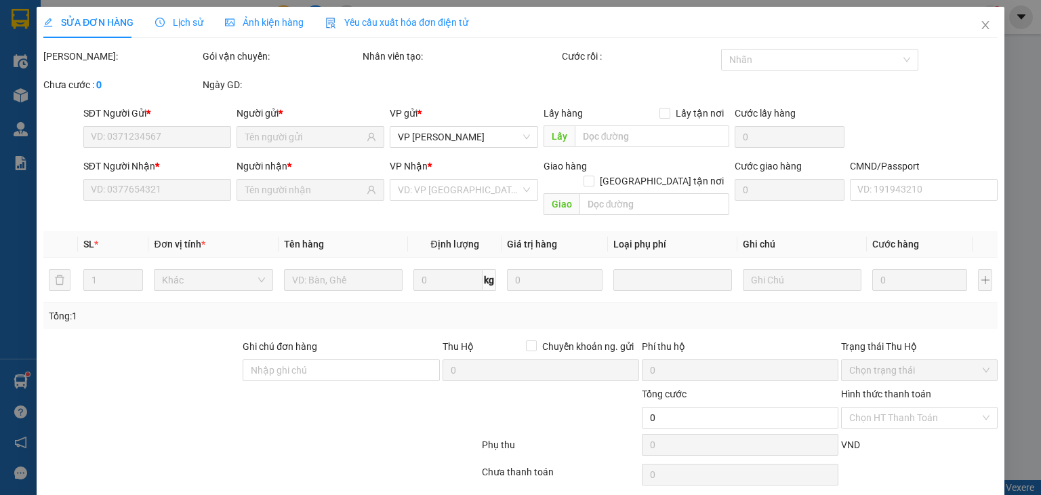
type input "165.000"
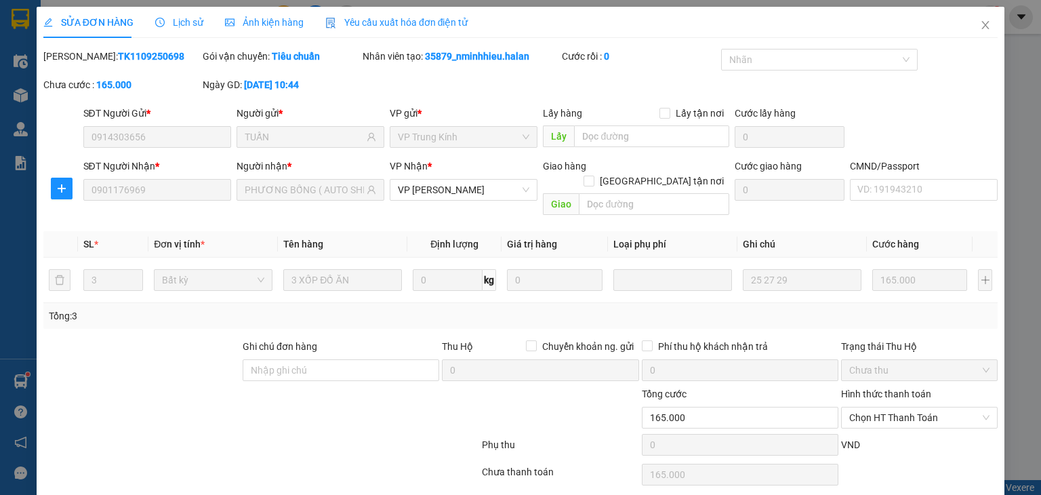
drag, startPoint x: 959, startPoint y: 486, endPoint x: 938, endPoint y: 483, distance: 21.2
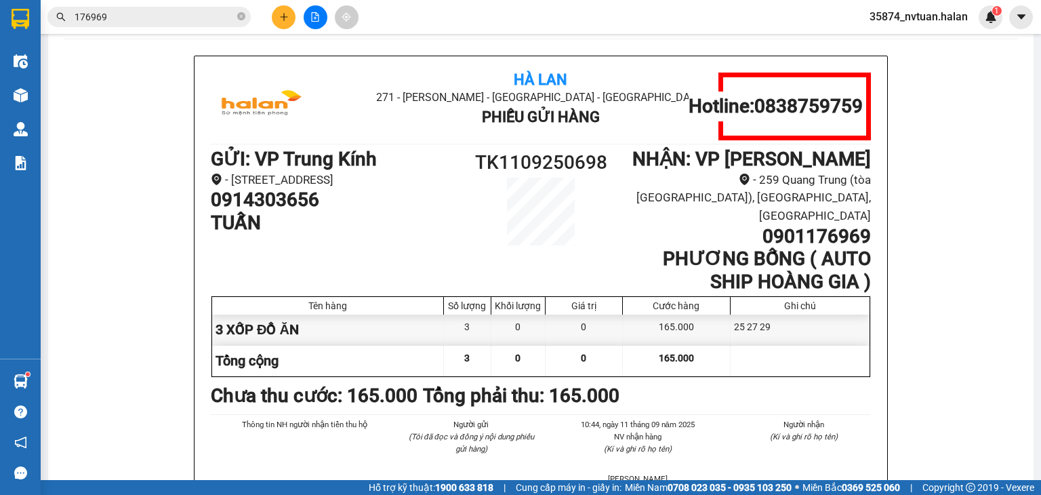
scroll to position [68, 0]
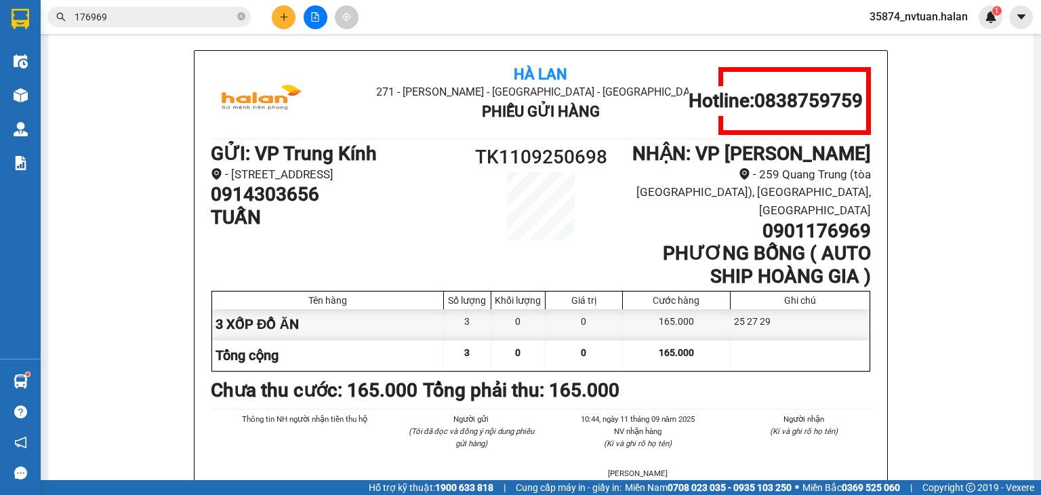
click at [192, 14] on input "176969" at bounding box center [155, 16] width 160 height 15
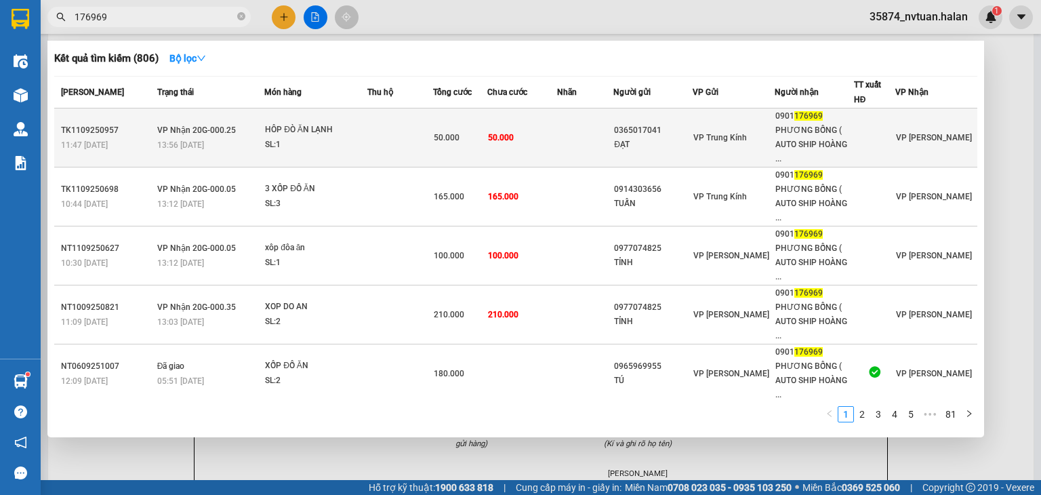
click at [381, 123] on td at bounding box center [400, 137] width 66 height 59
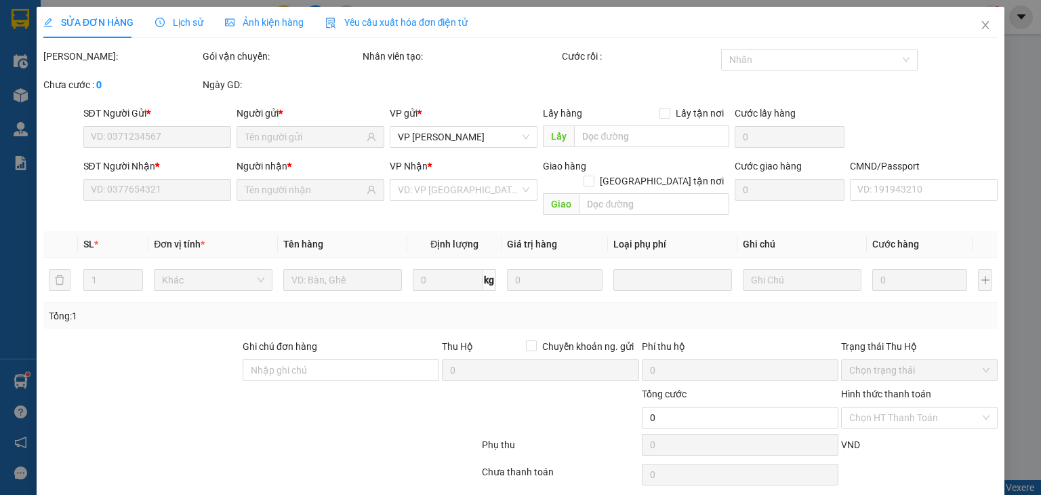
type input "0365017041"
type input "ĐẠT"
type input "0901176969"
type input "PHƯƠNG BỐNG ( AUTO SHIP HOÀNG GIA )"
type input "50.000"
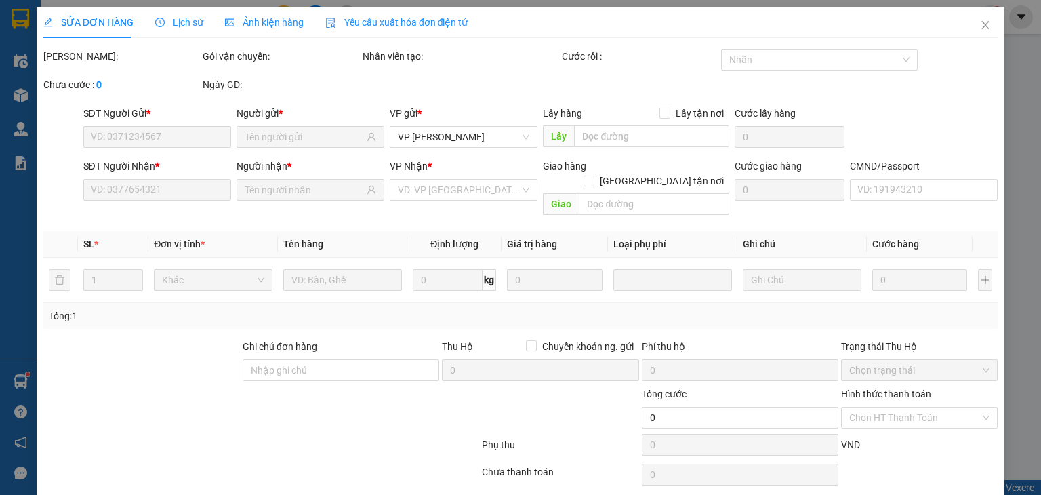
type input "50.000"
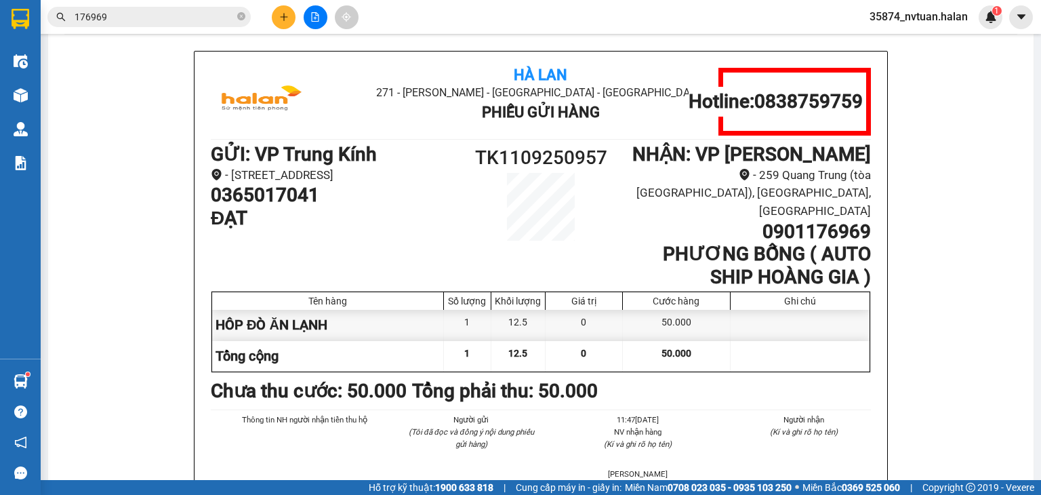
scroll to position [68, 0]
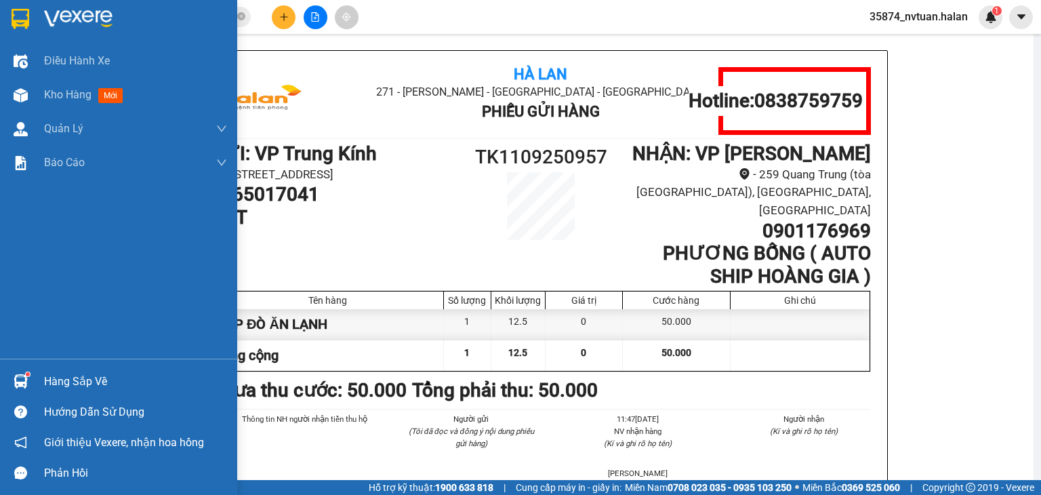
drag, startPoint x: 60, startPoint y: 379, endPoint x: 51, endPoint y: 373, distance: 10.7
click at [60, 380] on div "Hàng sắp về" at bounding box center [135, 381] width 183 height 20
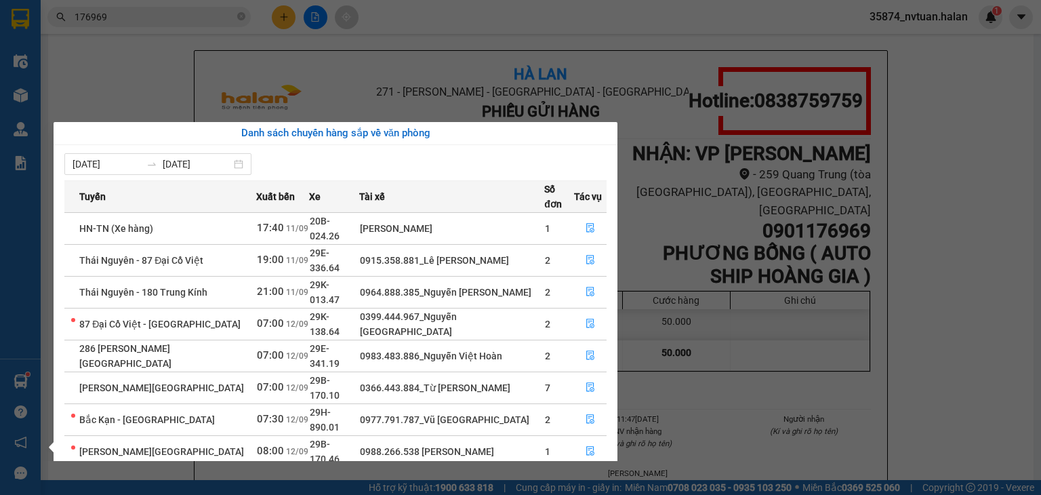
click at [708, 407] on section "Kết quả tìm kiếm ( 806 ) Bộ lọc Mã ĐH Trạng thái Món hàng Thu hộ Tổng cước Chưa…" at bounding box center [520, 247] width 1041 height 495
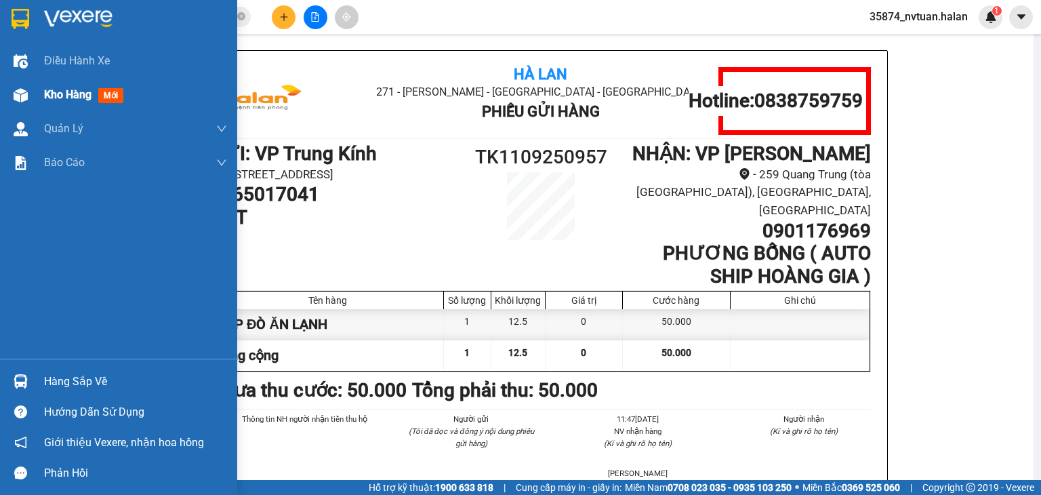
click at [62, 101] on span "Kho hàng" at bounding box center [67, 94] width 47 height 13
